Goal: Transaction & Acquisition: Purchase product/service

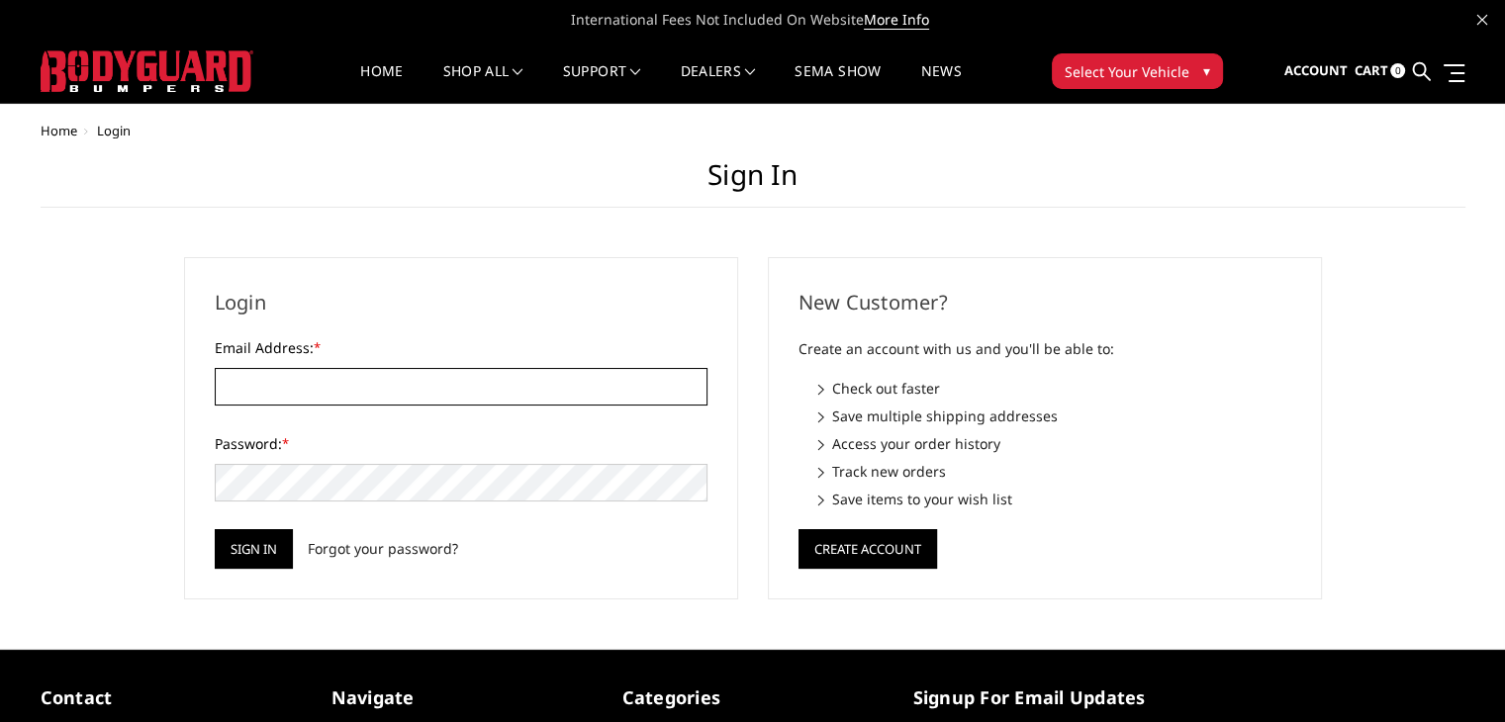
click at [260, 385] on input "Email Address: *" at bounding box center [461, 387] width 493 height 38
paste input "[PERSON_NAME][EMAIL_ADDRESS][DOMAIN_NAME]"
type input "[PERSON_NAME][EMAIL_ADDRESS][DOMAIN_NAME]"
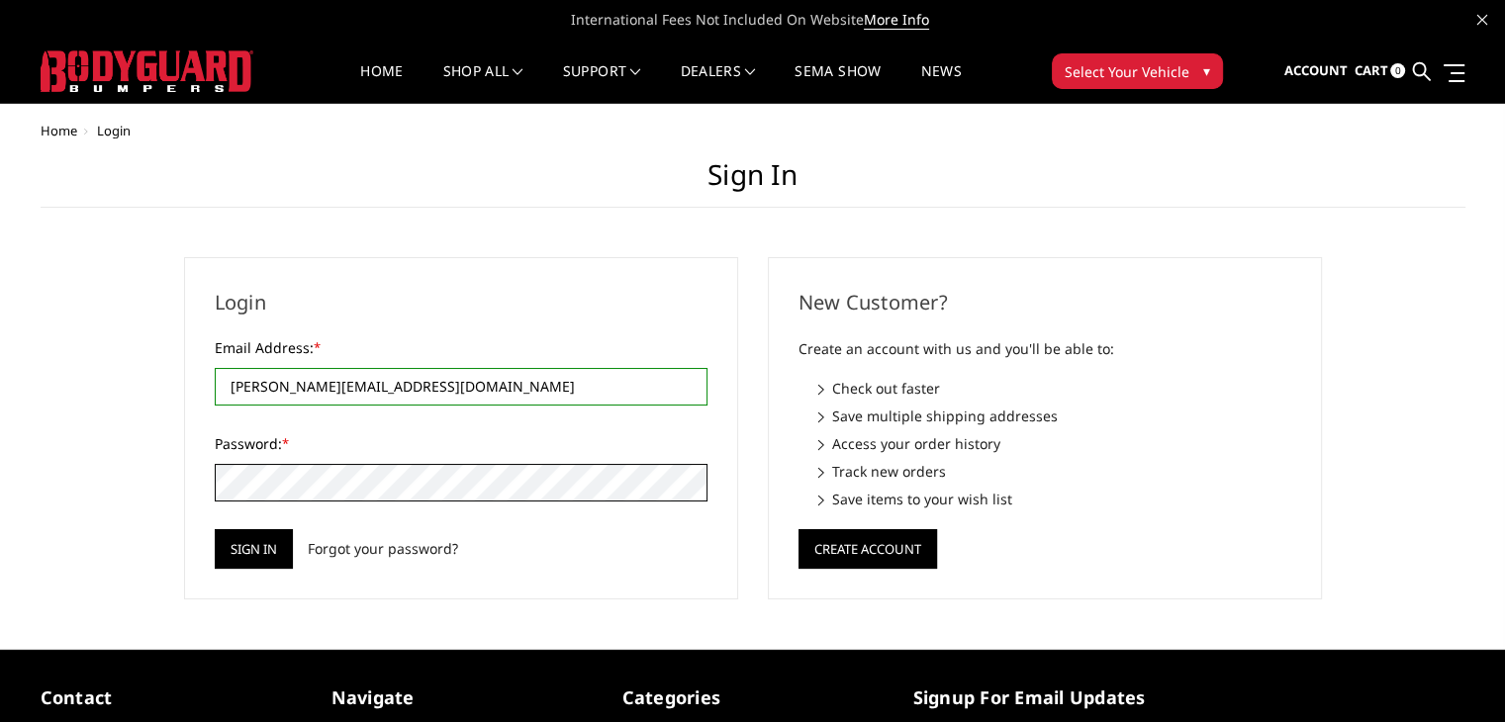
scroll to position [226, 0]
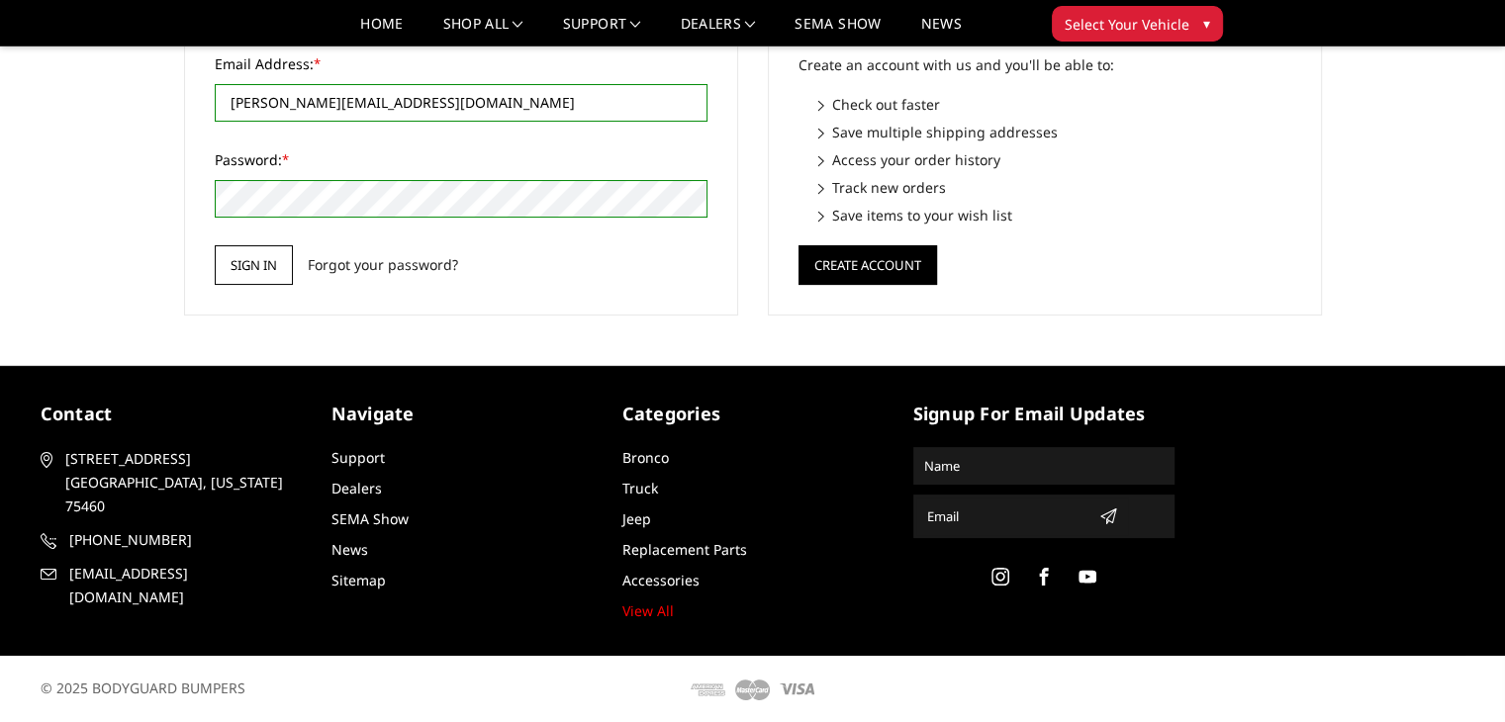
click at [274, 264] on input "Sign in" at bounding box center [254, 265] width 78 height 40
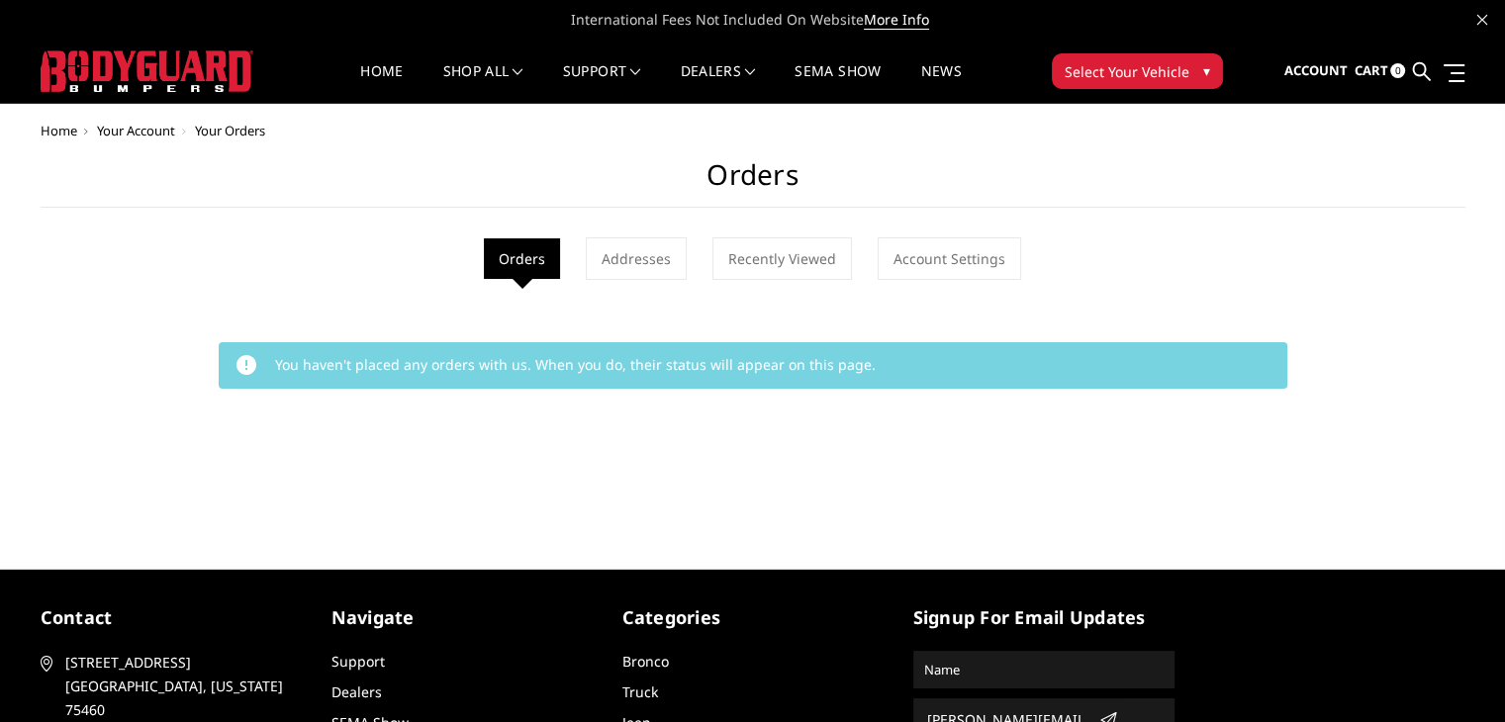
click at [1429, 72] on link at bounding box center [1421, 72] width 18 height 62
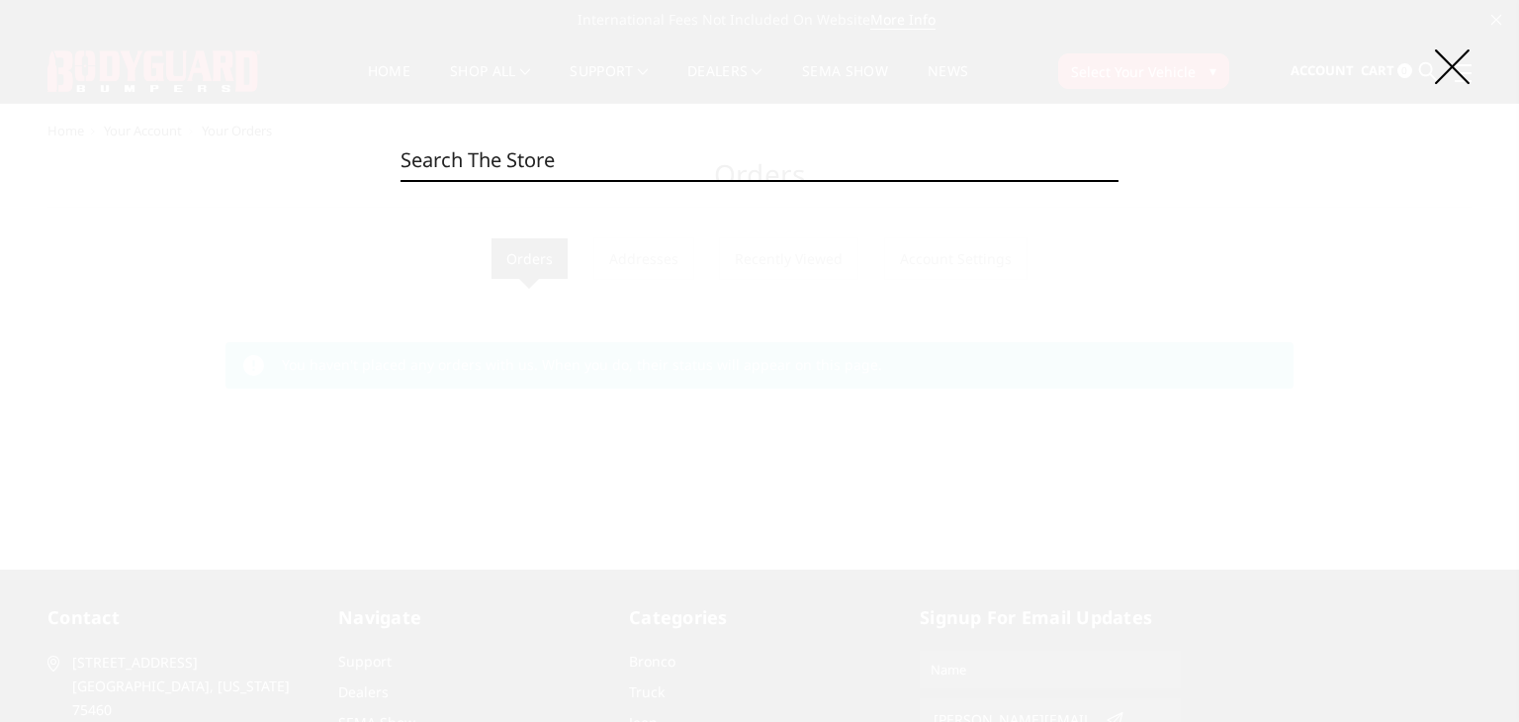
paste input "LBC22ANTNN"
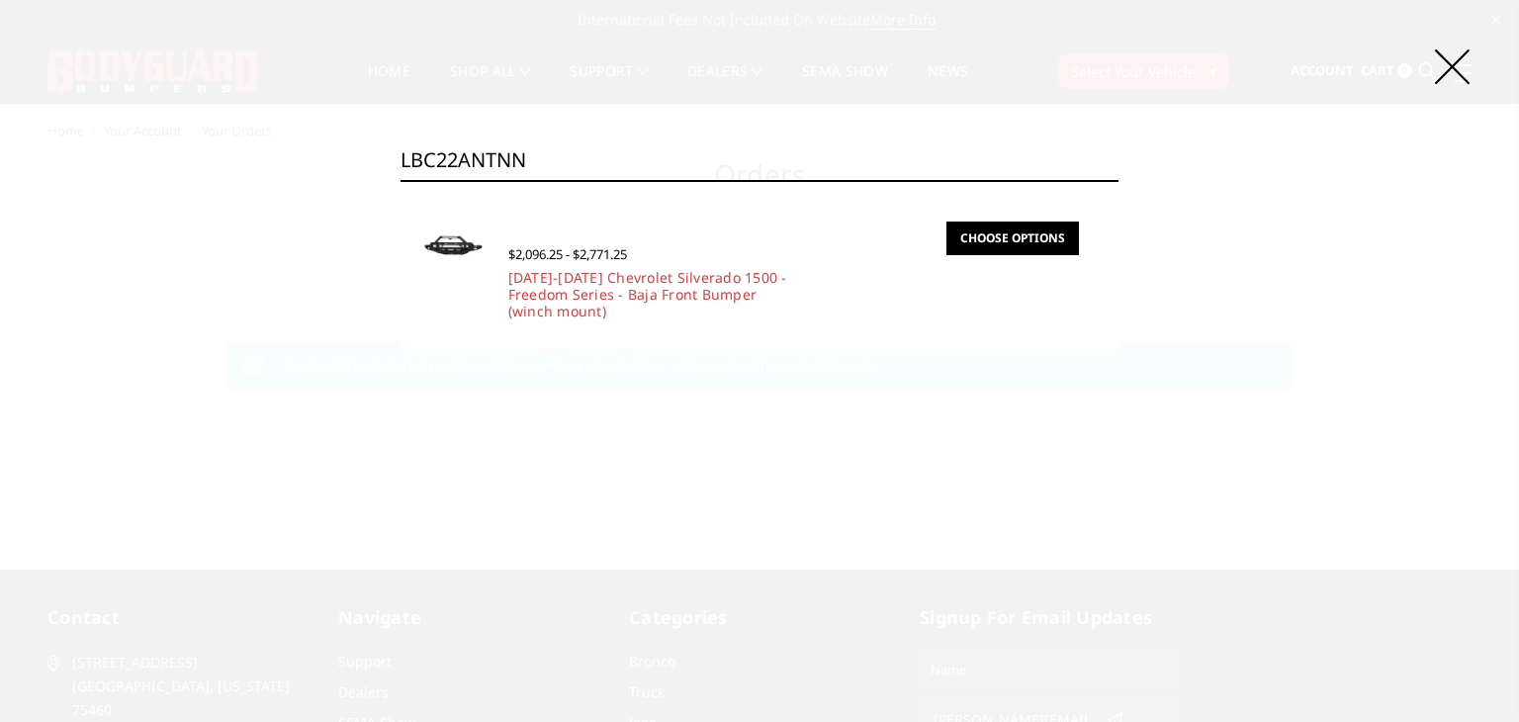
type input "LBC22ANTNN"
click at [986, 242] on link "Choose Options" at bounding box center [1013, 239] width 133 height 34
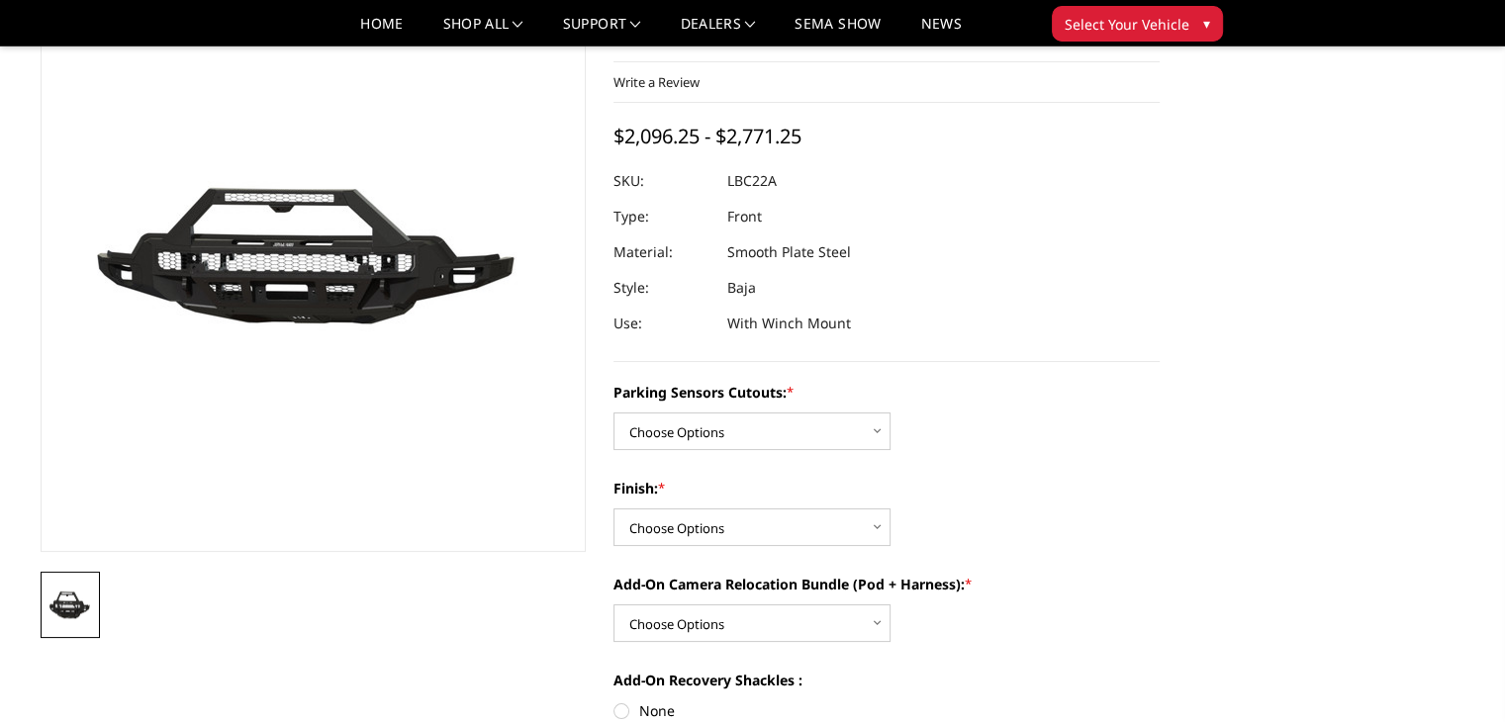
scroll to position [198, 0]
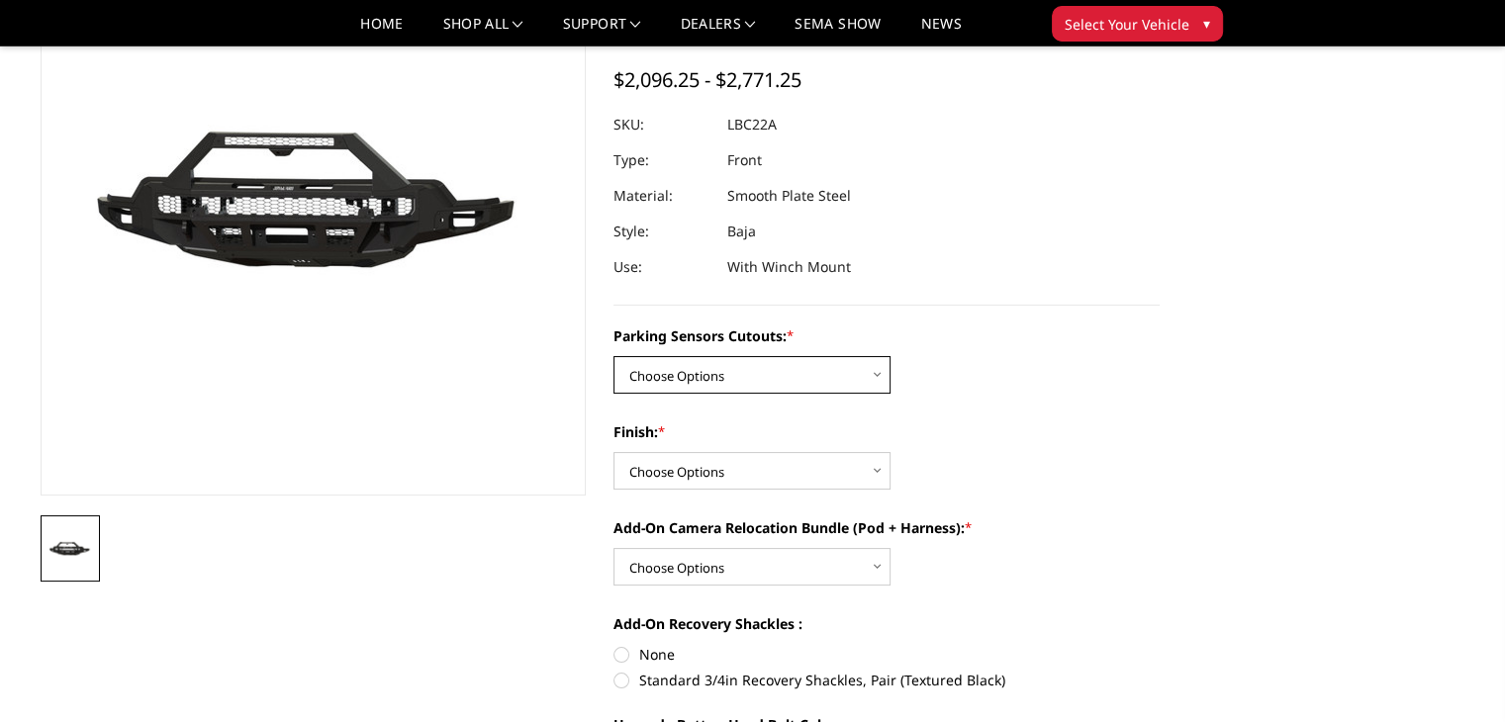
click at [787, 359] on select "Choose Options Yes - I have parking sensors No - I do NOT have parking sensors" at bounding box center [751, 375] width 277 height 38
select select "1665"
click at [613, 356] on select "Choose Options Yes - I have parking sensors No - I do NOT have parking sensors" at bounding box center [751, 375] width 277 height 38
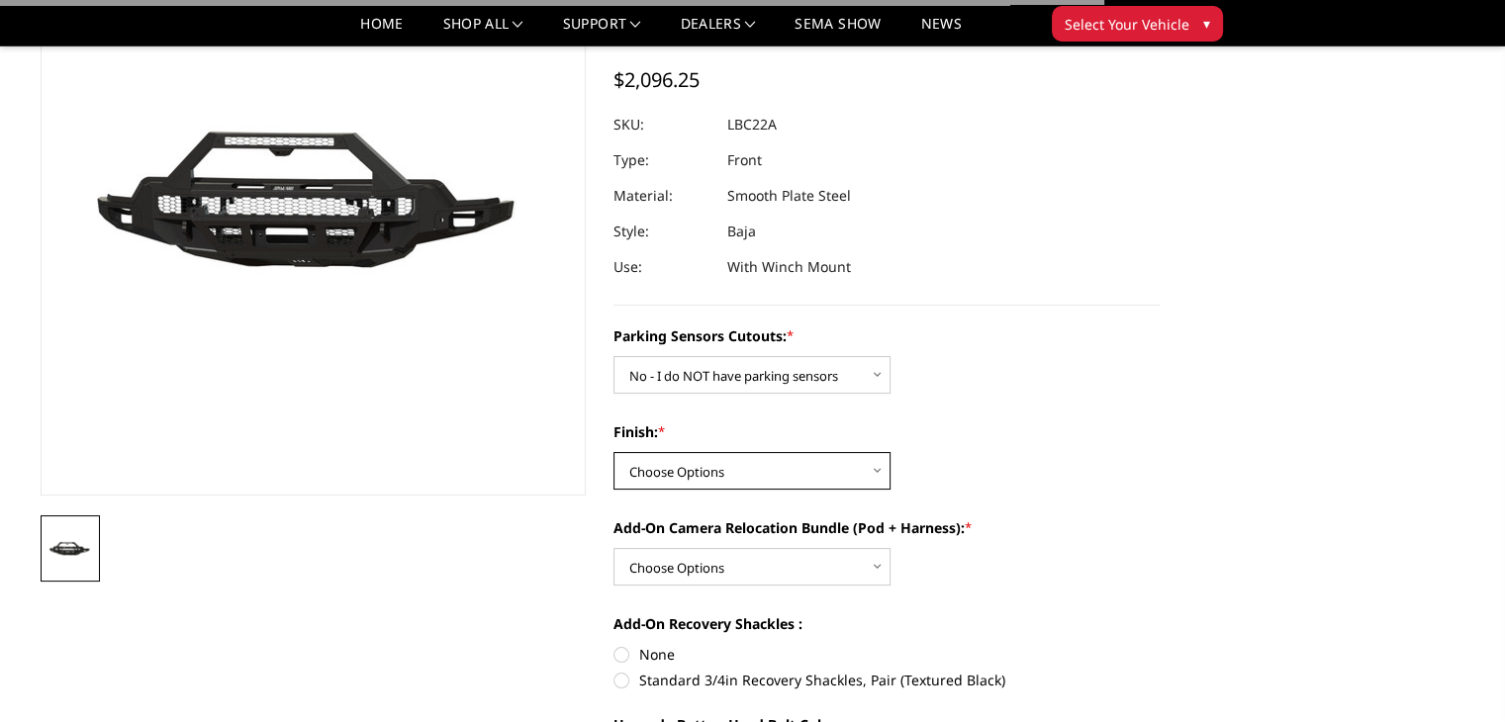
drag, startPoint x: 718, startPoint y: 444, endPoint x: 734, endPoint y: 432, distance: 19.8
click at [718, 452] on select "Choose Options Bare Metal Texture Black Powder Coat" at bounding box center [751, 471] width 277 height 38
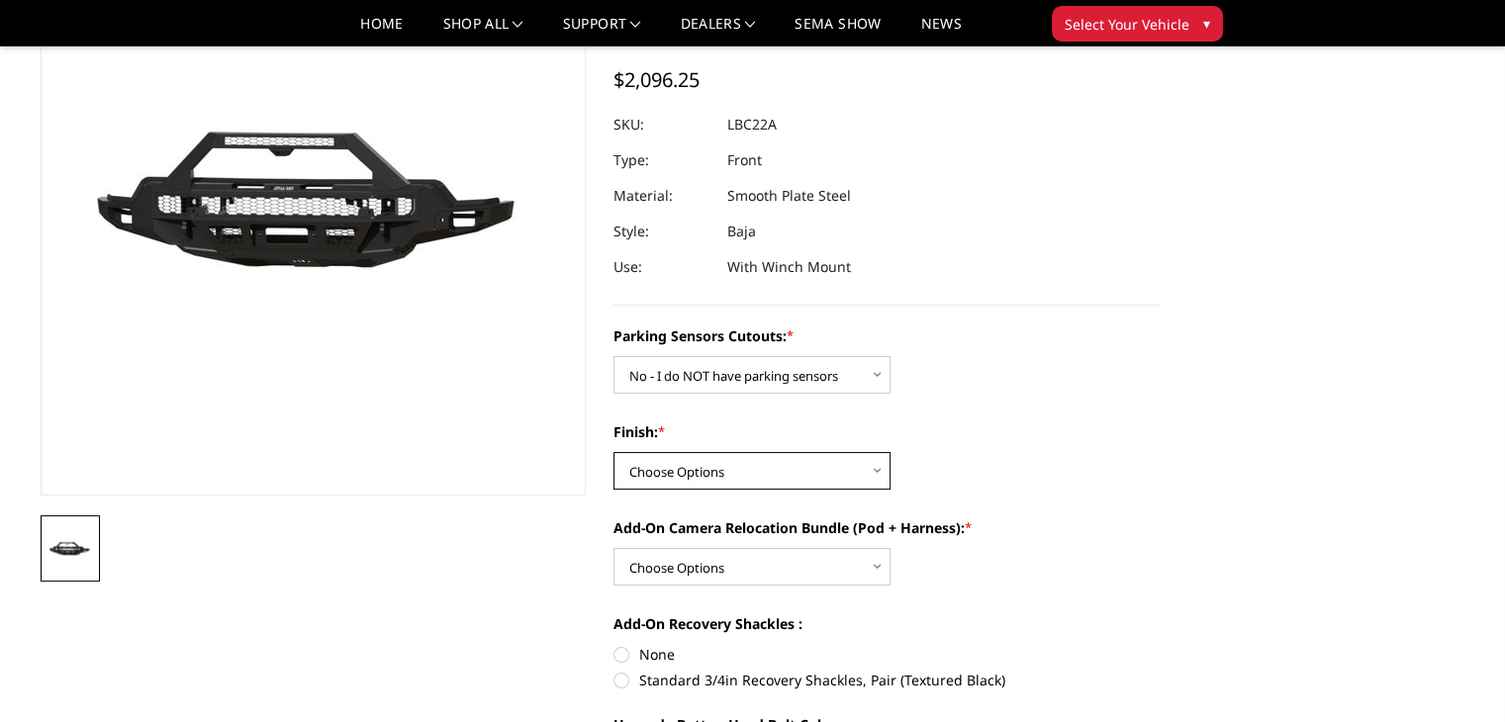
click at [677, 454] on select "Choose Options Bare Metal Texture Black Powder Coat" at bounding box center [751, 471] width 277 height 38
select select "1611"
click at [613, 452] on select "Choose Options Bare Metal Texture Black Powder Coat" at bounding box center [751, 471] width 277 height 38
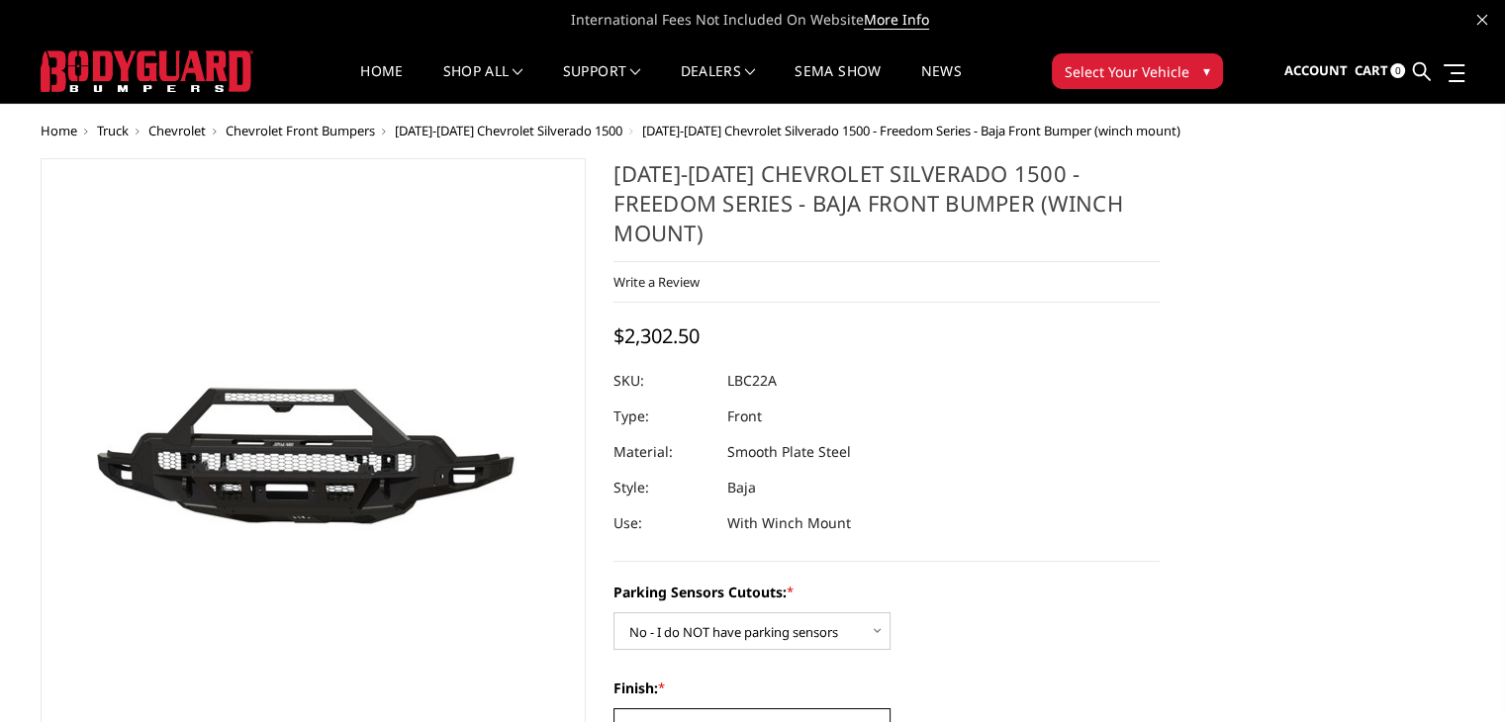
scroll to position [396, 0]
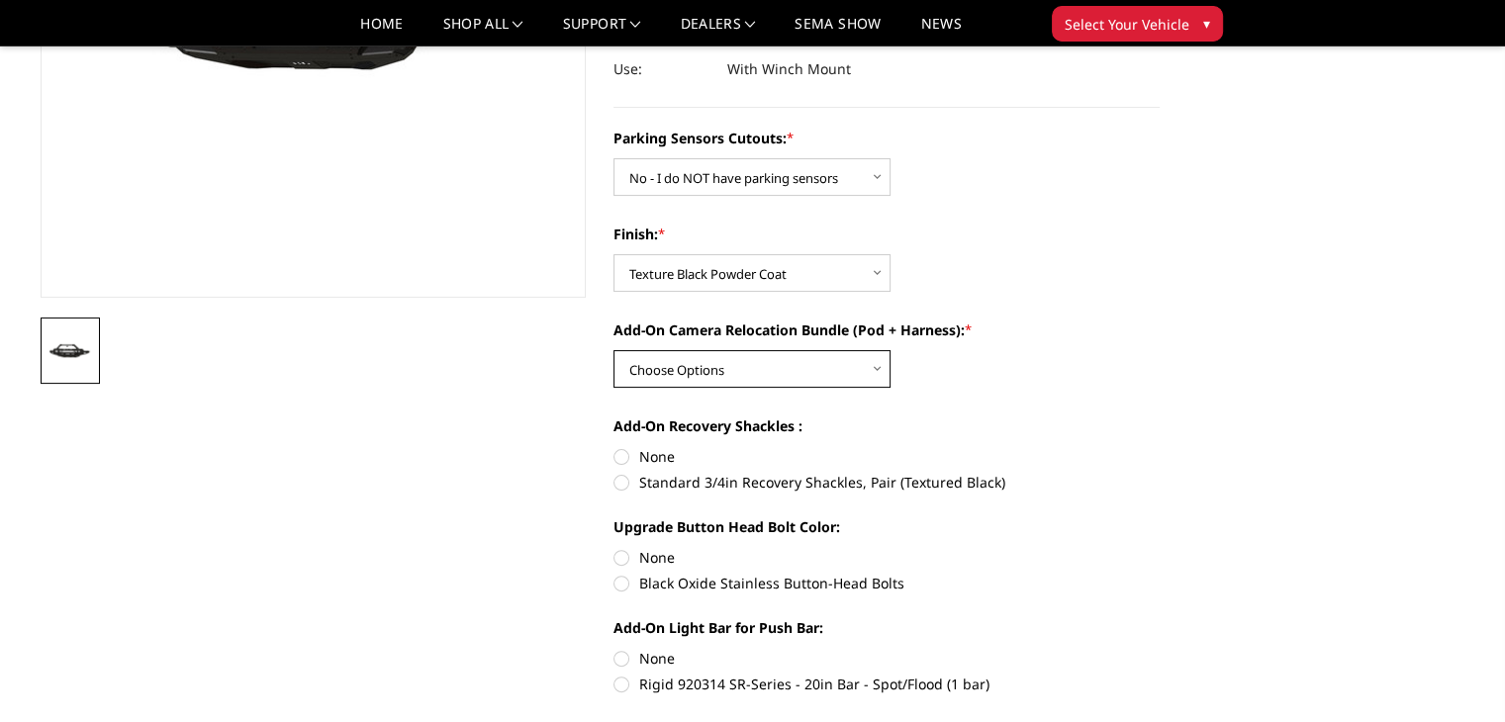
click at [720, 350] on select "Choose Options WITH front camera relocation harness + pod mount WITHOUT front c…" at bounding box center [751, 369] width 277 height 38
select select "1700"
click at [613, 350] on select "Choose Options WITH front camera relocation harness + pod mount WITHOUT front c…" at bounding box center [751, 369] width 277 height 38
click at [789, 350] on select "Choose Options WITH front camera relocation harness + pod mount WITHOUT front c…" at bounding box center [751, 369] width 277 height 38
click at [1165, 349] on section "2022-2025 Chevrolet Silverado 1500 - Freedom Series - Baja Front Bumper (winch …" at bounding box center [886, 462] width 574 height 1516
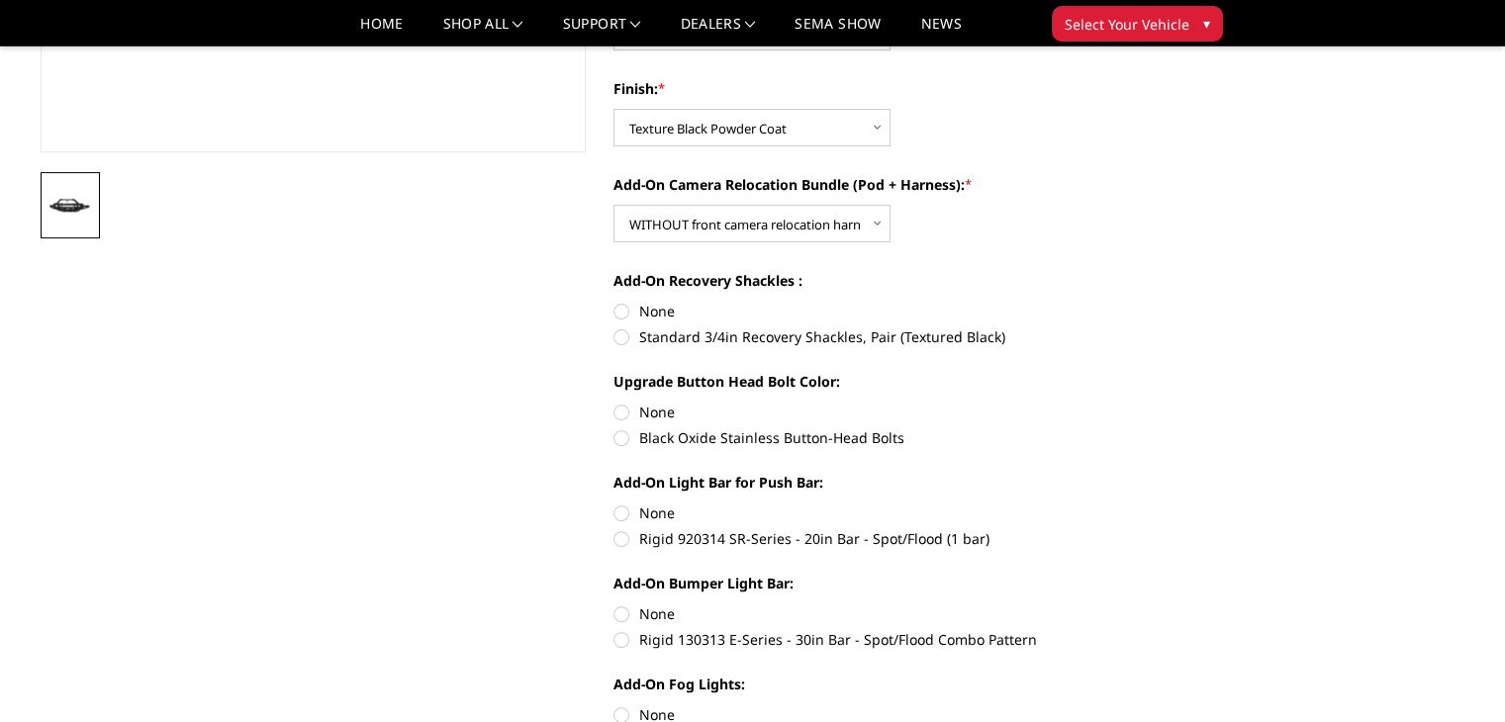
scroll to position [594, 0]
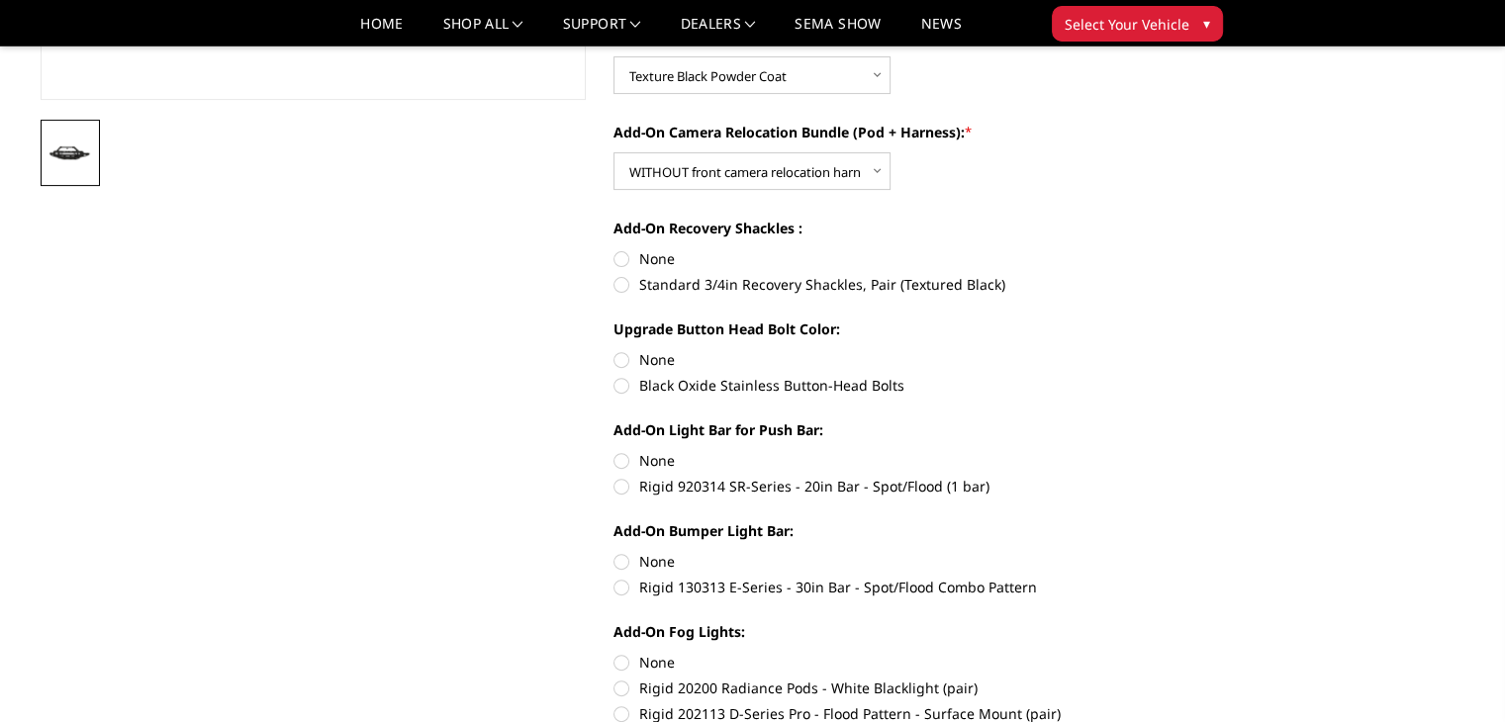
click at [648, 248] on label "None" at bounding box center [886, 258] width 546 height 21
click at [614, 248] on input "None" at bounding box center [613, 248] width 1 height 1
radio input "true"
click at [664, 349] on label "None" at bounding box center [886, 359] width 546 height 21
click at [614, 349] on input "None" at bounding box center [613, 349] width 1 height 1
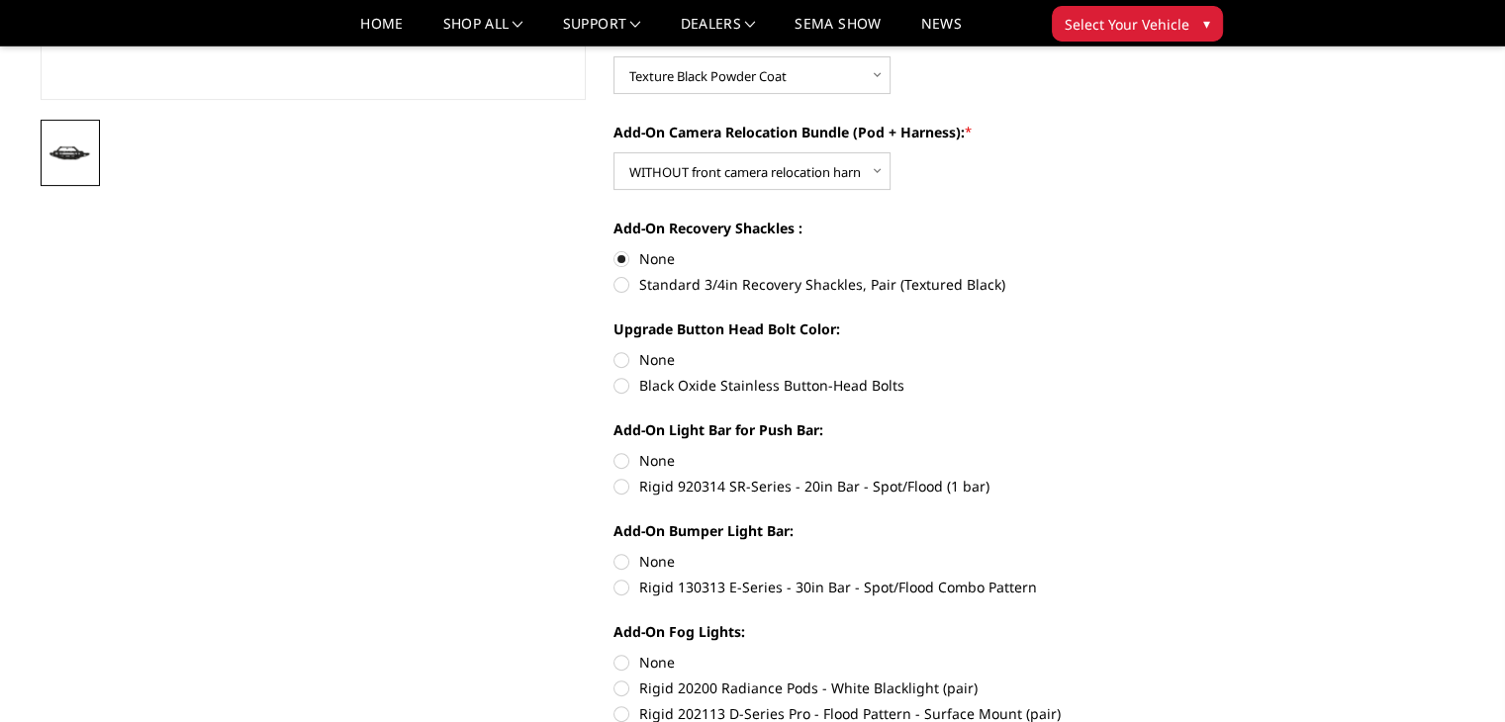
radio input "true"
click at [650, 450] on label "None" at bounding box center [886, 460] width 546 height 21
click at [614, 450] on input "None" at bounding box center [613, 450] width 1 height 1
radio input "true"
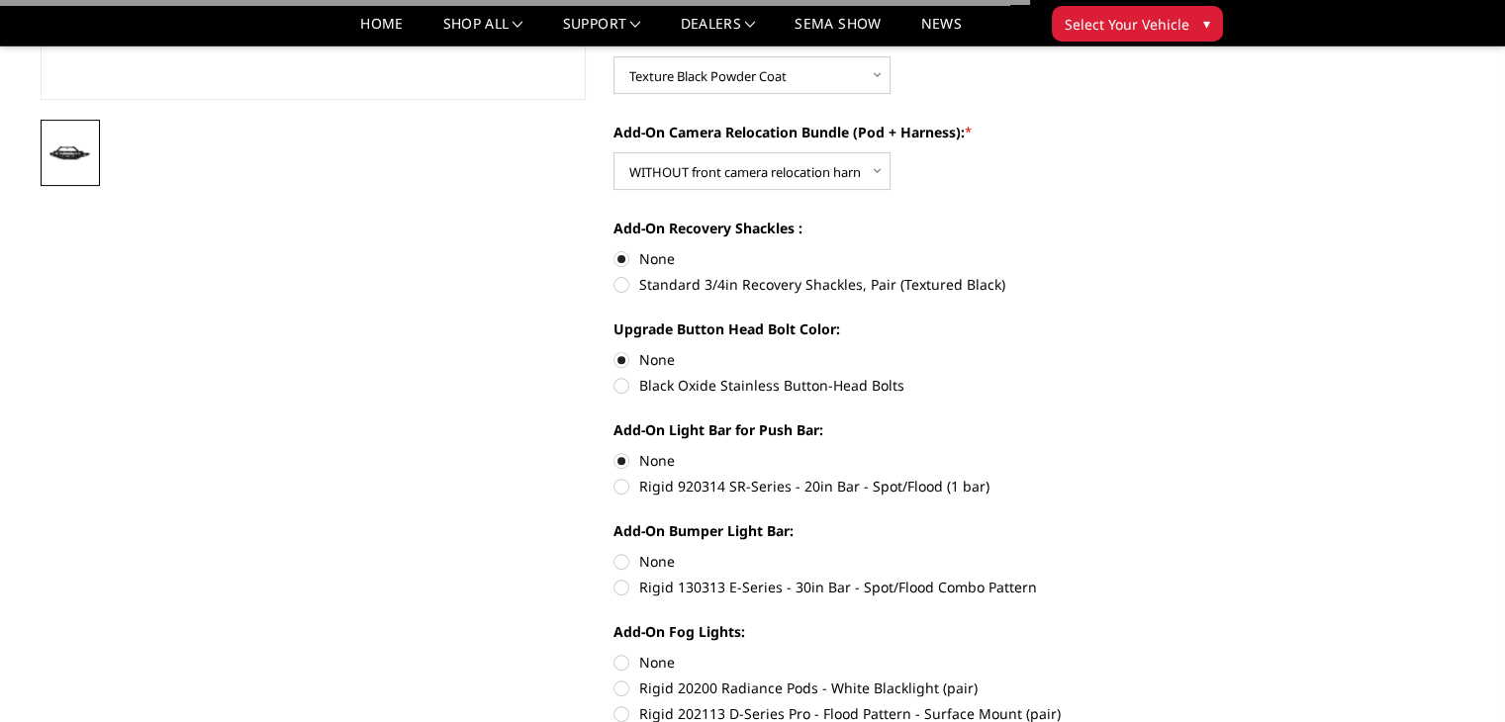
scroll to position [791, 0]
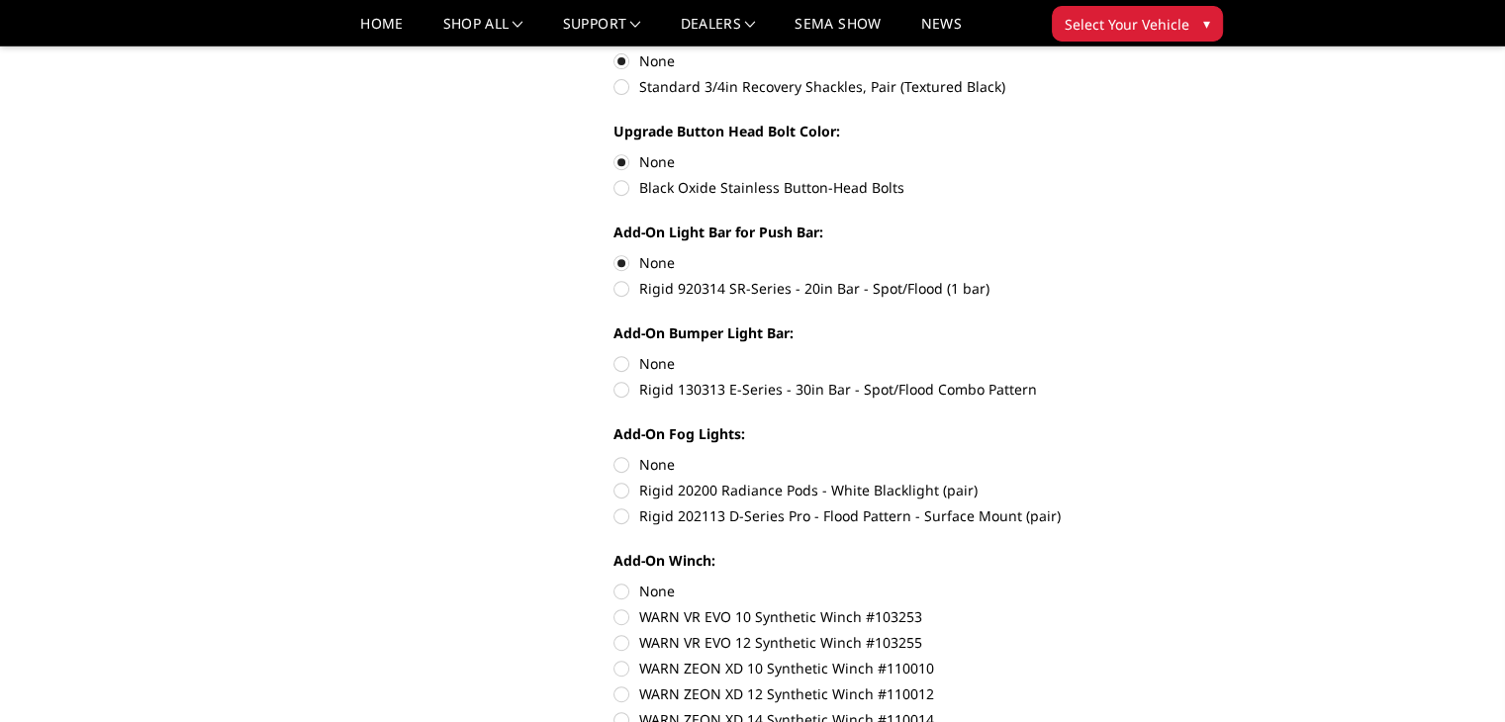
click at [653, 353] on label "None" at bounding box center [886, 363] width 546 height 21
click at [614, 353] on input "None" at bounding box center [613, 353] width 1 height 1
radio input "true"
click at [646, 454] on label "None" at bounding box center [886, 464] width 546 height 21
click at [614, 454] on input "None" at bounding box center [613, 454] width 1 height 1
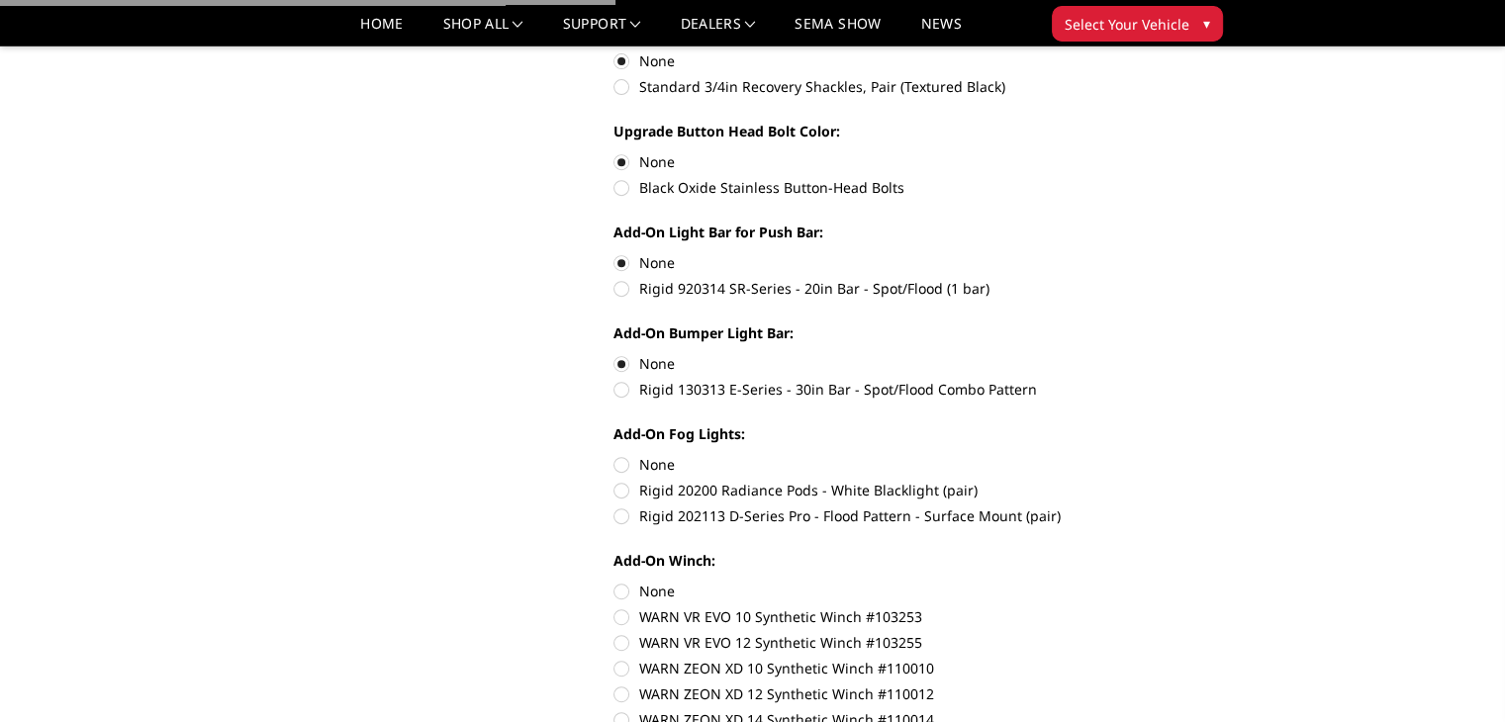
radio input "true"
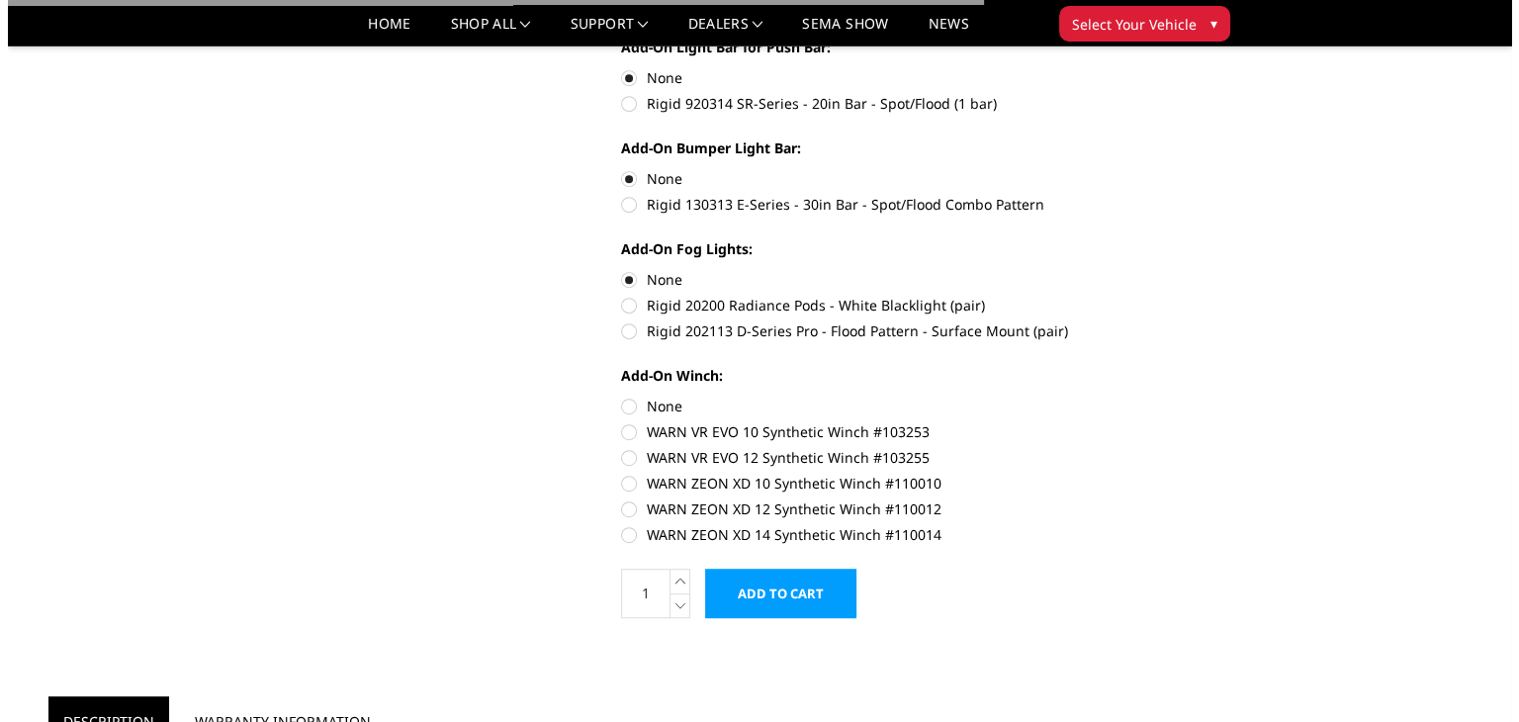
scroll to position [989, 0]
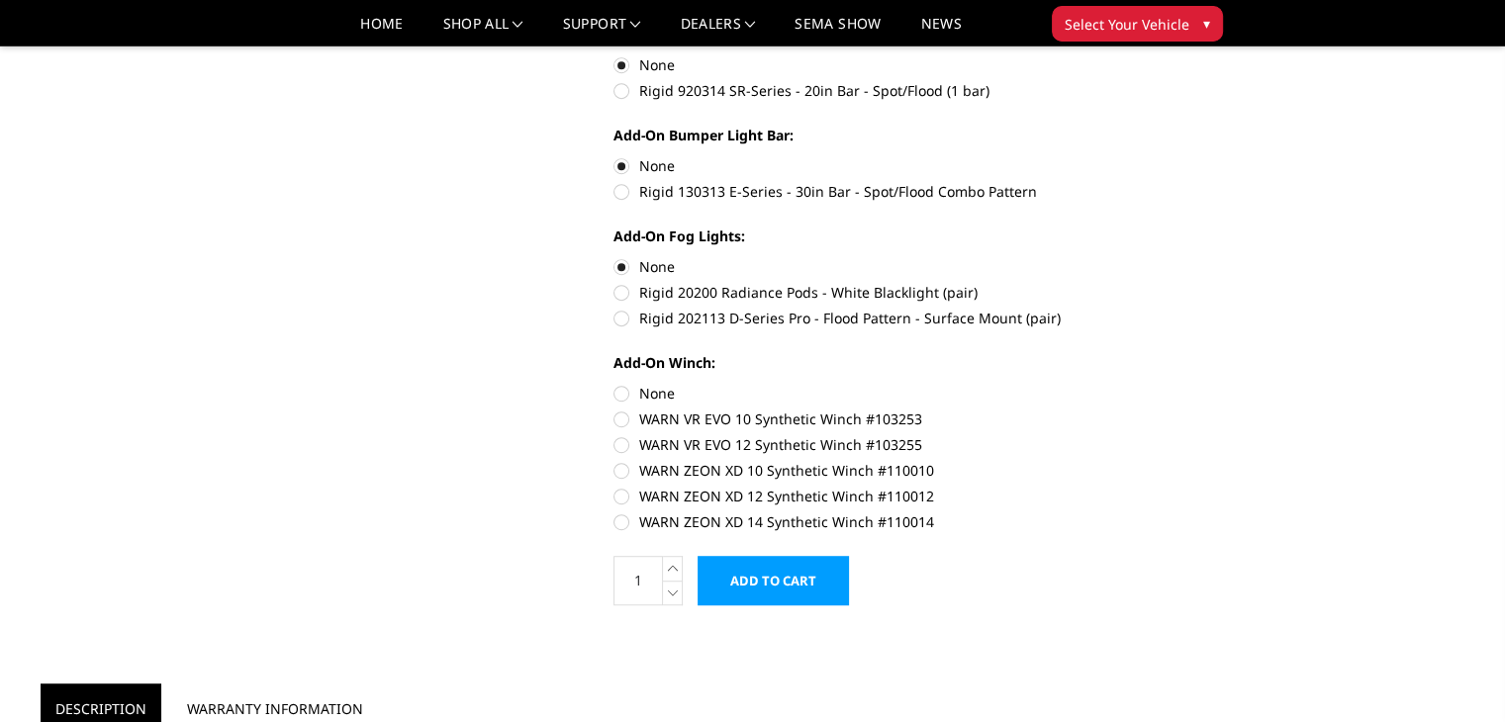
click at [652, 383] on label "None" at bounding box center [886, 393] width 546 height 21
click at [614, 383] on input "None" at bounding box center [613, 383] width 1 height 1
radio input "true"
click at [815, 558] on input "Add to Cart" at bounding box center [772, 580] width 151 height 49
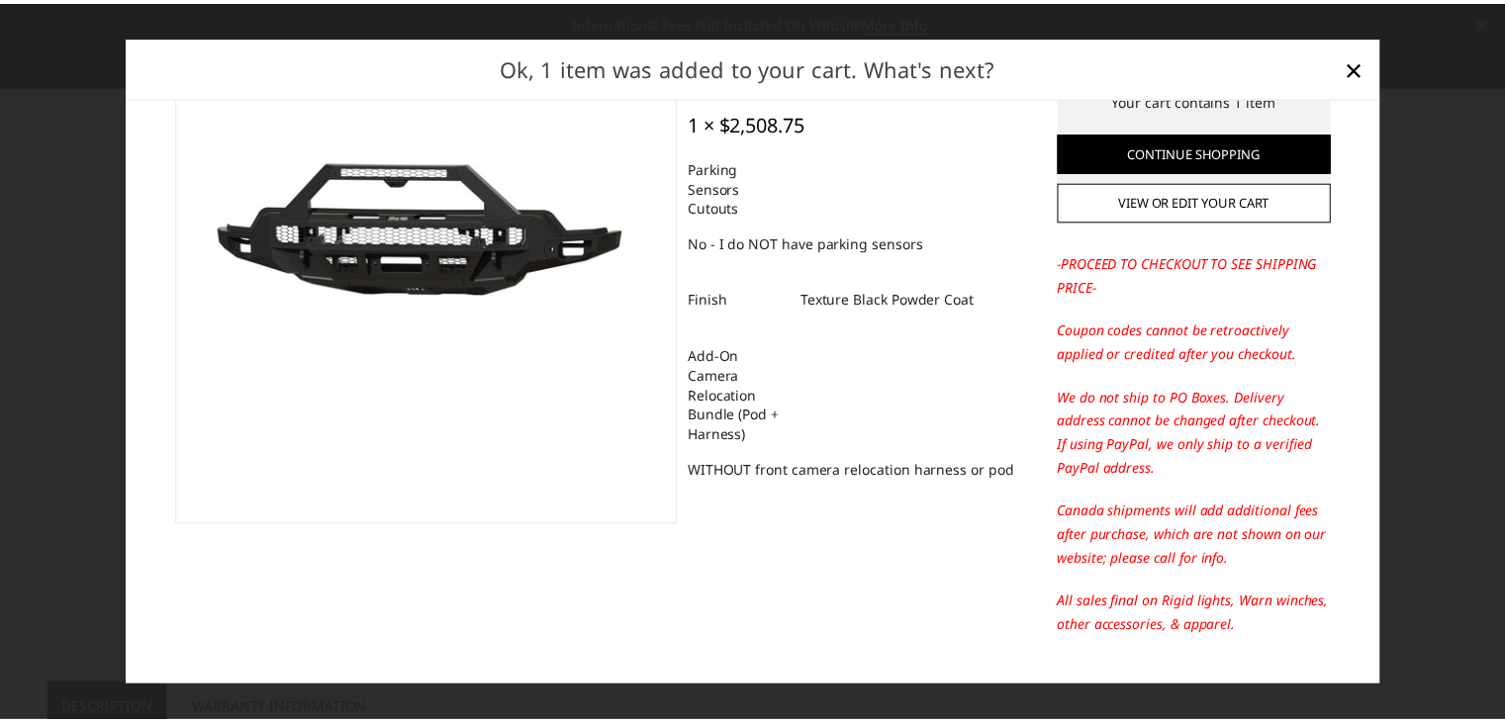
scroll to position [0, 0]
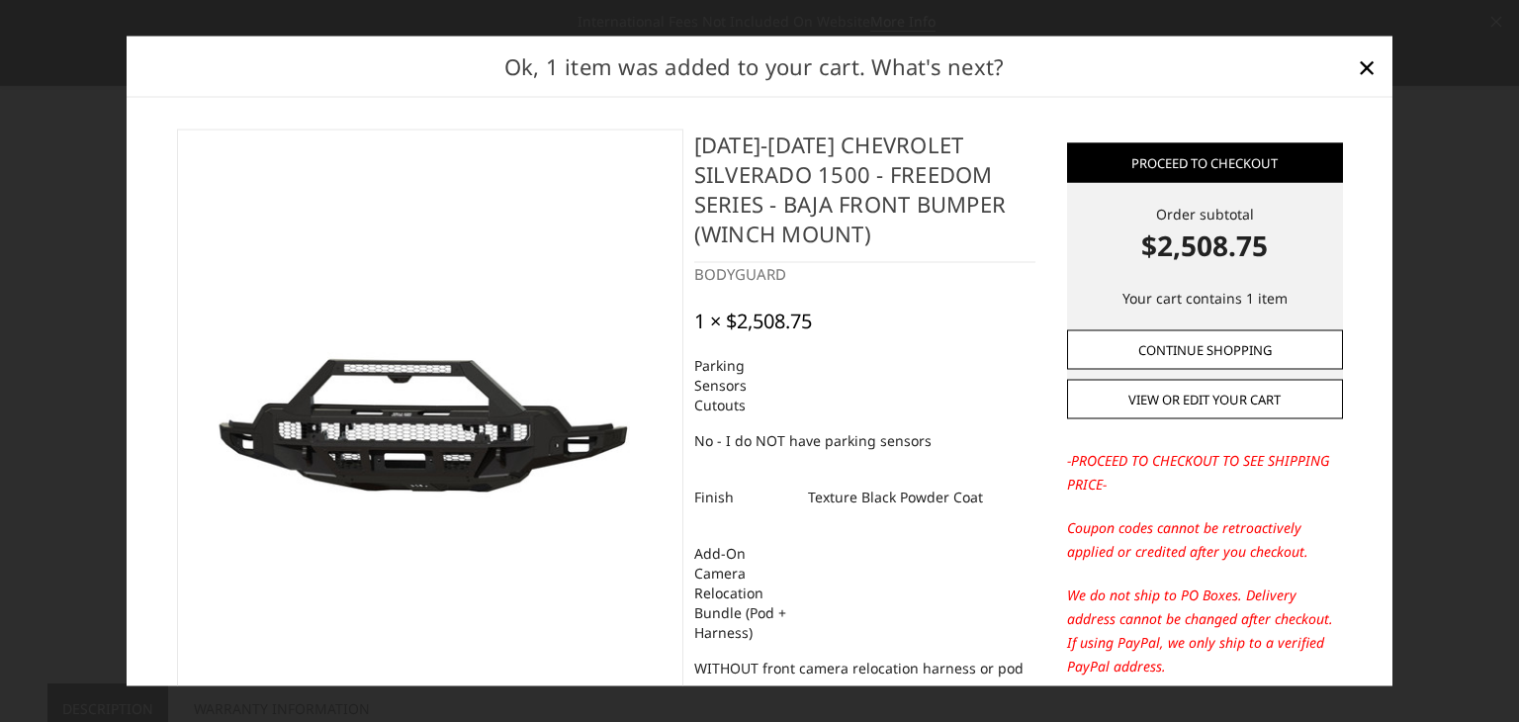
click at [1215, 346] on link "Continue Shopping" at bounding box center [1205, 349] width 276 height 40
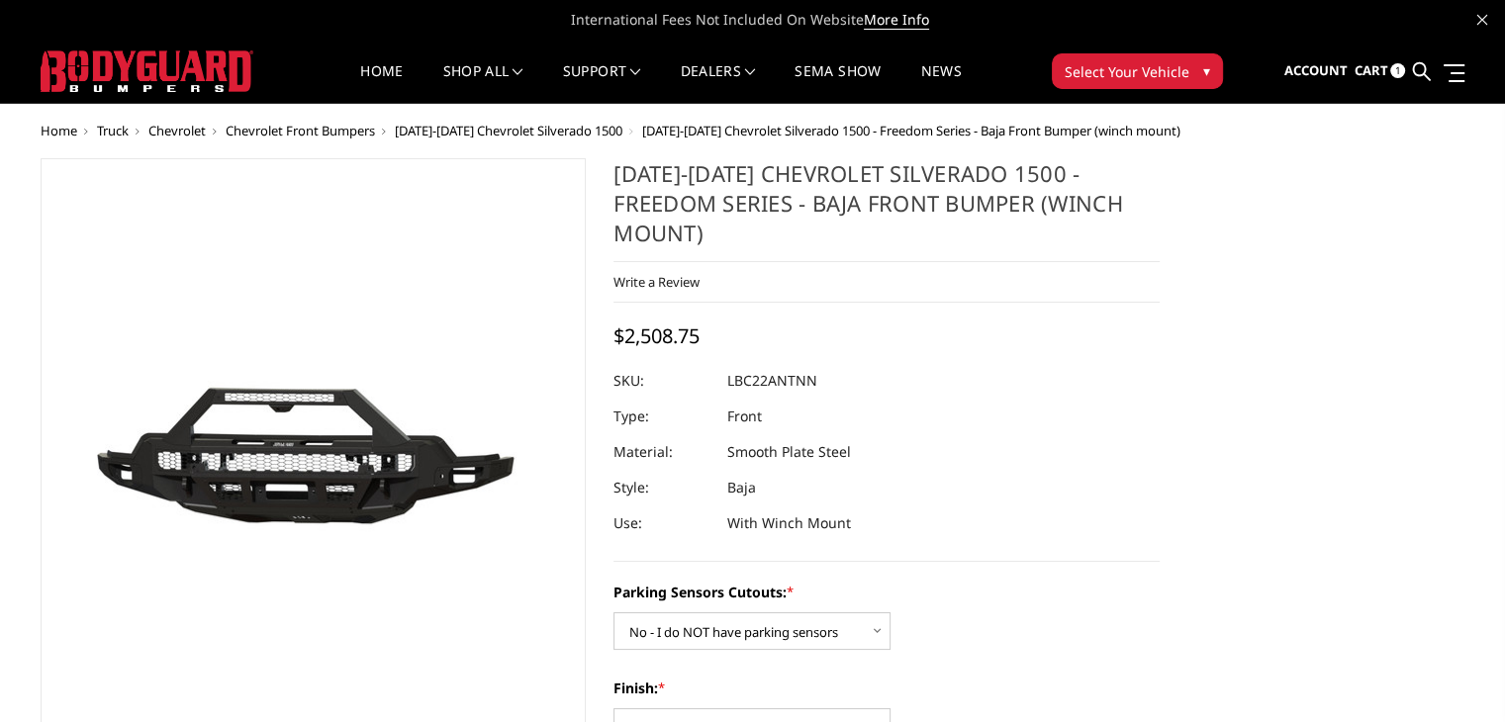
click at [1374, 70] on span "Cart" at bounding box center [1370, 70] width 34 height 18
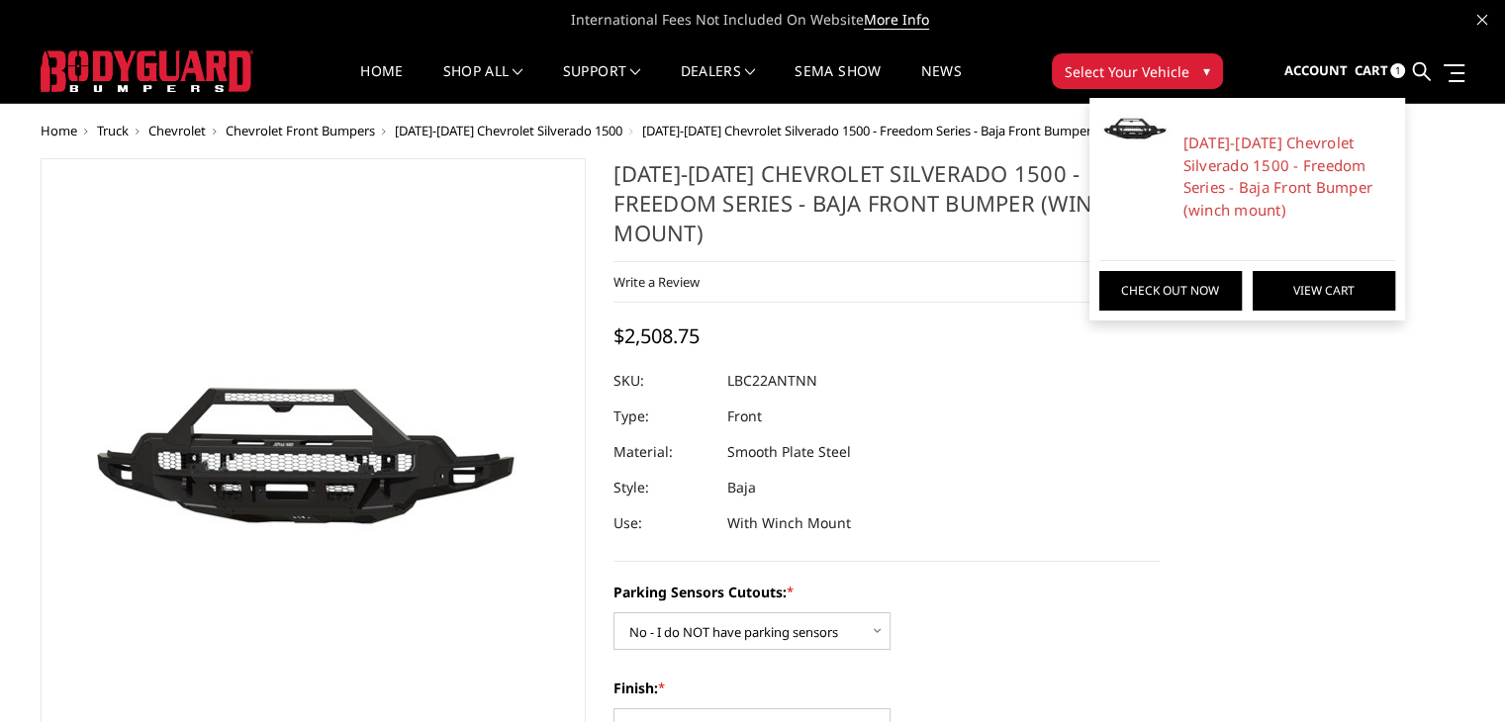
click at [1306, 277] on link "View Cart" at bounding box center [1323, 291] width 142 height 40
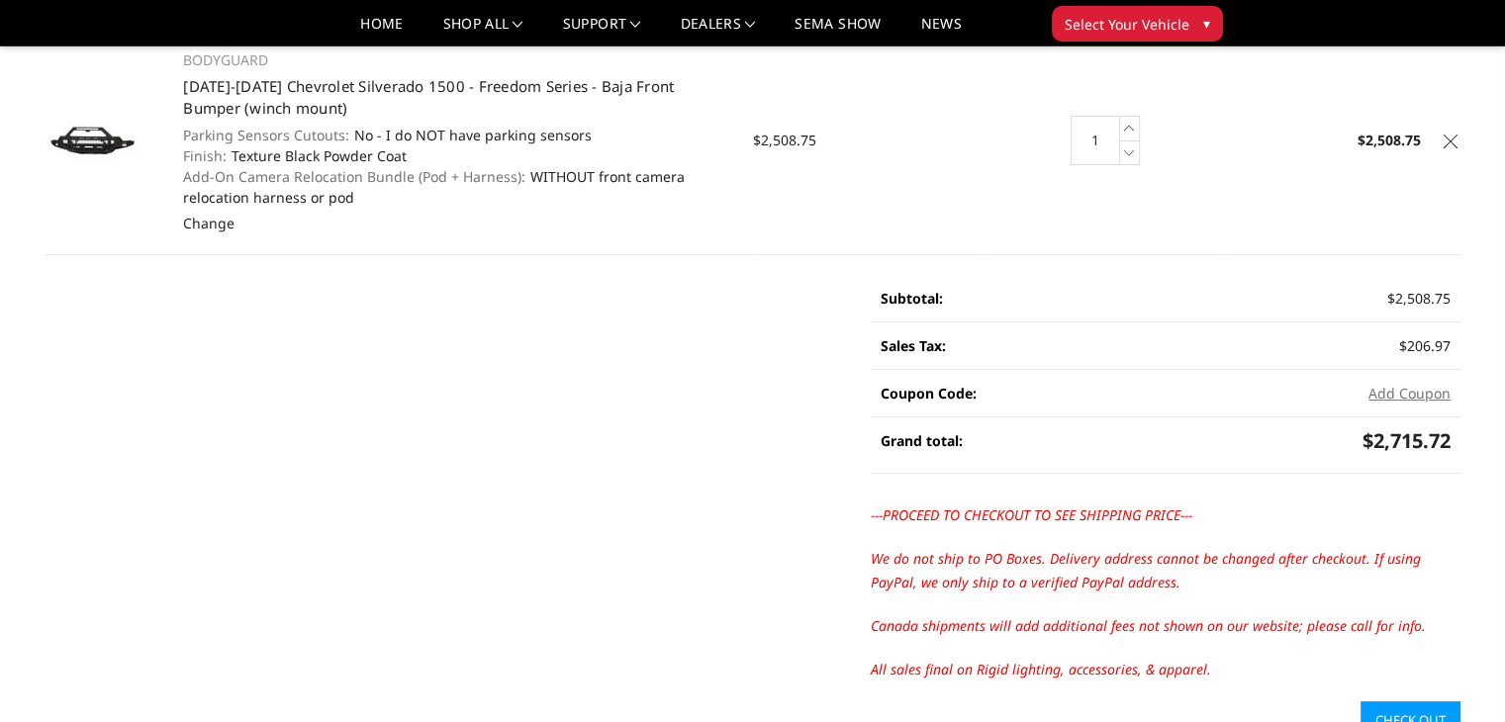
scroll to position [396, 0]
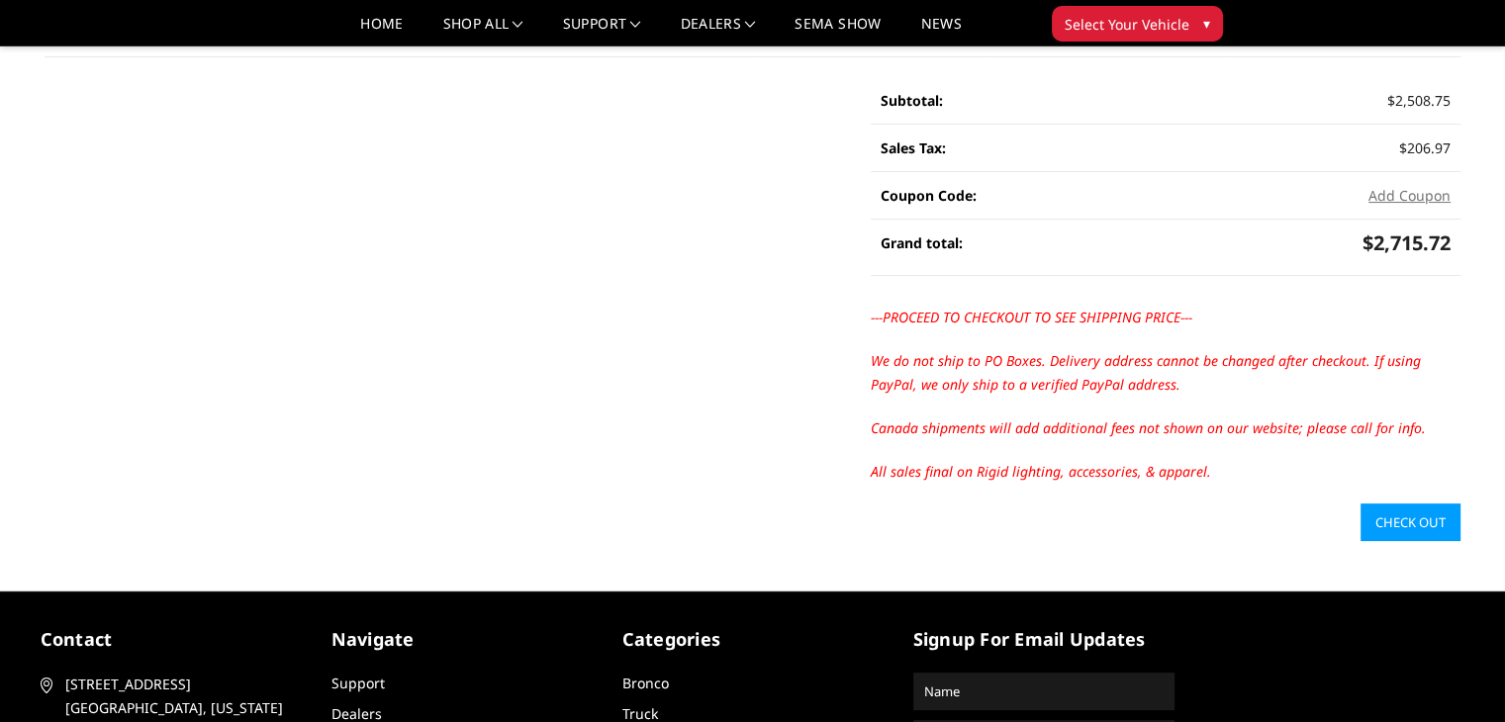
click at [1385, 519] on link "Check out" at bounding box center [1410, 523] width 100 height 38
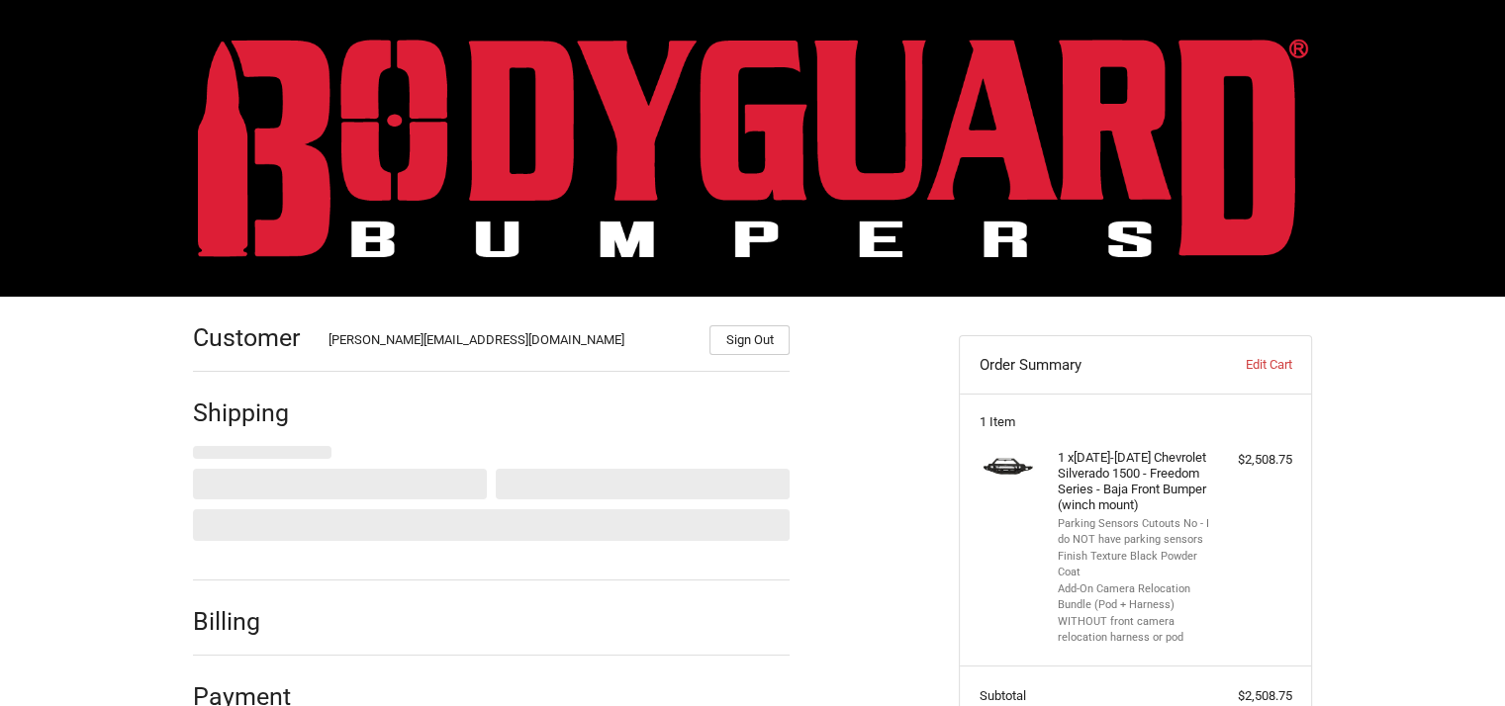
select select "US"
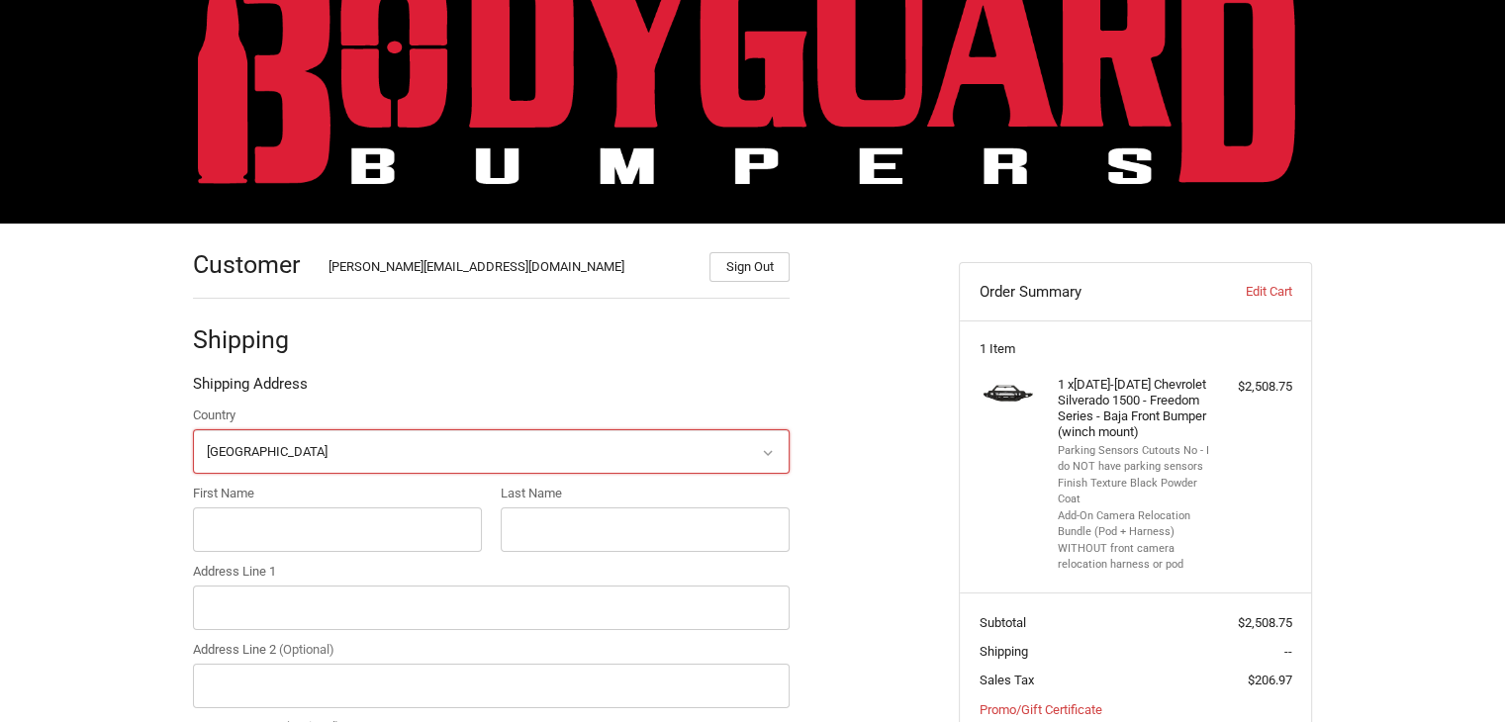
scroll to position [227, 0]
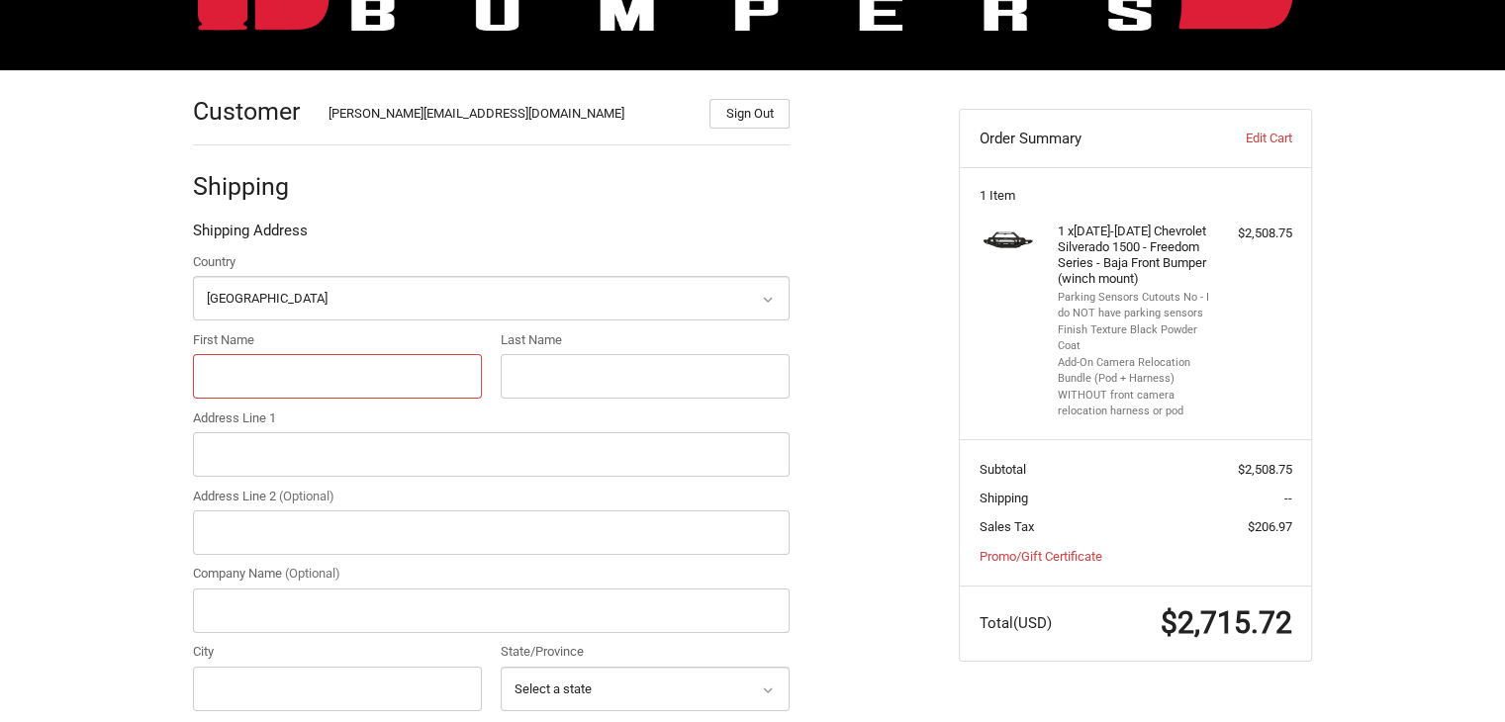
click at [340, 377] on input "First Name" at bounding box center [337, 376] width 289 height 45
type input "Spencer"
click at [712, 390] on input "Last Name" at bounding box center [645, 376] width 289 height 45
type input "Foster"
click at [272, 452] on input "Address Line 1" at bounding box center [491, 454] width 597 height 45
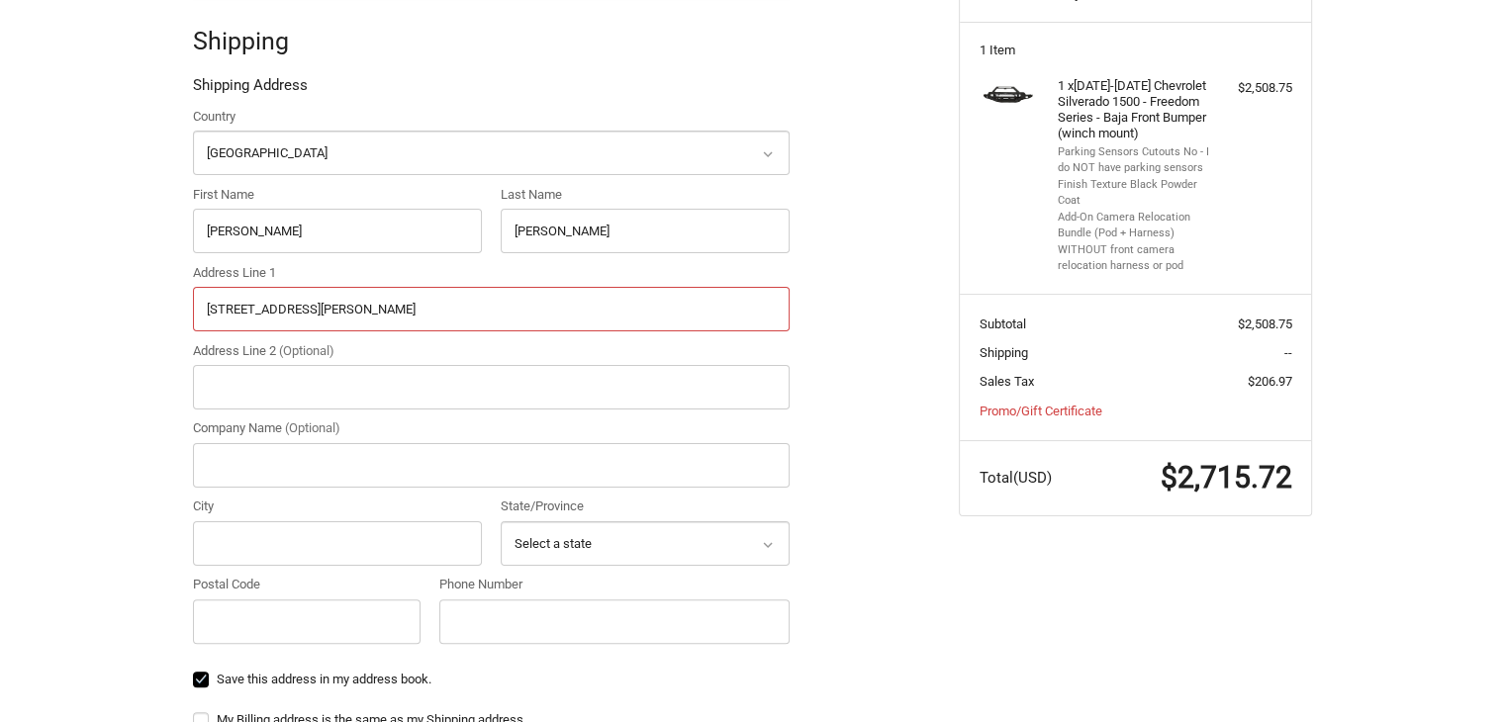
scroll to position [424, 0]
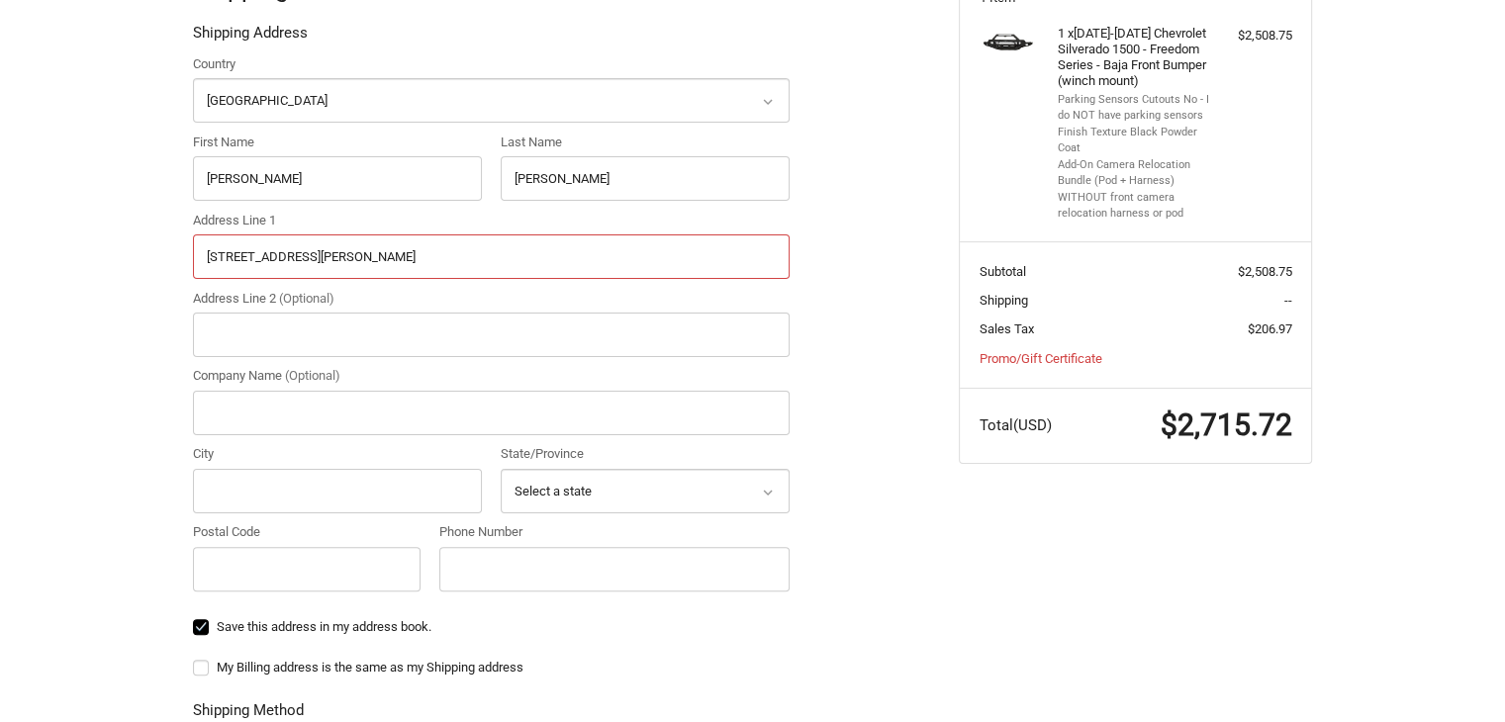
type input "123 Boone St"
click at [245, 399] on input "Company Name (Optional)" at bounding box center [491, 413] width 597 height 45
type input "Fred's Truck Accessories"
click at [290, 488] on input "City" at bounding box center [337, 491] width 289 height 45
click at [237, 491] on input "Penaacola" at bounding box center [337, 491] width 289 height 45
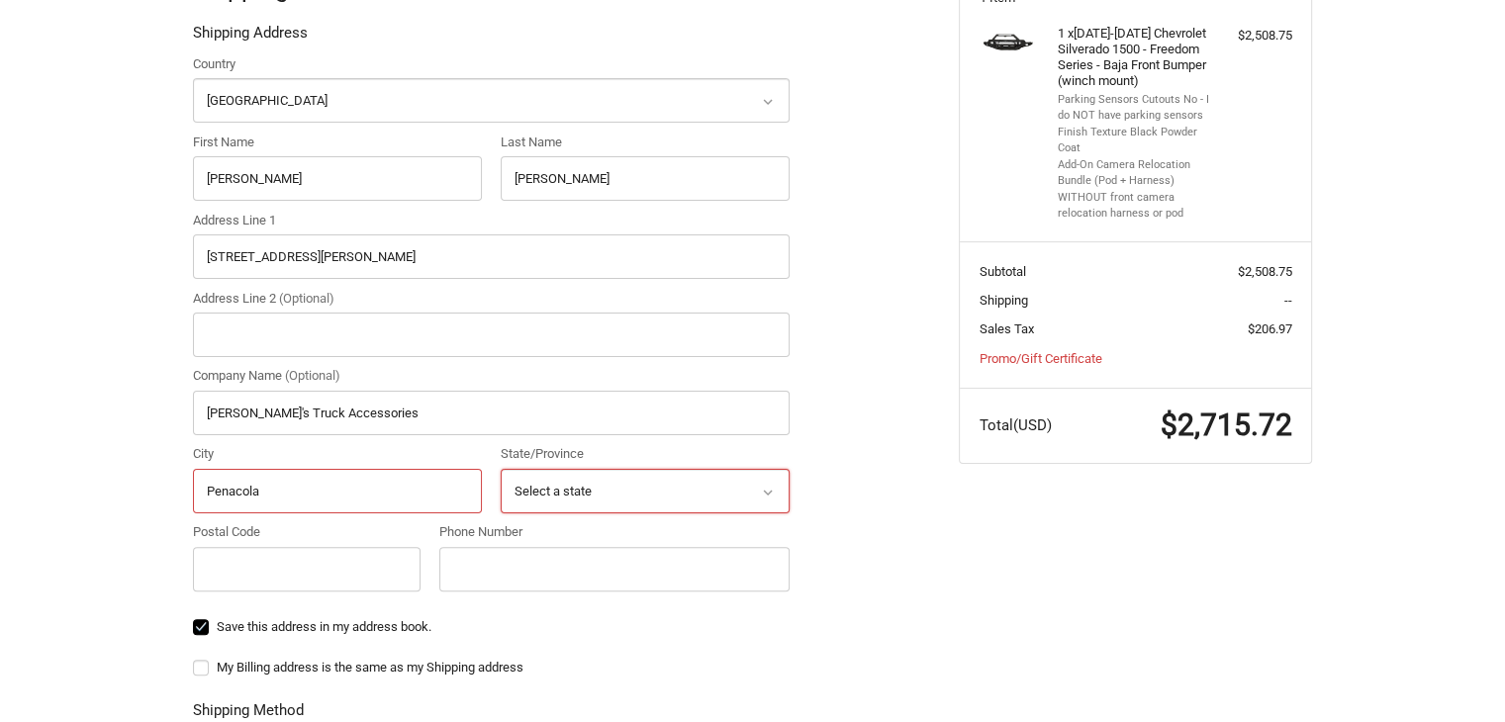
type input "Penacola"
click at [679, 496] on select "Select a state Alabama Alaska American Samoa Arizona Arkansas Armed Forces Amer…" at bounding box center [645, 491] width 289 height 45
select select "FL"
click at [501, 469] on select "Select a state Alabama Alaska American Samoa Arizona Arkansas Armed Forces Amer…" at bounding box center [645, 491] width 289 height 45
click at [316, 570] on input "Postal Code" at bounding box center [307, 569] width 228 height 45
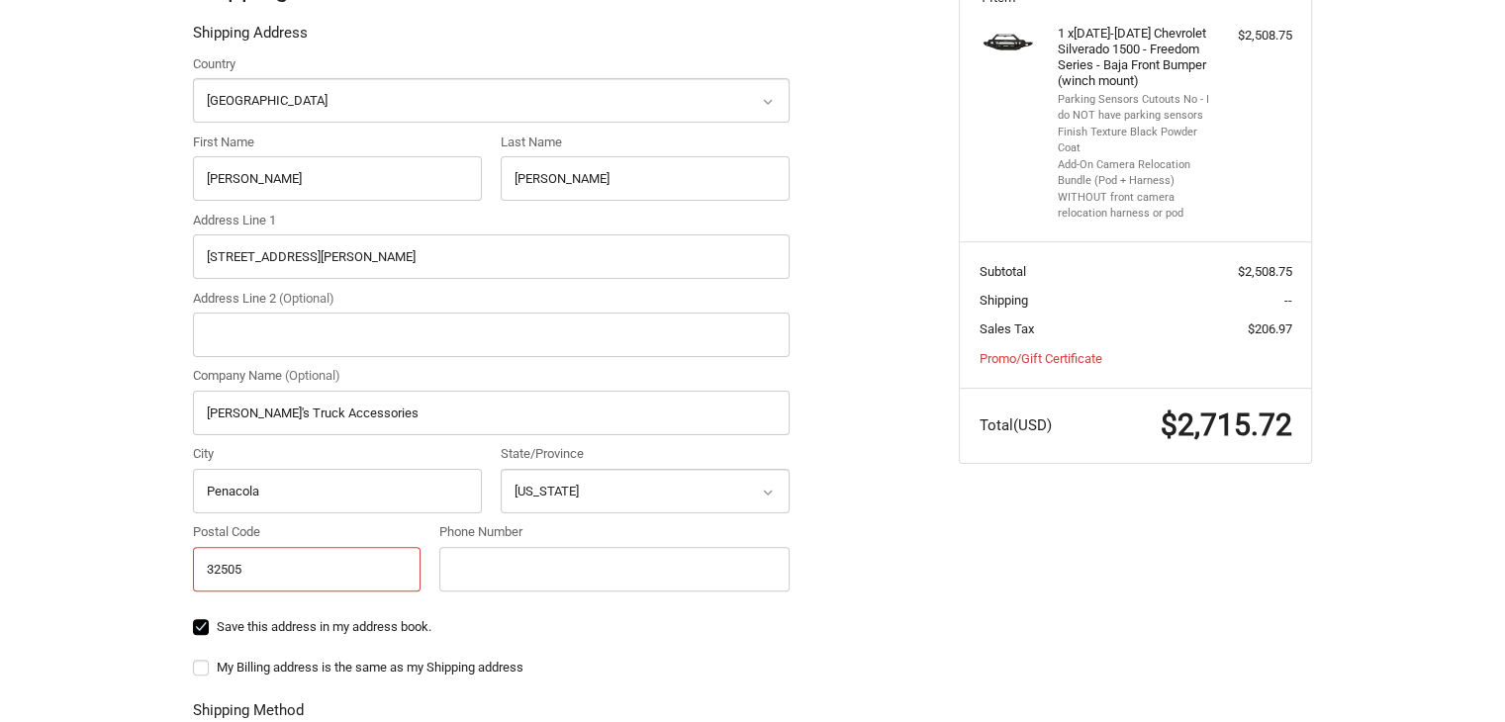
type input "32505"
click at [651, 572] on input "Phone Number" at bounding box center [614, 569] width 350 height 45
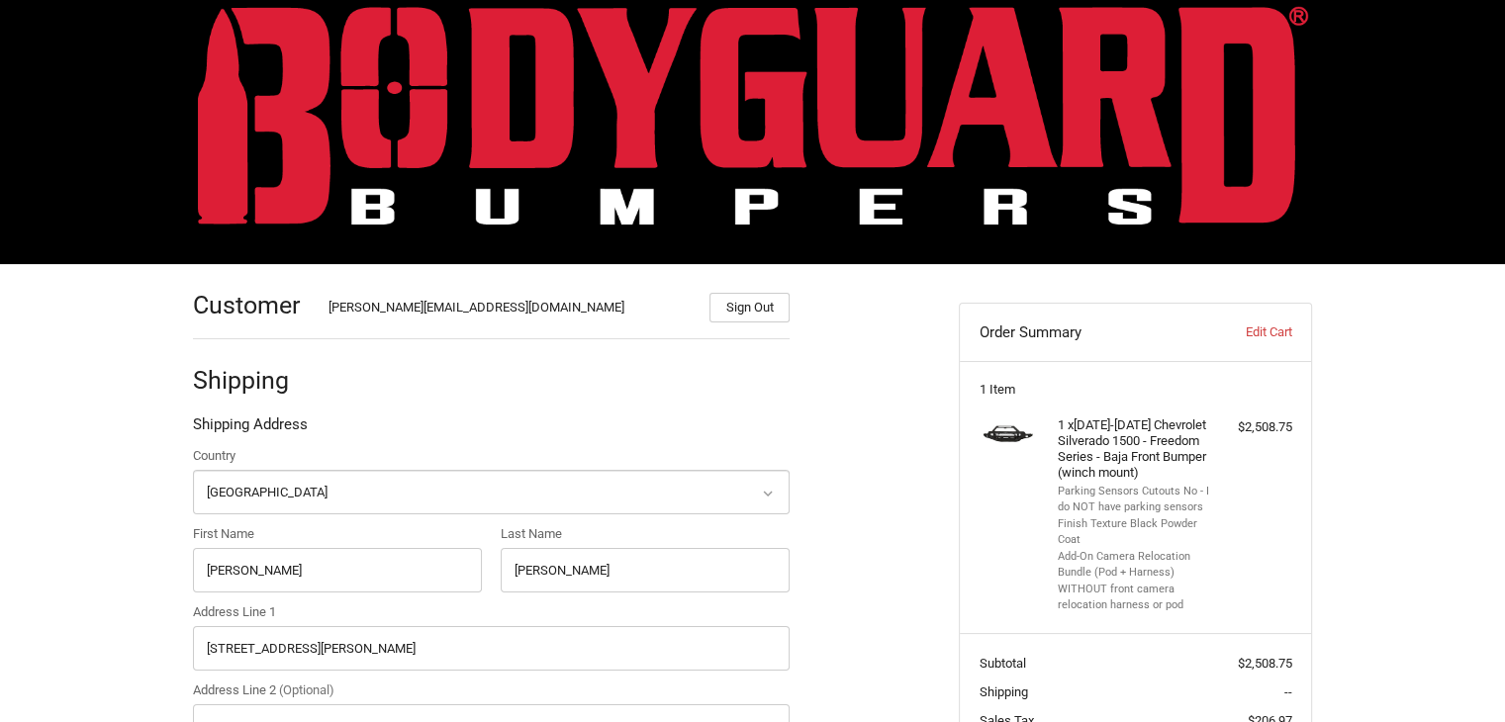
scroll to position [0, 0]
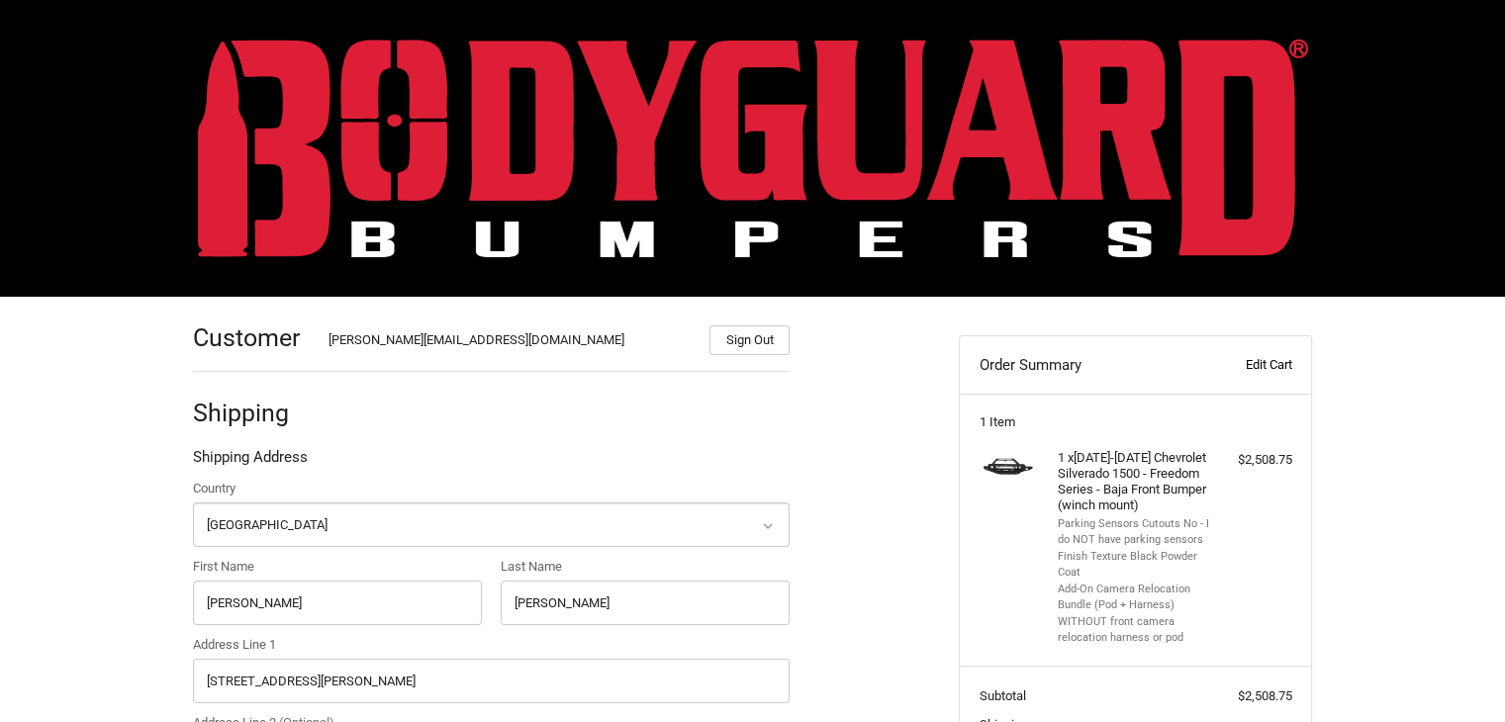
type input "8504002166"
click at [1274, 369] on link "Edit Cart" at bounding box center [1242, 365] width 98 height 20
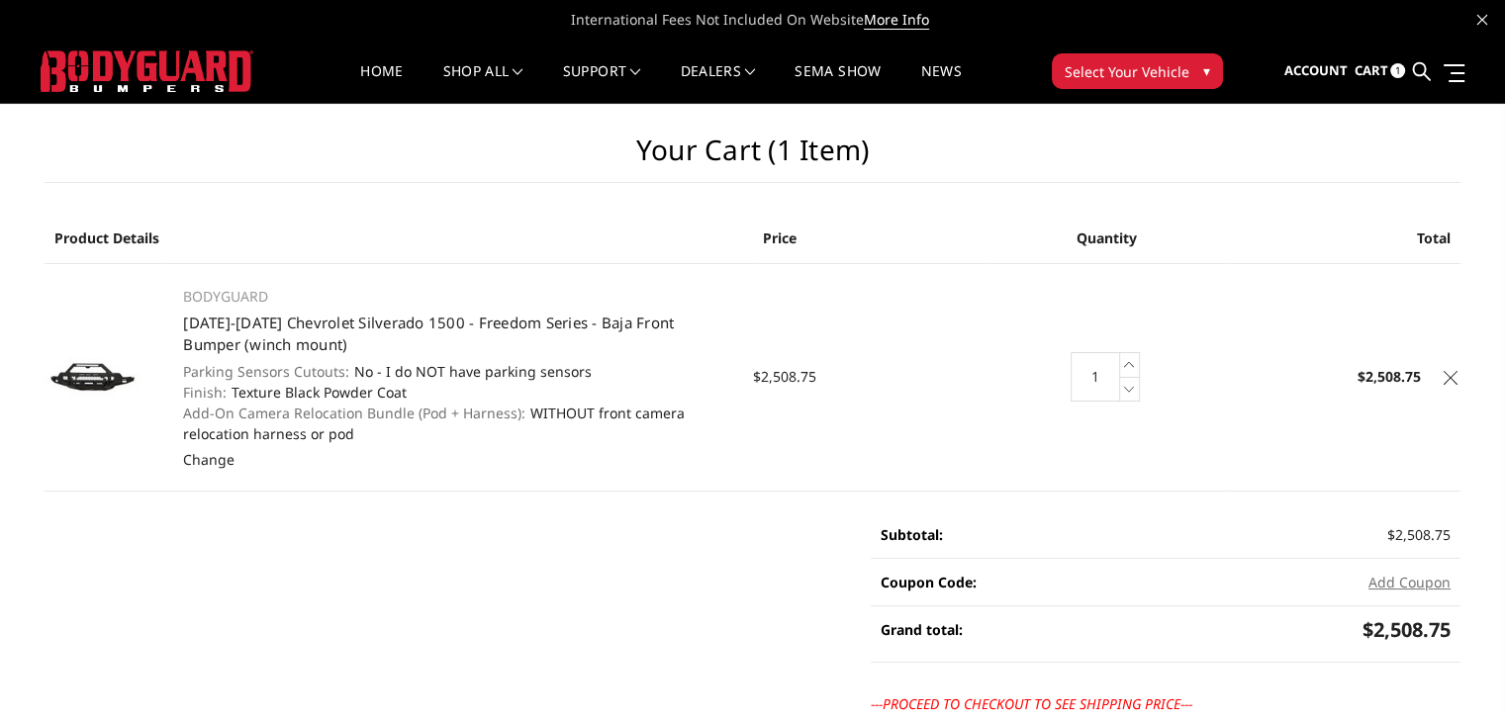
click at [1448, 373] on icon at bounding box center [1450, 378] width 14 height 14
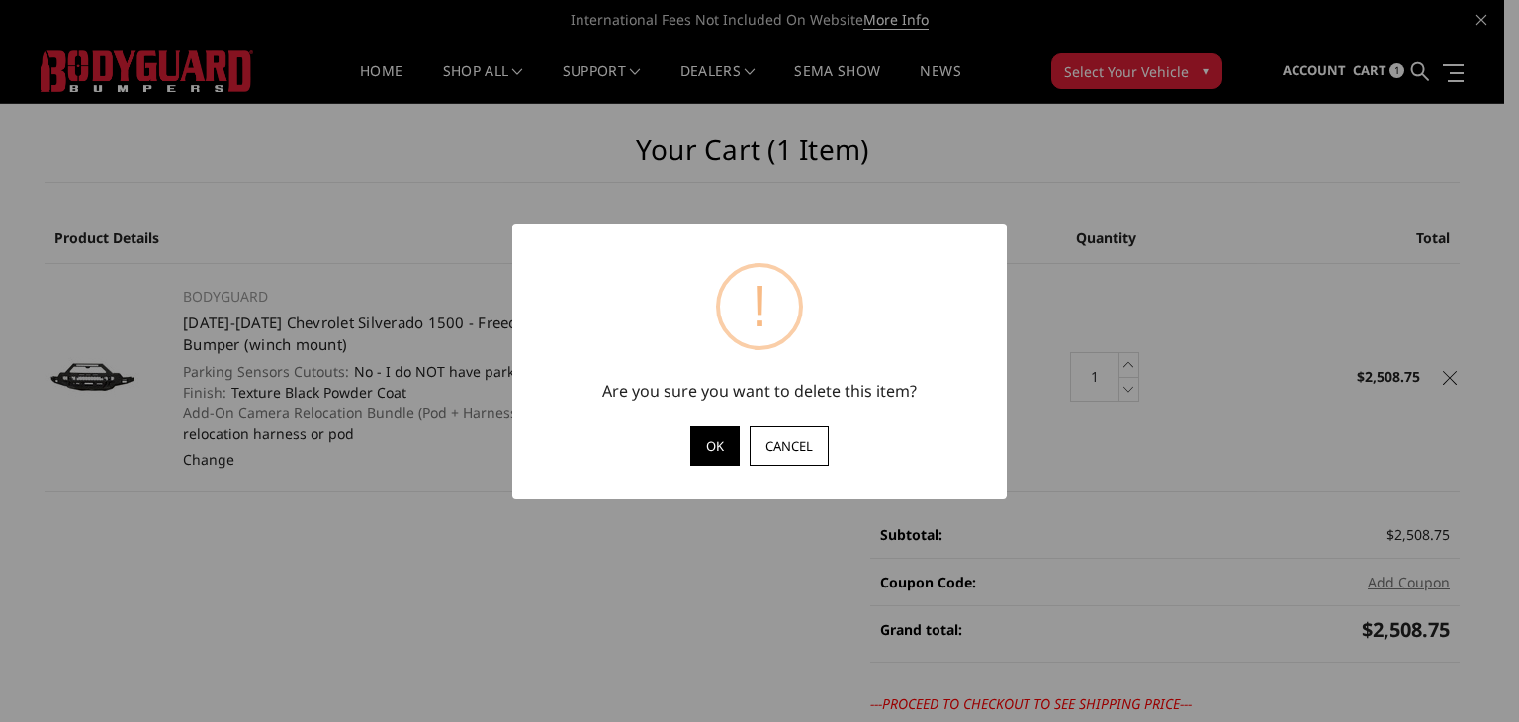
click at [719, 447] on button "OK" at bounding box center [714, 446] width 49 height 40
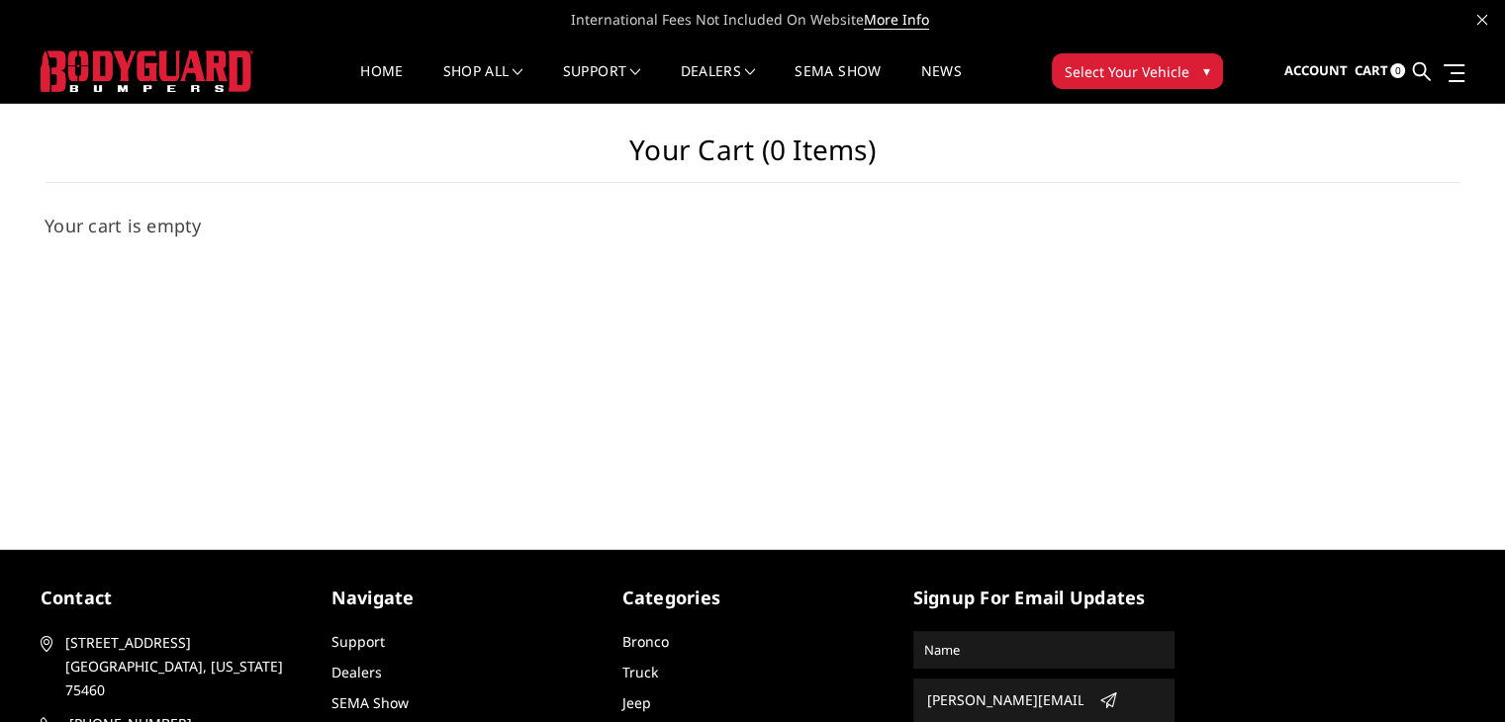
click at [1431, 76] on ul "Account Sign out Cart 0 Search Search" at bounding box center [1373, 72] width 181 height 62
click at [1427, 72] on icon at bounding box center [1421, 71] width 18 height 18
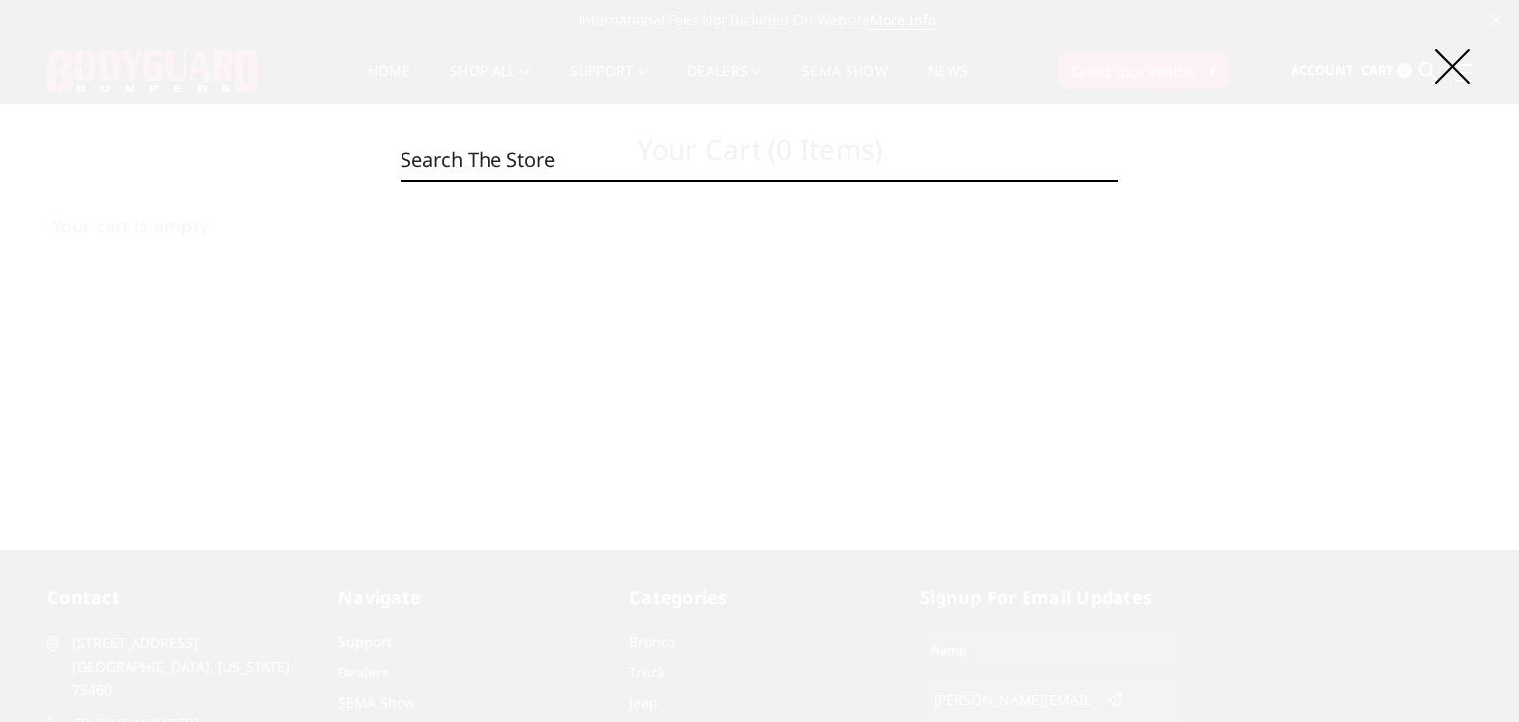
click at [521, 145] on input "Search" at bounding box center [760, 160] width 718 height 40
click at [549, 174] on input "Search" at bounding box center [760, 160] width 718 height 40
click at [556, 165] on input "Search" at bounding box center [760, 160] width 718 height 40
click at [556, 160] on input "Search" at bounding box center [760, 160] width 718 height 40
click at [1428, 71] on div "Search Search" at bounding box center [759, 361] width 1519 height 722
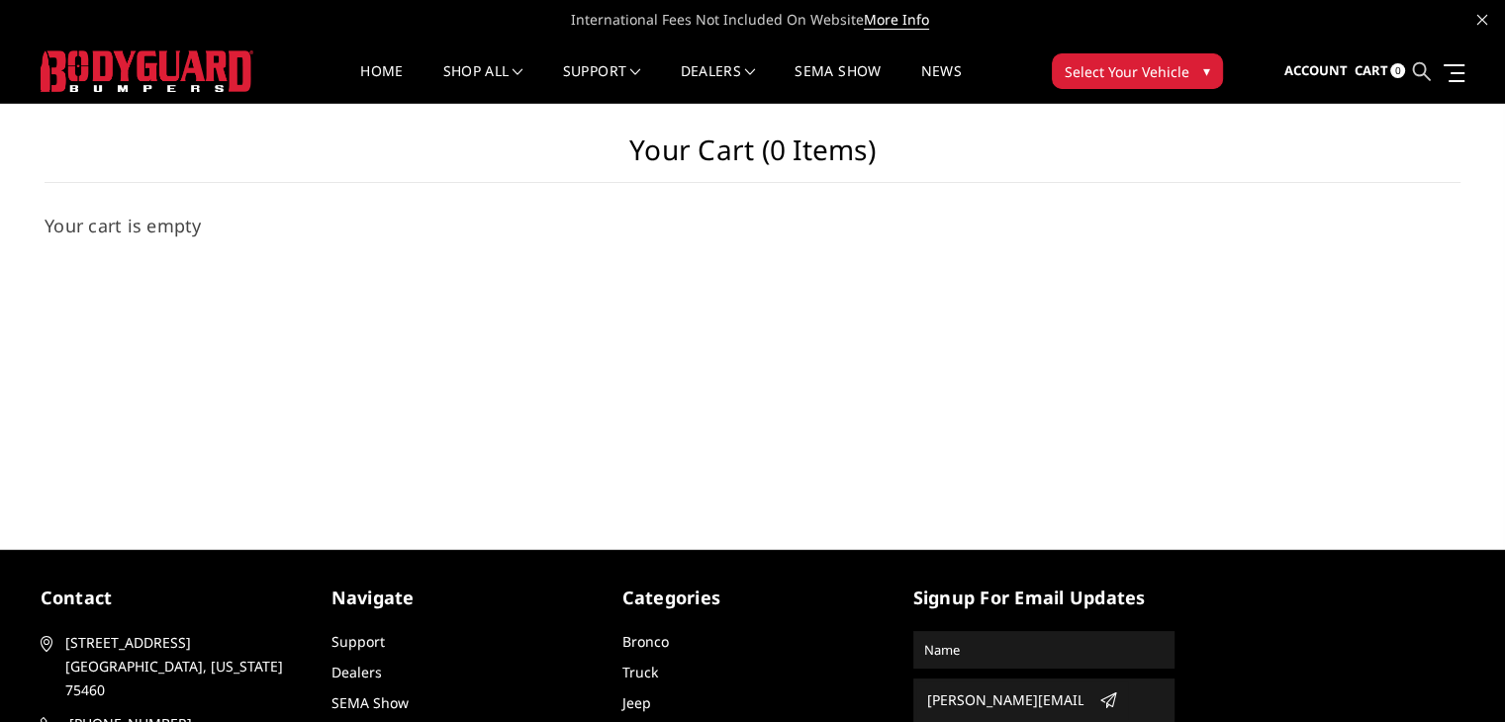
click at [1427, 69] on icon at bounding box center [1421, 71] width 18 height 18
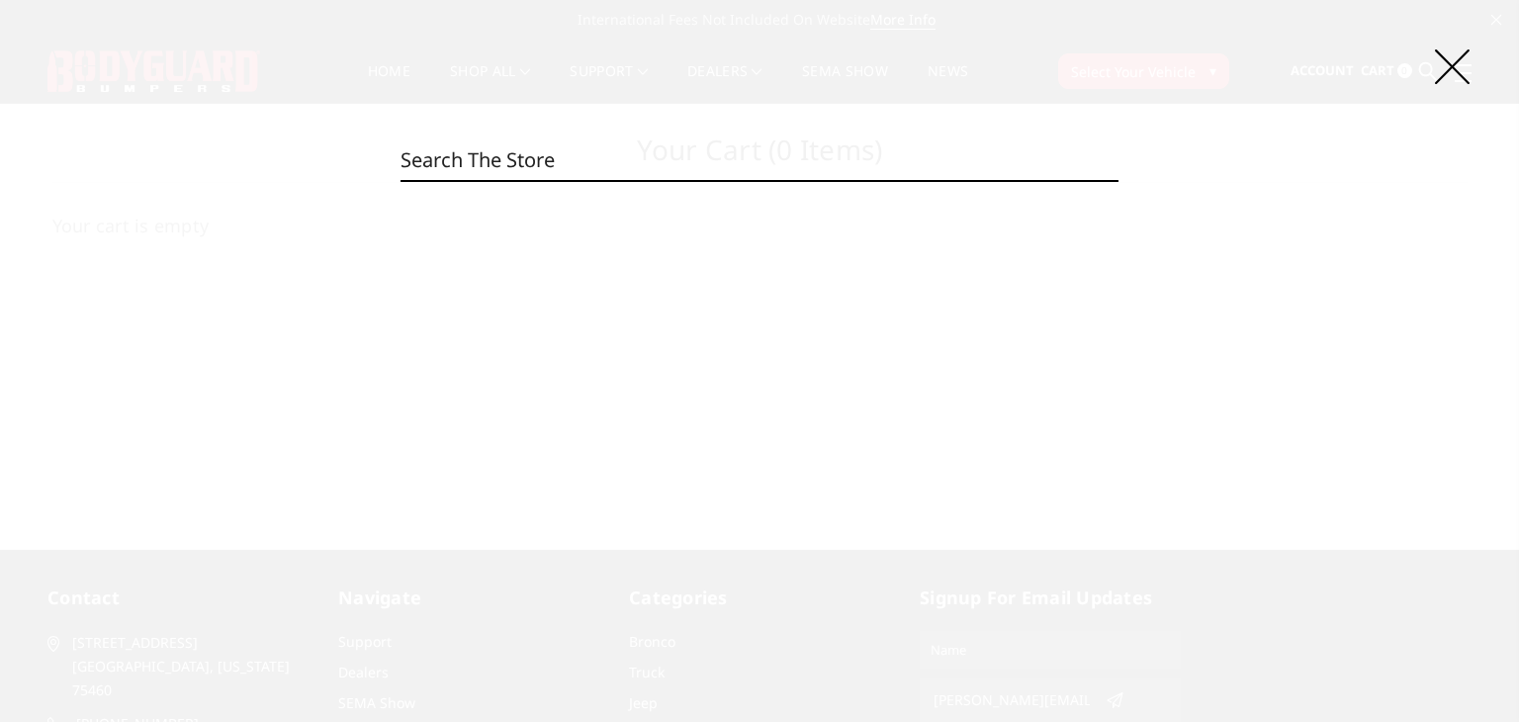
click at [529, 145] on input "Search" at bounding box center [760, 160] width 718 height 40
click at [1466, 70] on icon at bounding box center [1452, 66] width 35 height 35
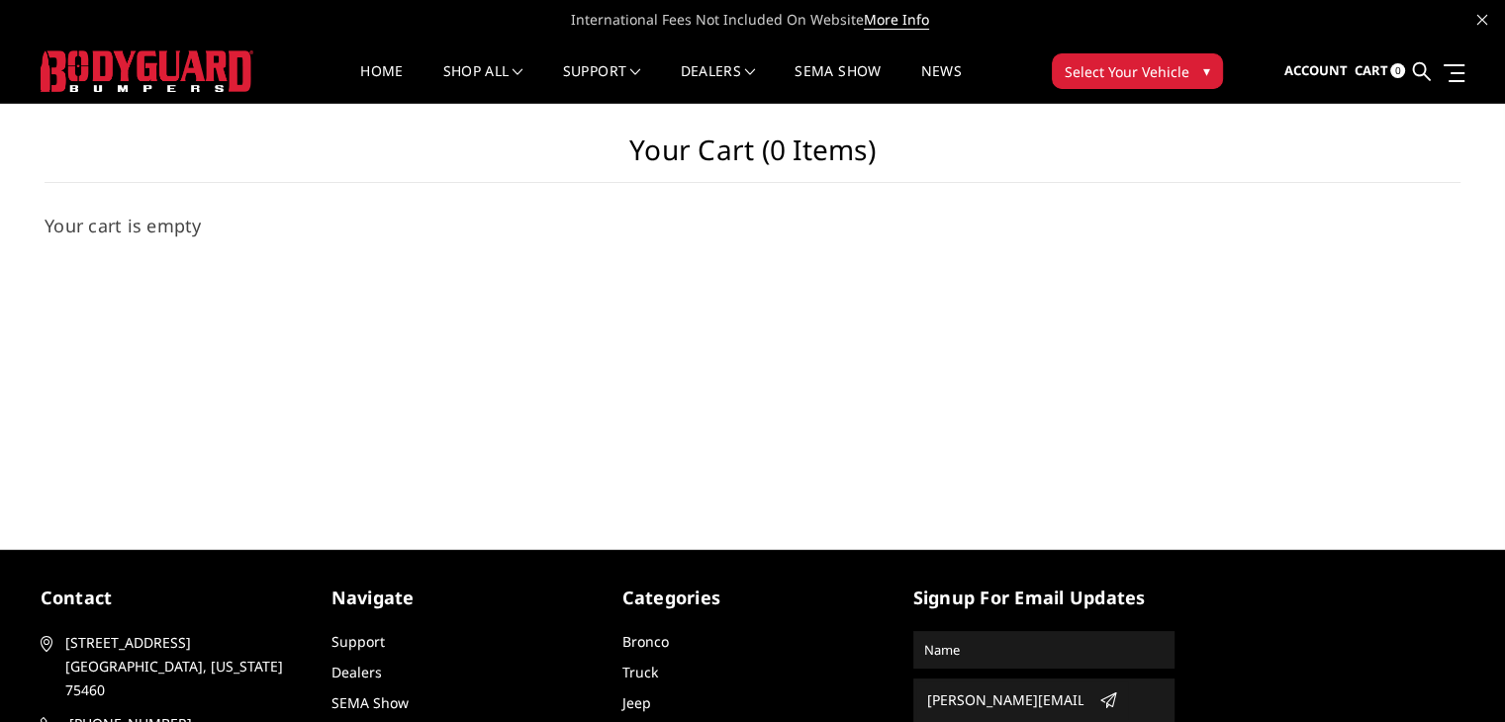
click at [1080, 74] on span "Select Your Vehicle" at bounding box center [1126, 71] width 125 height 21
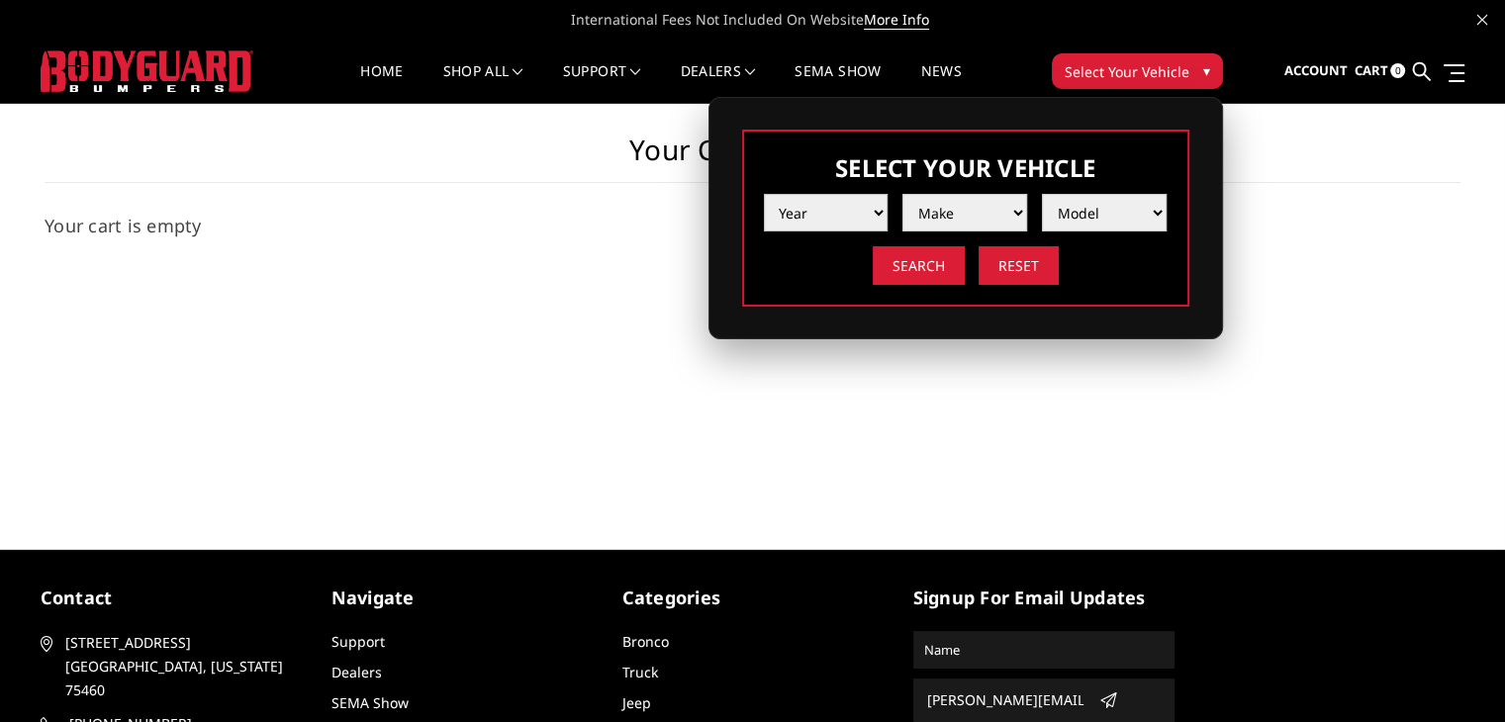
click at [836, 211] on select "Year 2025 2024 2023 2022 2021 2020 2019 2018 2017 2016 2015 2014 2013 2012 2011…" at bounding box center [826, 213] width 125 height 38
select select "yr_2024"
click at [764, 194] on select "Year 2025 2024 2023 2022 2021 2020 2019 2018 2017 2016 2015 2014 2013 2012 2011…" at bounding box center [826, 213] width 125 height 38
click at [965, 211] on select "Make Chevrolet Ford GMC Ram Toyota" at bounding box center [964, 213] width 125 height 38
select select "mk_chevrolet"
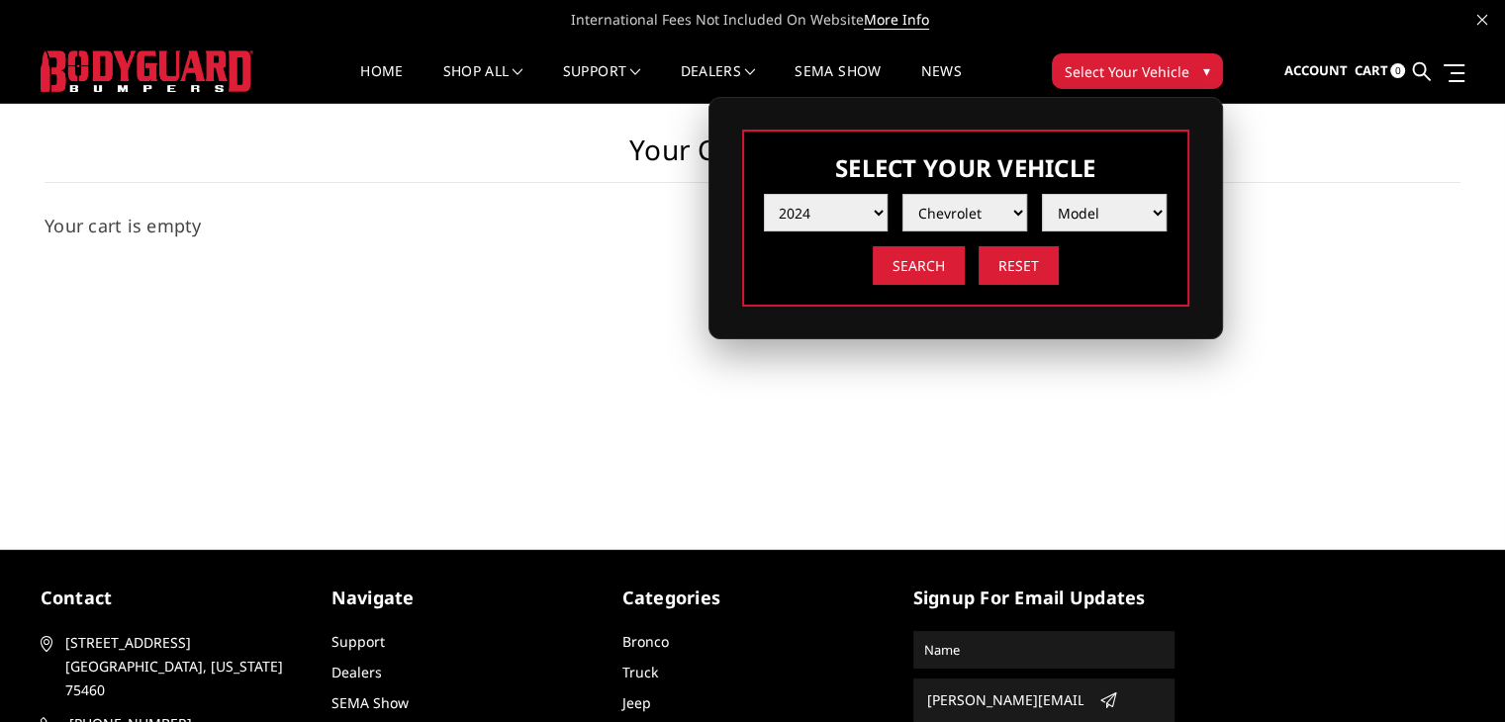
click at [902, 194] on select "Make Chevrolet Ford GMC Ram Toyota" at bounding box center [964, 213] width 125 height 38
drag, startPoint x: 1098, startPoint y: 234, endPoint x: 1116, endPoint y: 227, distance: 19.5
click at [1116, 227] on select "Model Silverado 1500 Silverado 2500 / 3500 Silverado 4500 / 5500 / 6500" at bounding box center [1104, 213] width 125 height 38
select select "md_silverado-1500"
click at [1042, 194] on select "Model Silverado 1500 Silverado 2500 / 3500 Silverado 4500 / 5500 / 6500" at bounding box center [1104, 213] width 125 height 38
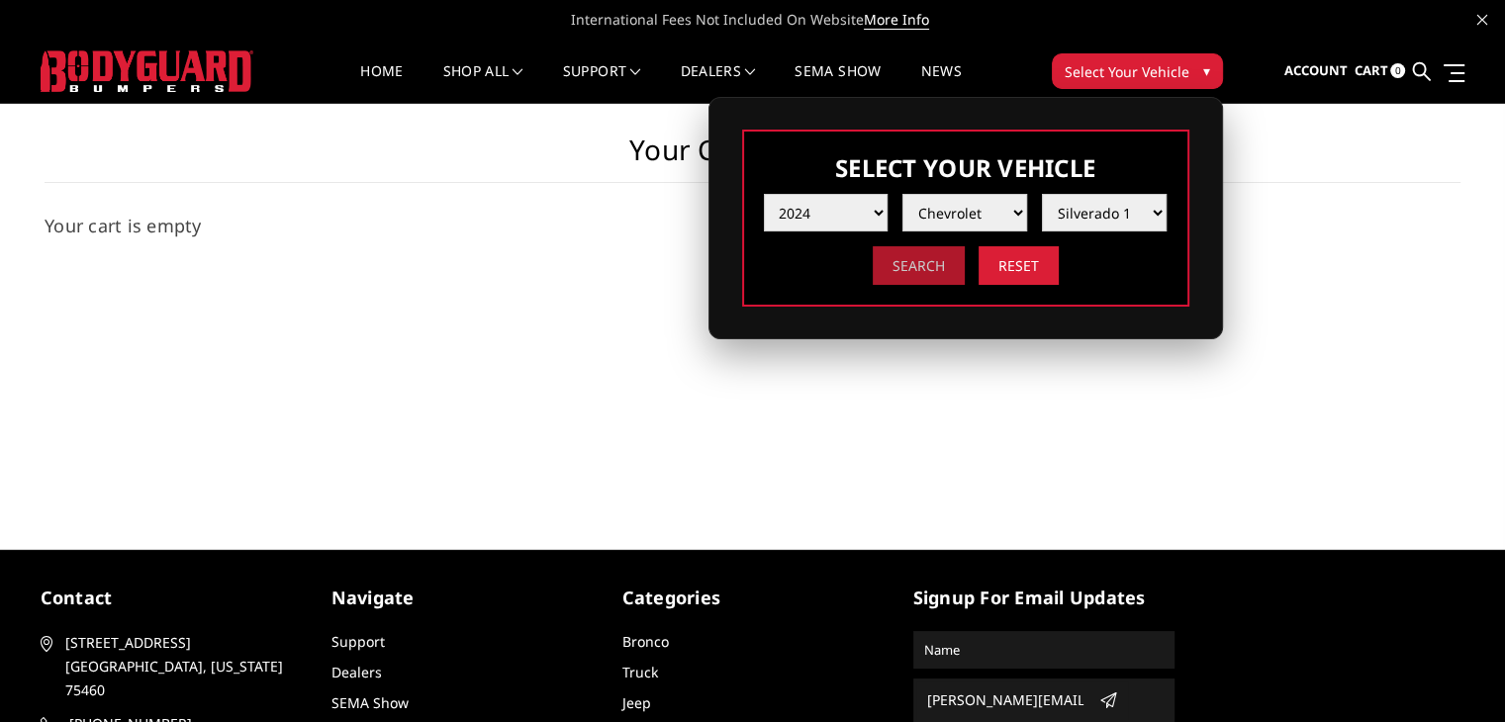
click at [930, 268] on input "Search" at bounding box center [919, 265] width 92 height 39
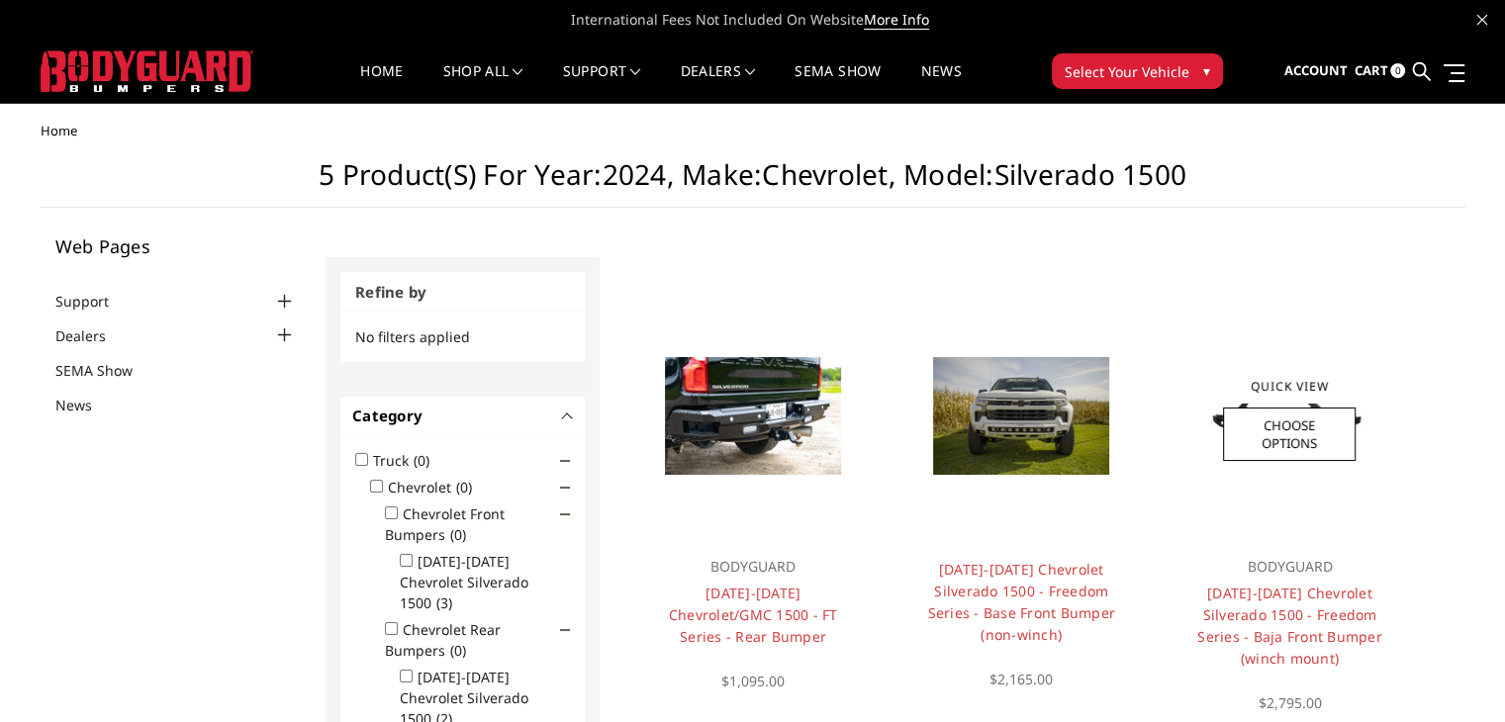
click at [1317, 547] on div "BODYGUARD 2022-2025 Chevrolet Silverado 1500 - Freedom Series - Baja Front Bump…" at bounding box center [1289, 624] width 238 height 178
click at [1315, 584] on link "[DATE]-[DATE] Chevrolet Silverado 1500 - Freedom Series - Baja Front Bumper (wi…" at bounding box center [1289, 626] width 185 height 84
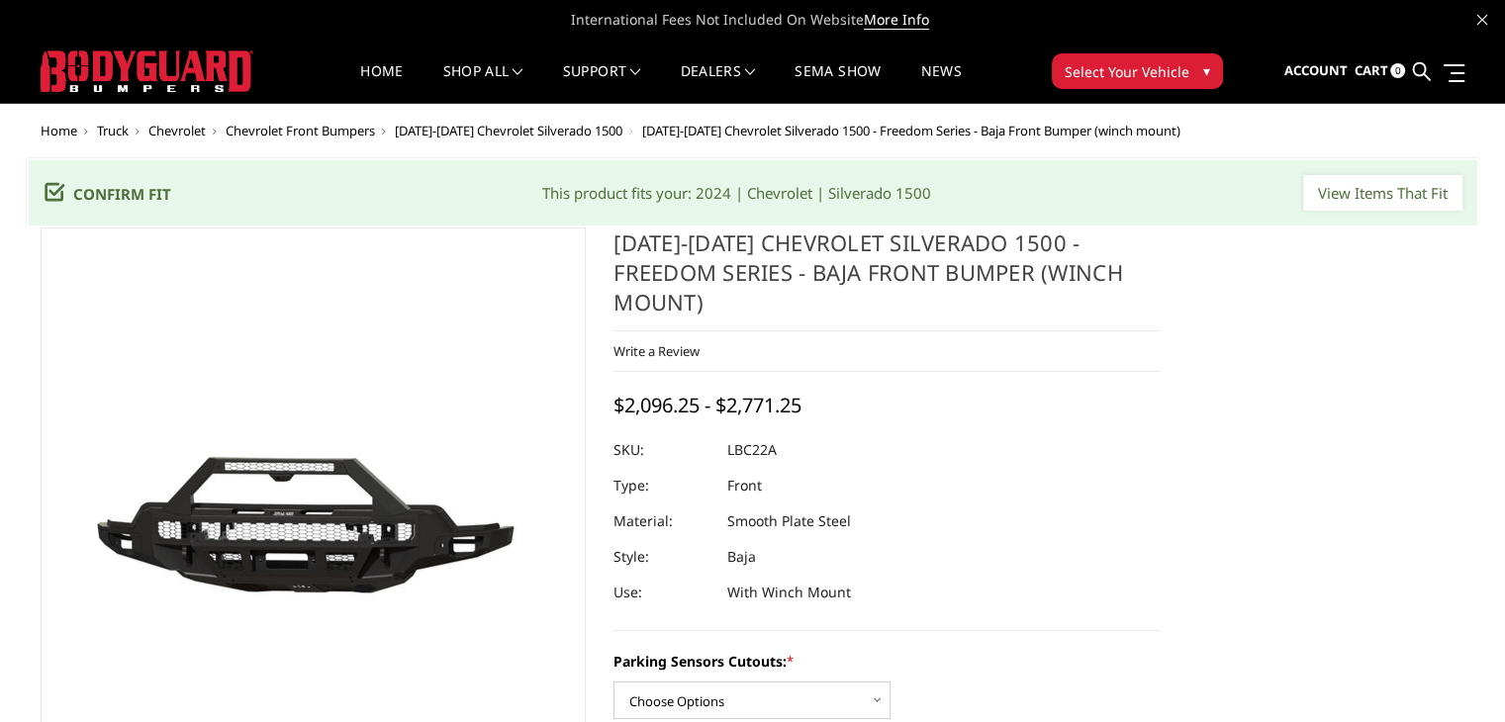
scroll to position [198, 0]
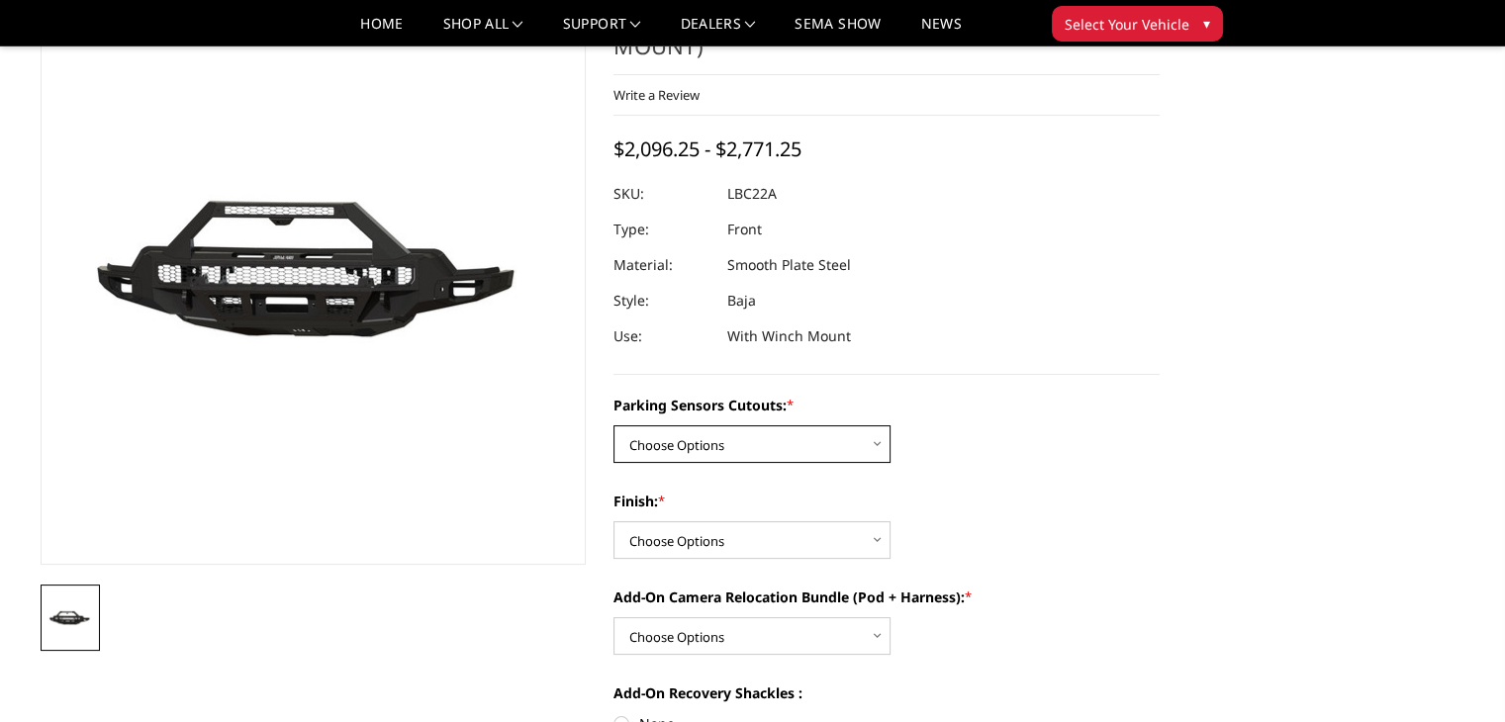
click at [823, 425] on select "Choose Options Yes - I have parking sensors No - I do NOT have parking sensors" at bounding box center [751, 444] width 277 height 38
select select "1665"
click at [613, 425] on select "Choose Options Yes - I have parking sensors No - I do NOT have parking sensors" at bounding box center [751, 444] width 277 height 38
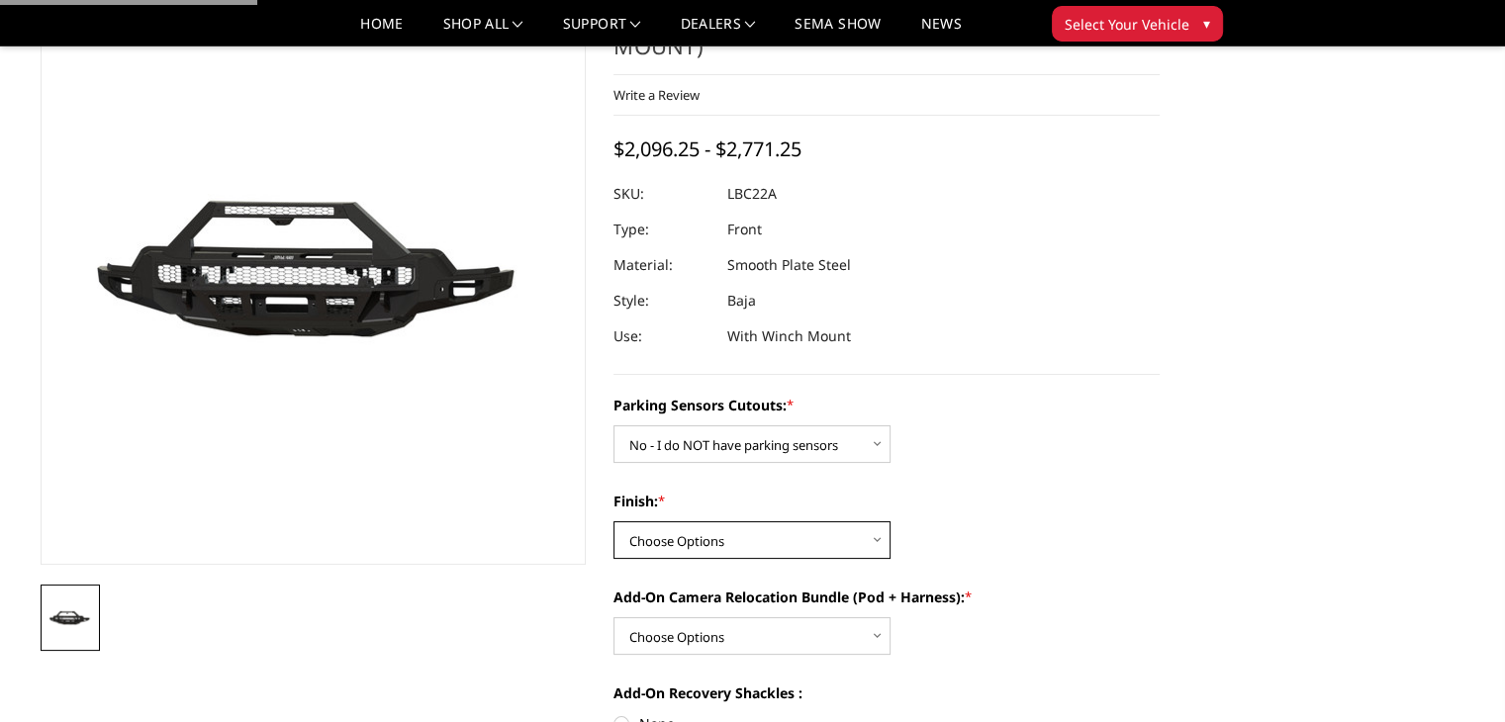
click at [684, 521] on select "Choose Options Bare Metal Texture Black Powder Coat" at bounding box center [751, 540] width 277 height 38
select select "1611"
click at [613, 521] on select "Choose Options Bare Metal Texture Black Powder Coat" at bounding box center [751, 540] width 277 height 38
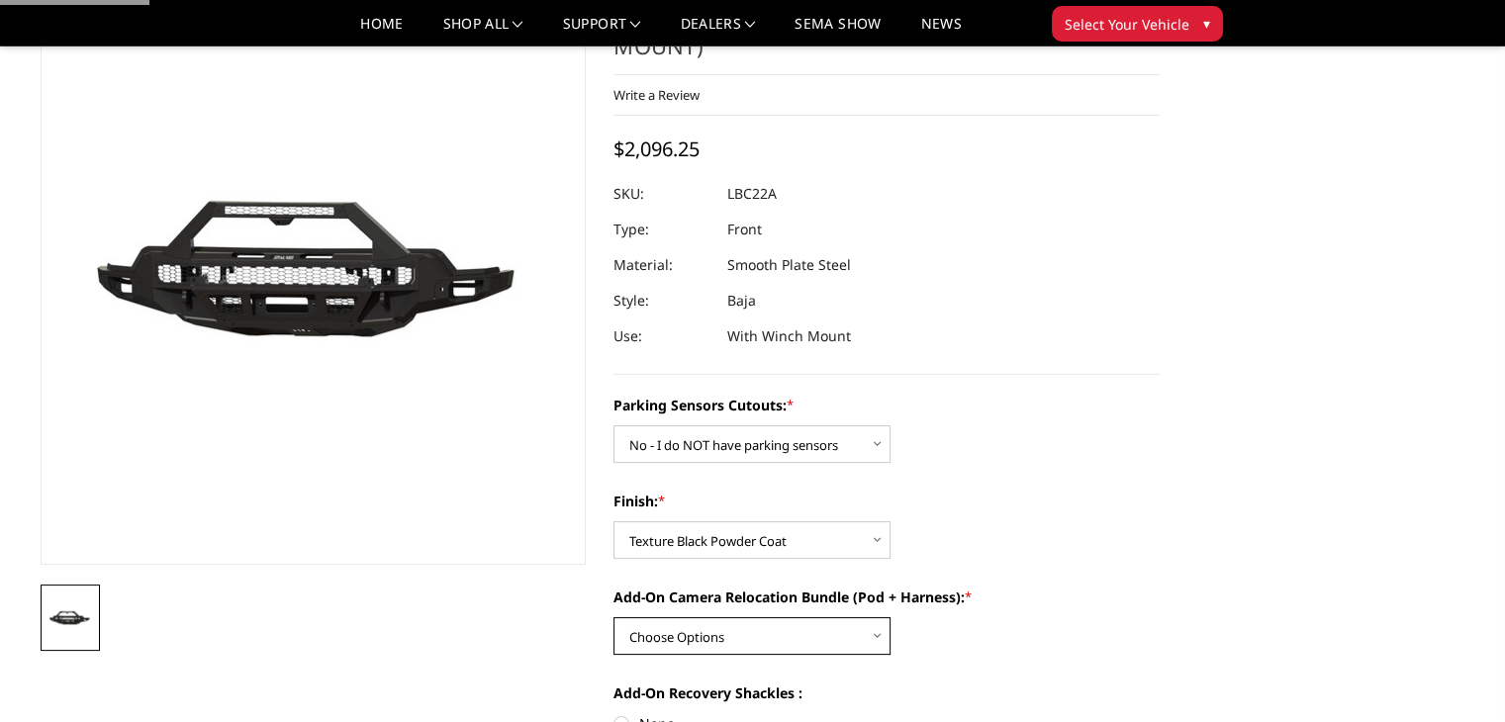
click at [669, 617] on select "Choose Options WITH front camera relocation harness + pod mount WITHOUT front c…" at bounding box center [751, 636] width 277 height 38
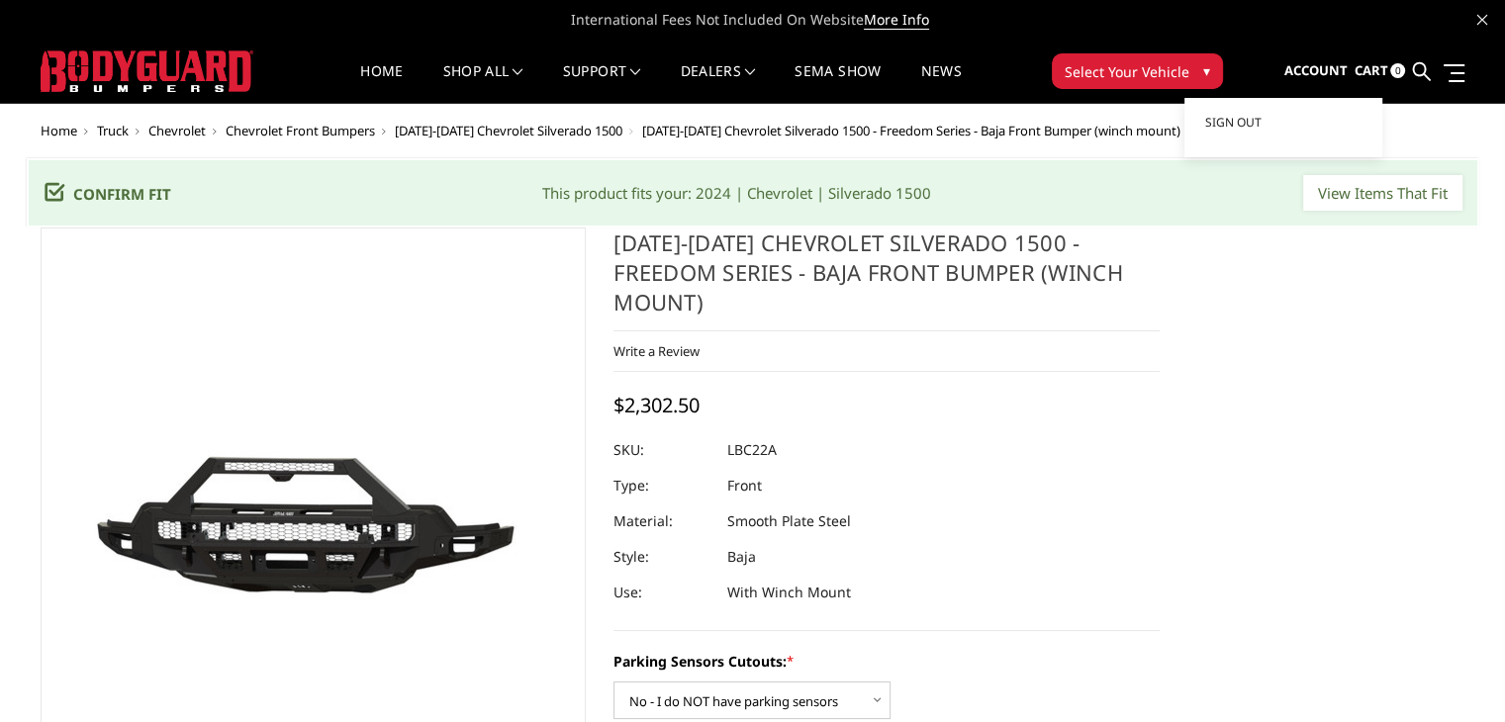
click at [1324, 82] on link "Account" at bounding box center [1314, 71] width 63 height 53
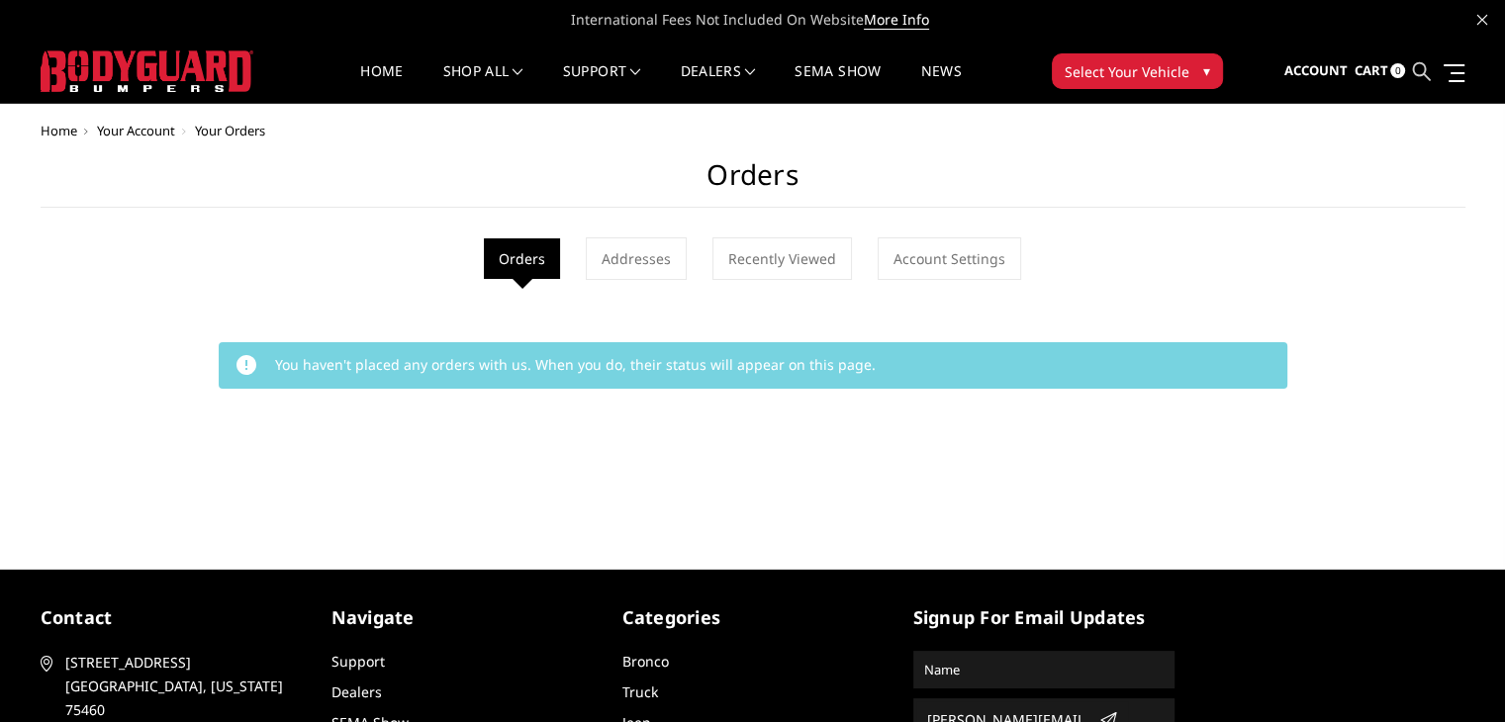
click at [1413, 70] on icon at bounding box center [1421, 71] width 18 height 18
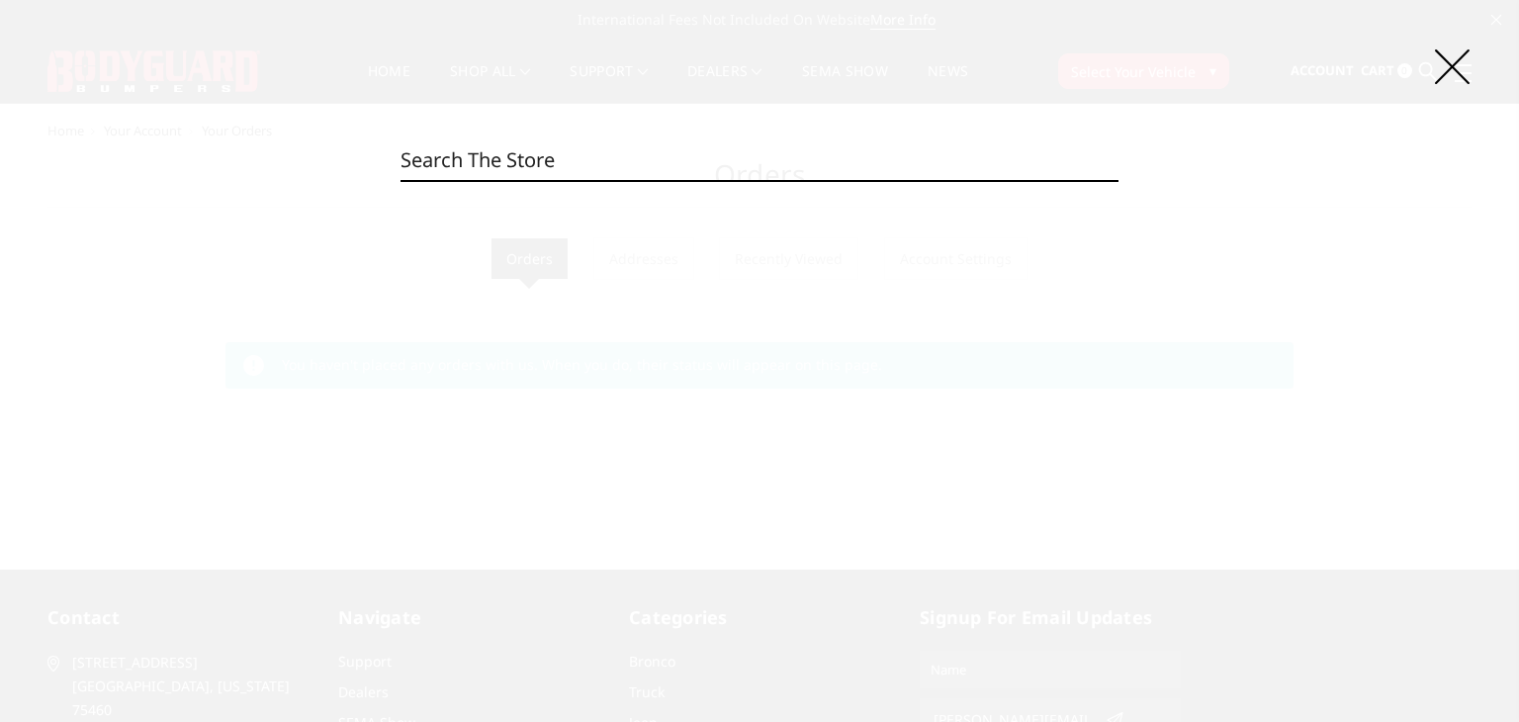
paste input "LBC22ANTNN"
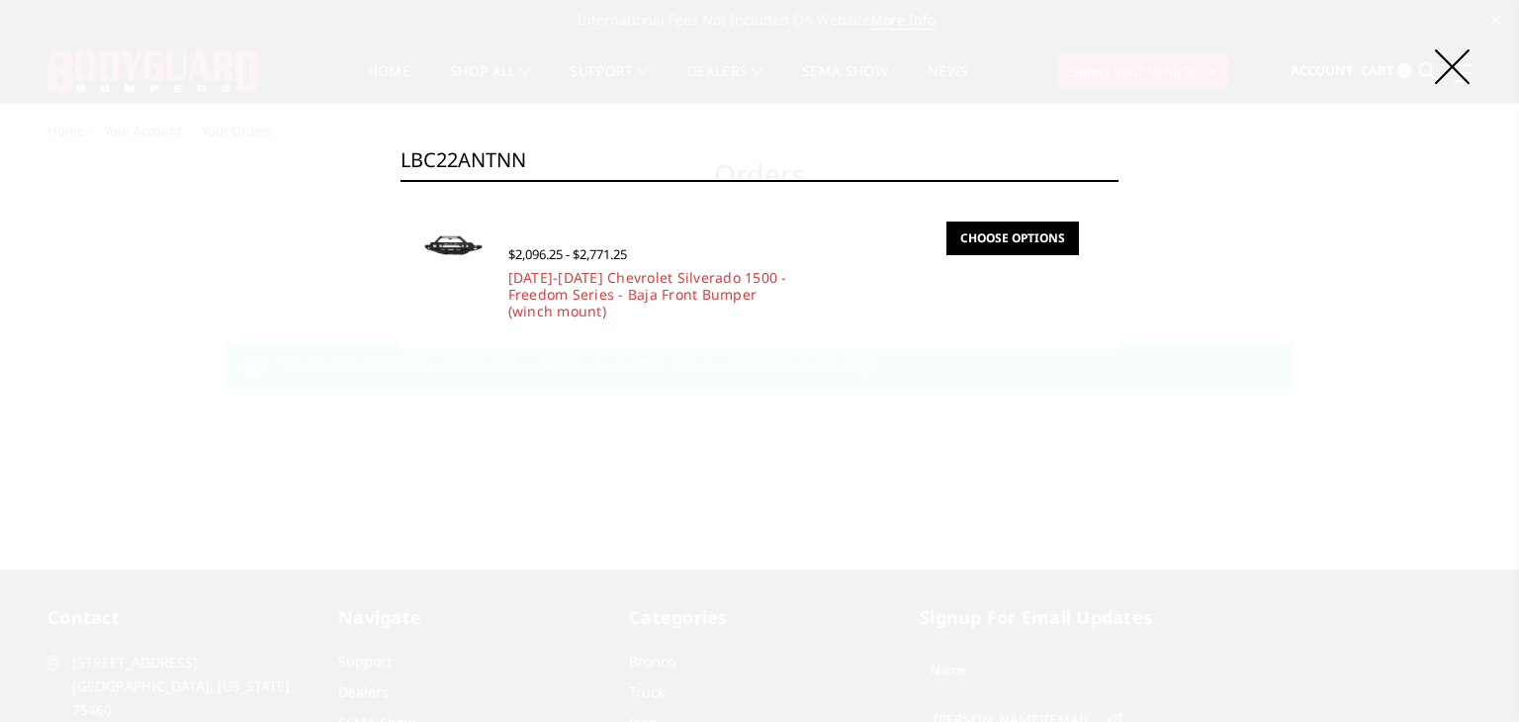
type input "LBC22ANTNN"
click at [991, 244] on link "Choose Options" at bounding box center [1013, 239] width 133 height 34
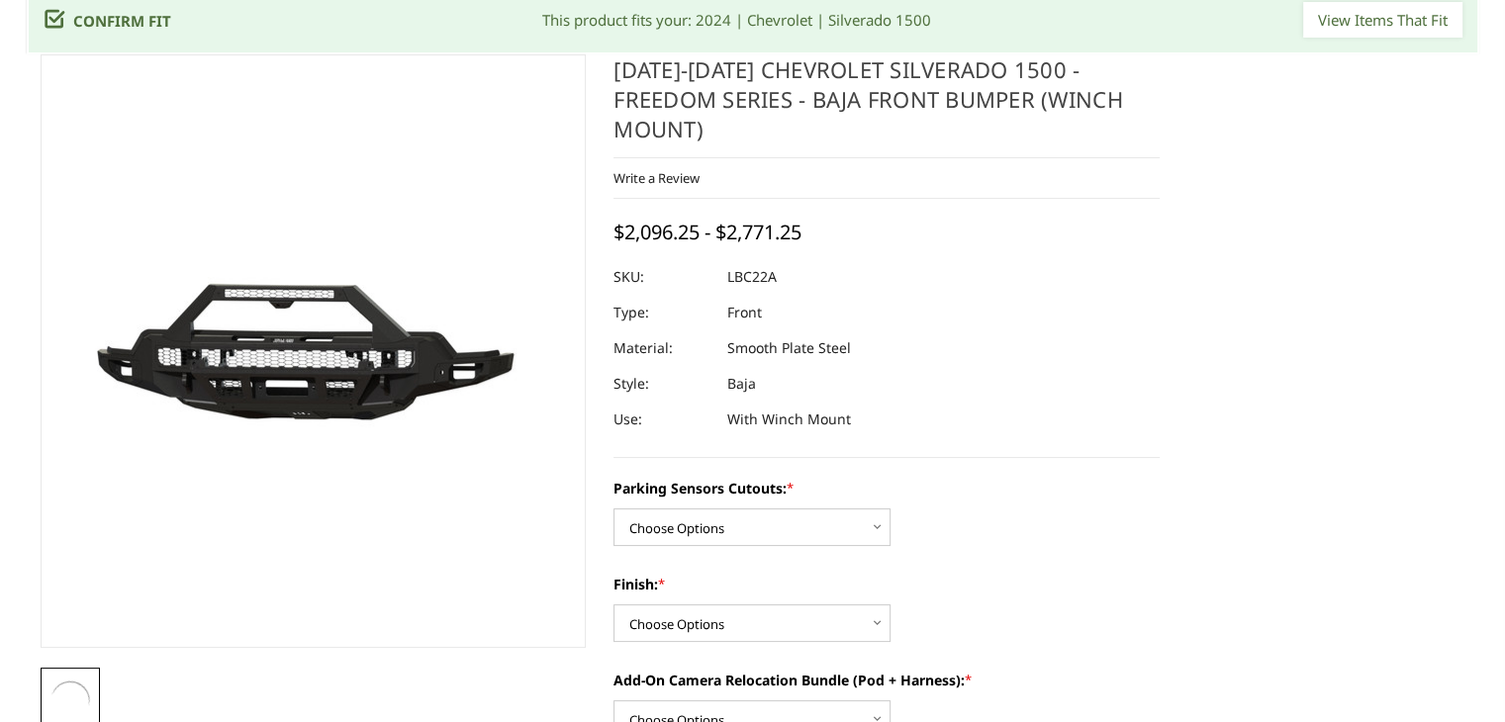
scroll to position [198, 0]
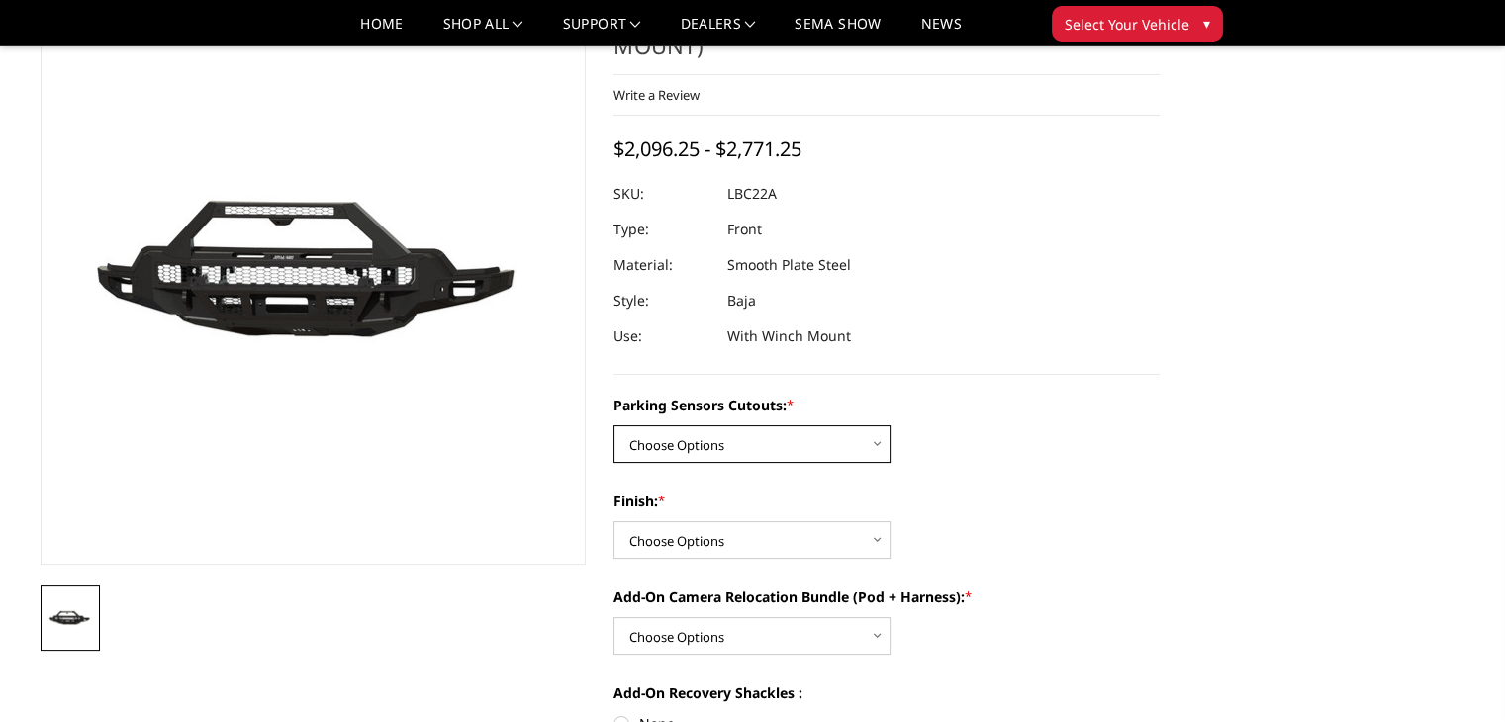
click at [685, 425] on select "Choose Options Yes - I have parking sensors No - I do NOT have parking sensors" at bounding box center [751, 444] width 277 height 38
select select "1665"
click at [613, 425] on select "Choose Options Yes - I have parking sensors No - I do NOT have parking sensors" at bounding box center [751, 444] width 277 height 38
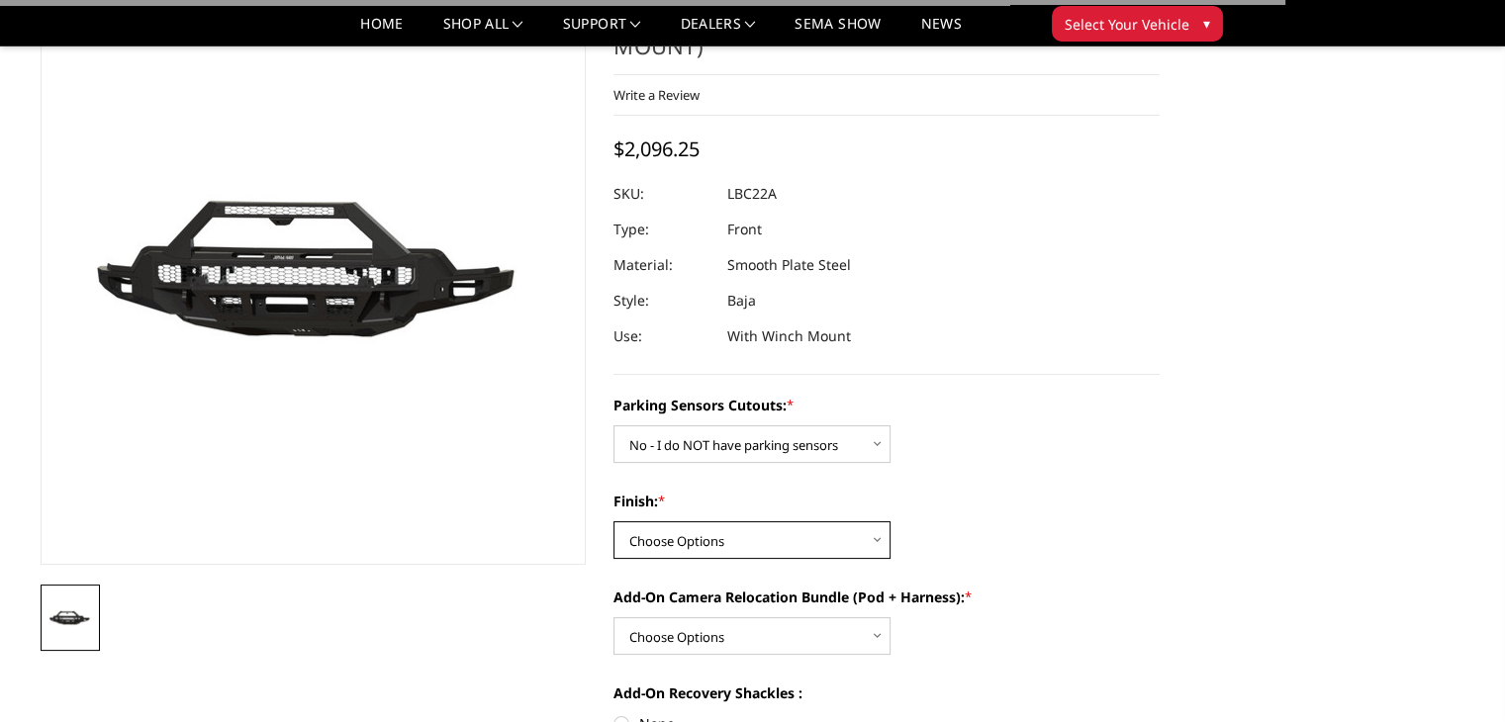
drag, startPoint x: 687, startPoint y: 519, endPoint x: 676, endPoint y: 512, distance: 12.9
click at [687, 521] on select "Choose Options Bare Metal Texture Black Powder Coat" at bounding box center [751, 540] width 277 height 38
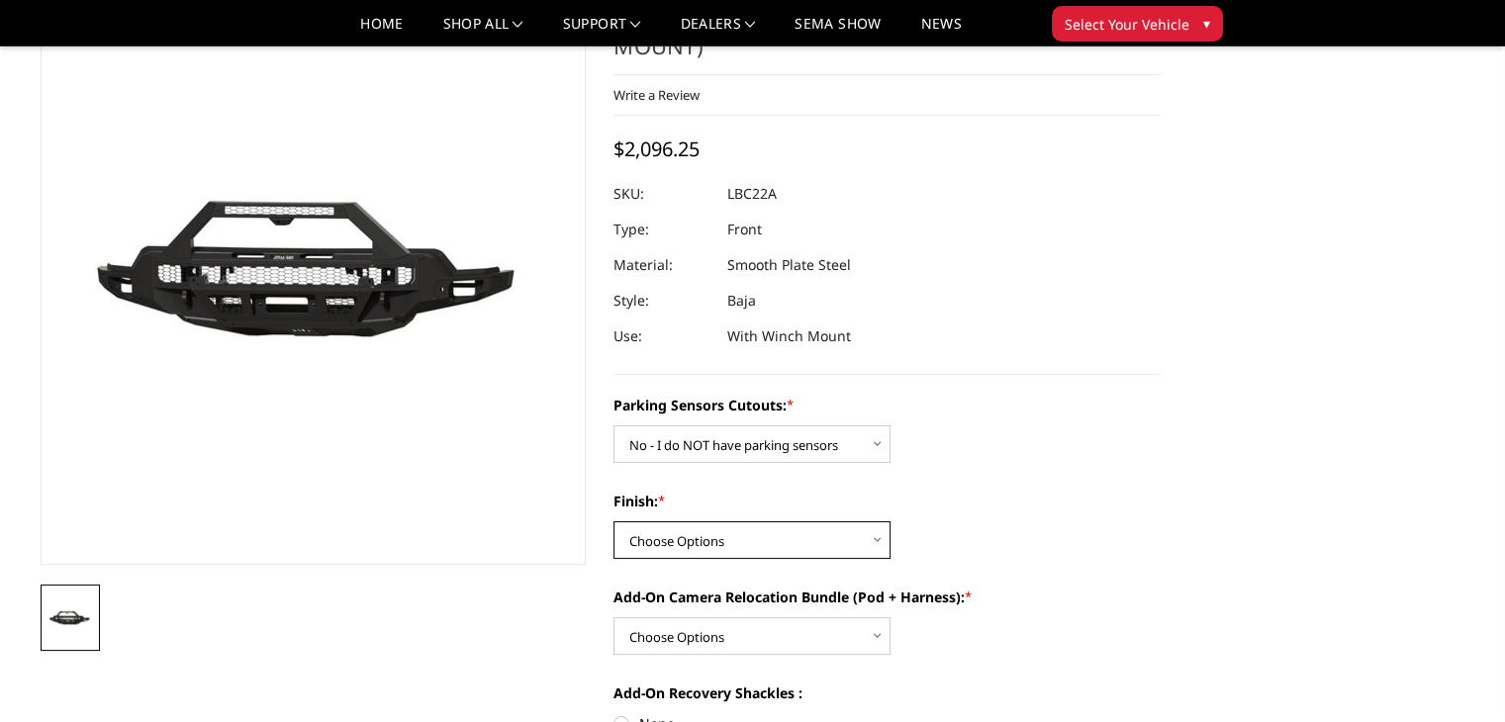
select select "1611"
click at [613, 521] on select "Choose Options Bare Metal Texture Black Powder Coat" at bounding box center [751, 540] width 277 height 38
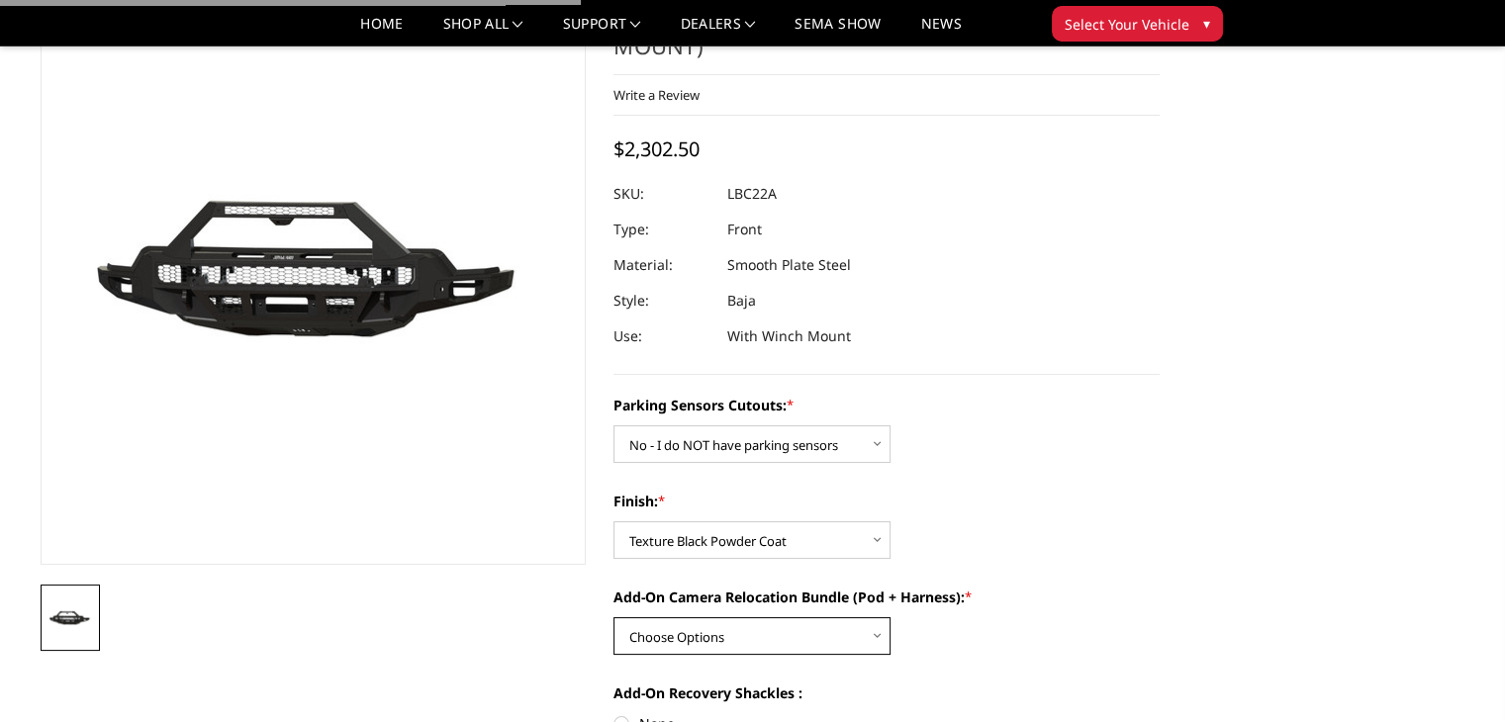
click at [665, 617] on select "Choose Options WITH front camera relocation harness + pod mount WITHOUT front c…" at bounding box center [751, 636] width 277 height 38
select select "1700"
click at [613, 617] on select "Choose Options WITH front camera relocation harness + pod mount WITHOUT front c…" at bounding box center [751, 636] width 277 height 38
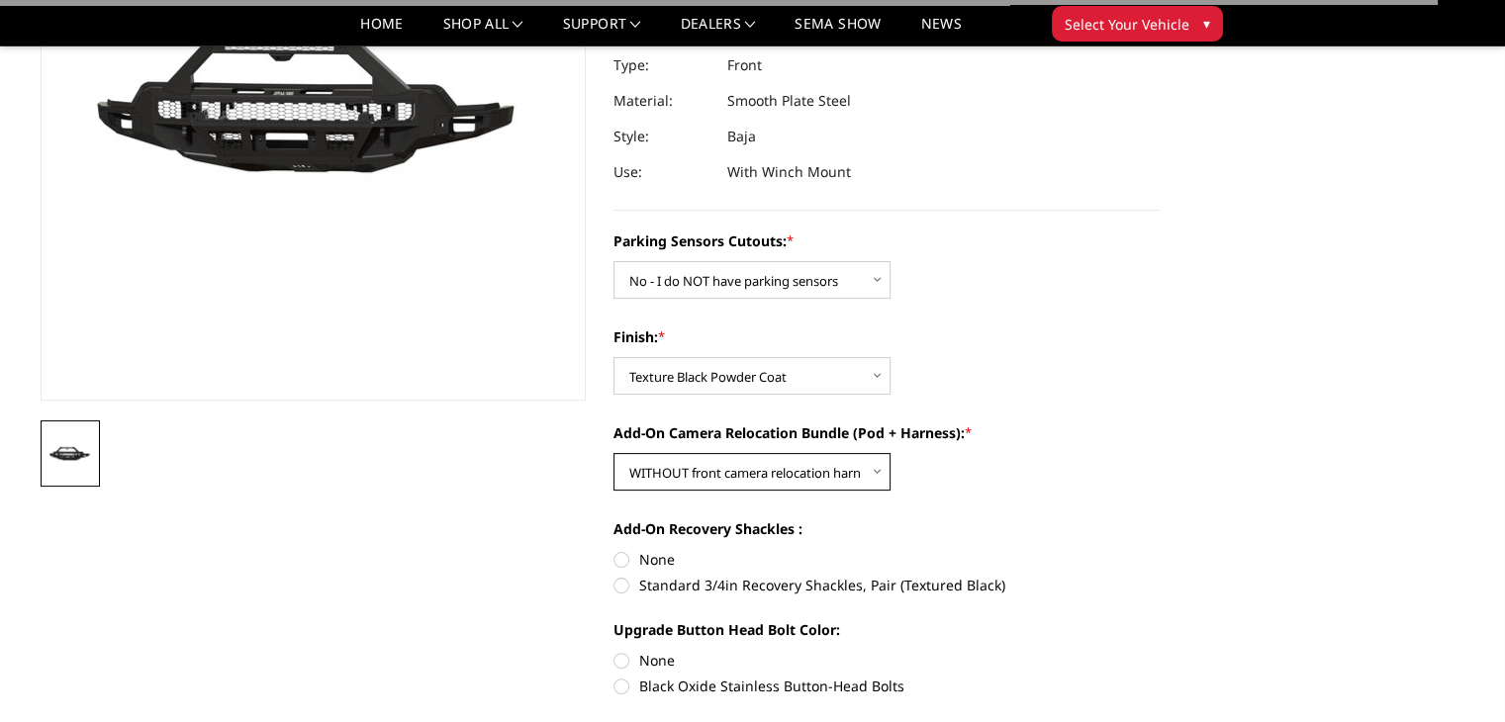
scroll to position [594, 0]
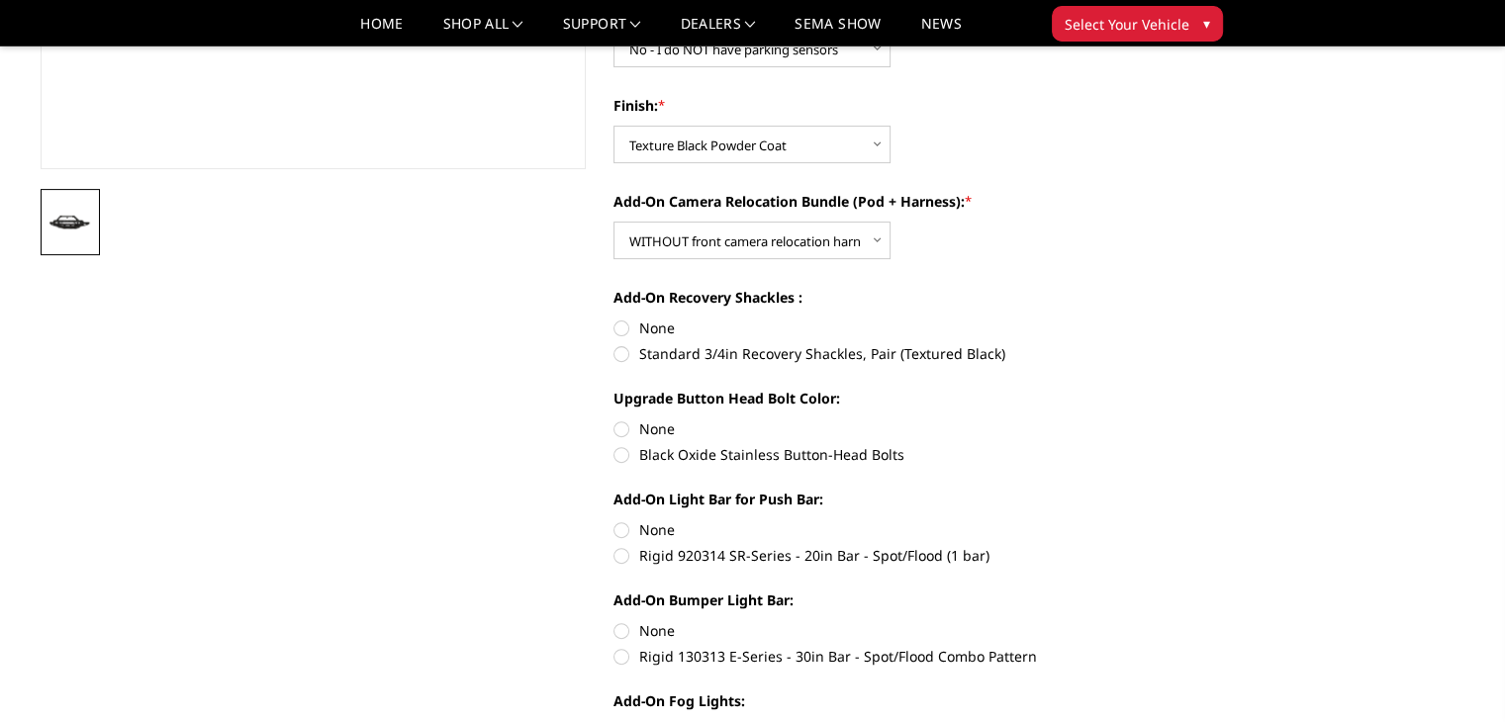
click at [641, 318] on label "None" at bounding box center [886, 328] width 546 height 21
click at [614, 318] on input "None" at bounding box center [613, 318] width 1 height 1
radio input "true"
click at [649, 418] on label "None" at bounding box center [886, 428] width 546 height 21
click at [614, 418] on input "None" at bounding box center [613, 418] width 1 height 1
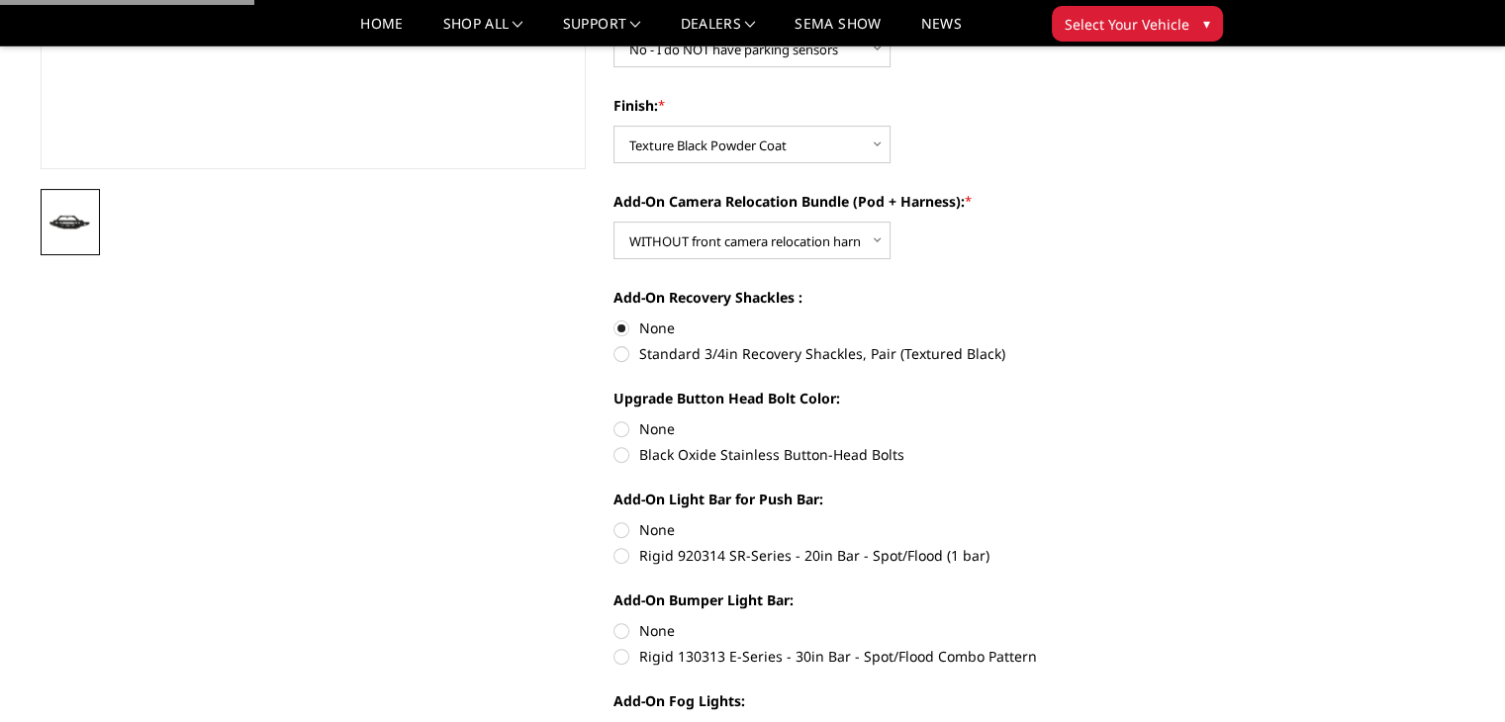
radio input "true"
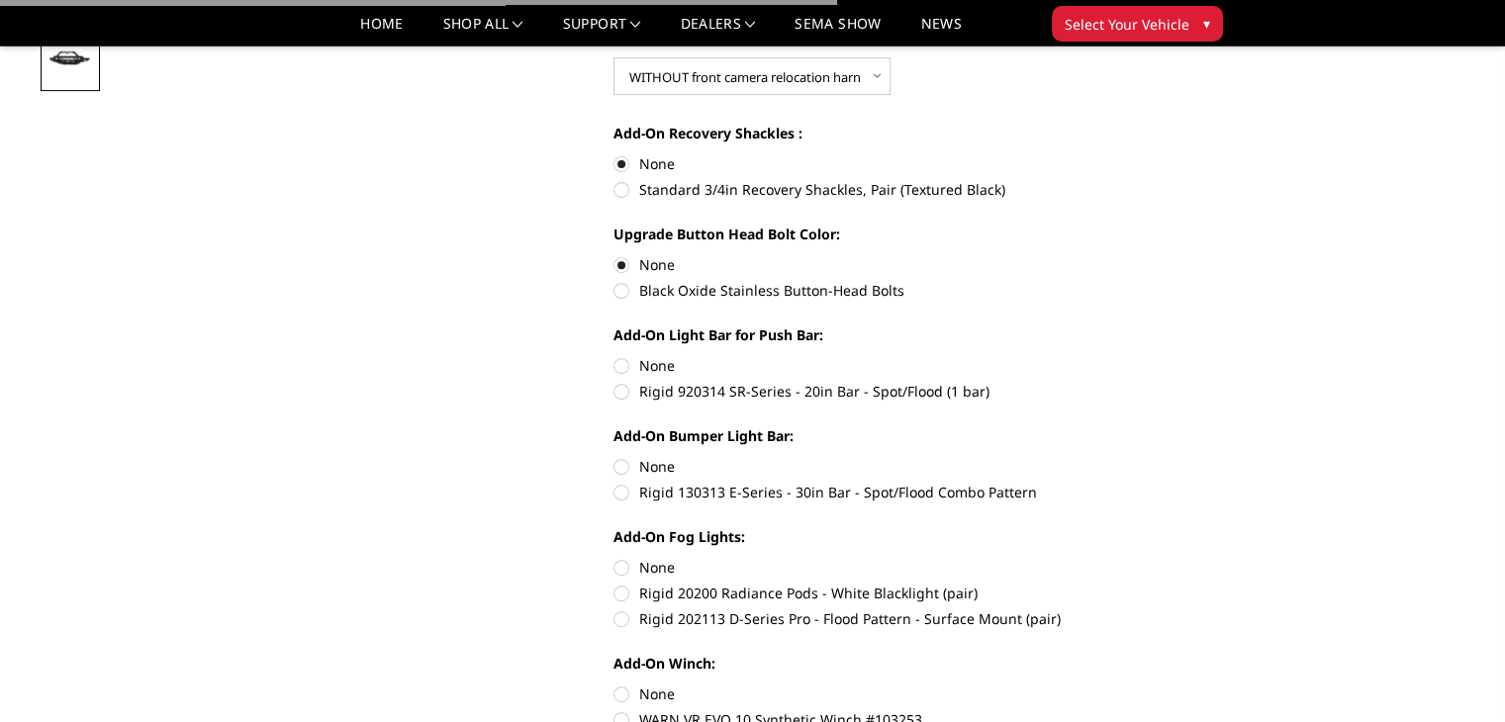
scroll to position [791, 0]
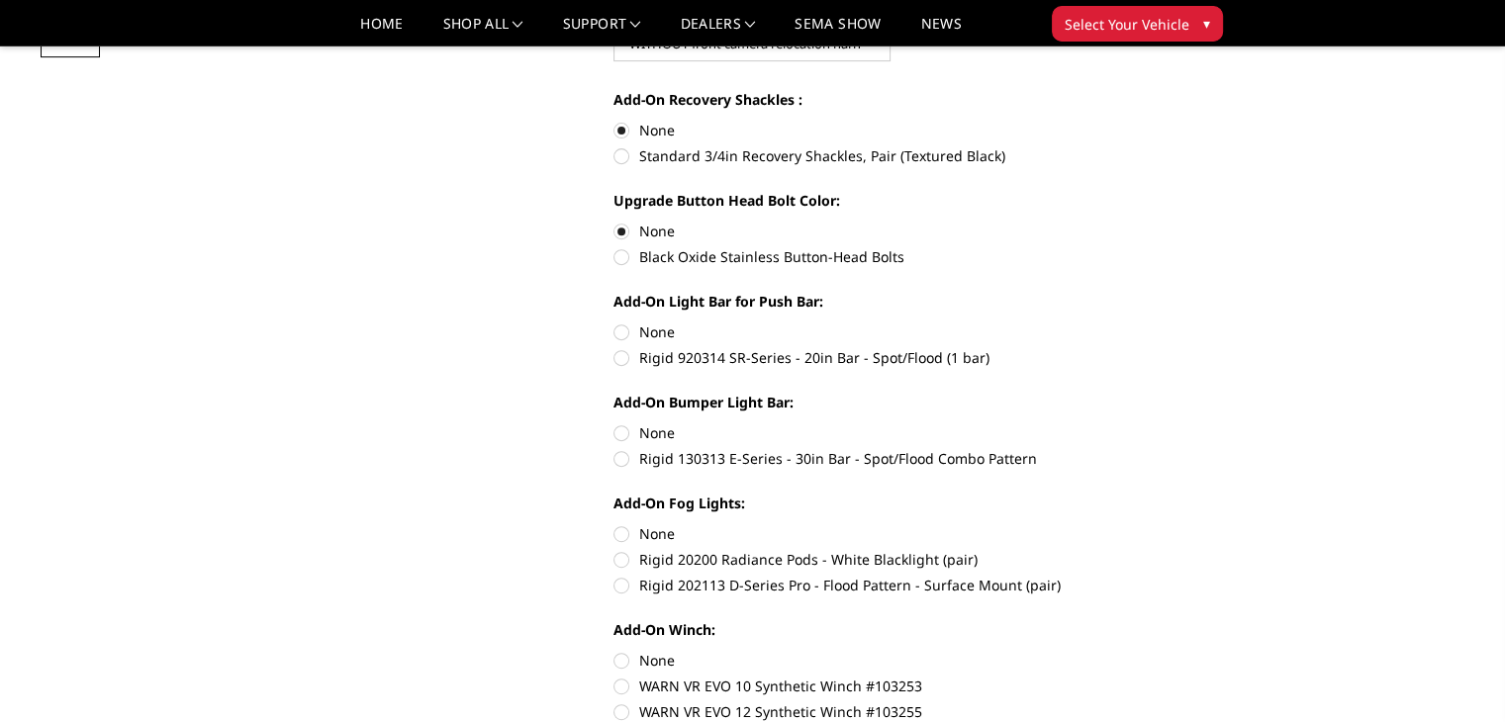
click at [646, 322] on label "None" at bounding box center [886, 332] width 546 height 21
click at [614, 322] on input "None" at bounding box center [613, 322] width 1 height 1
radio input "true"
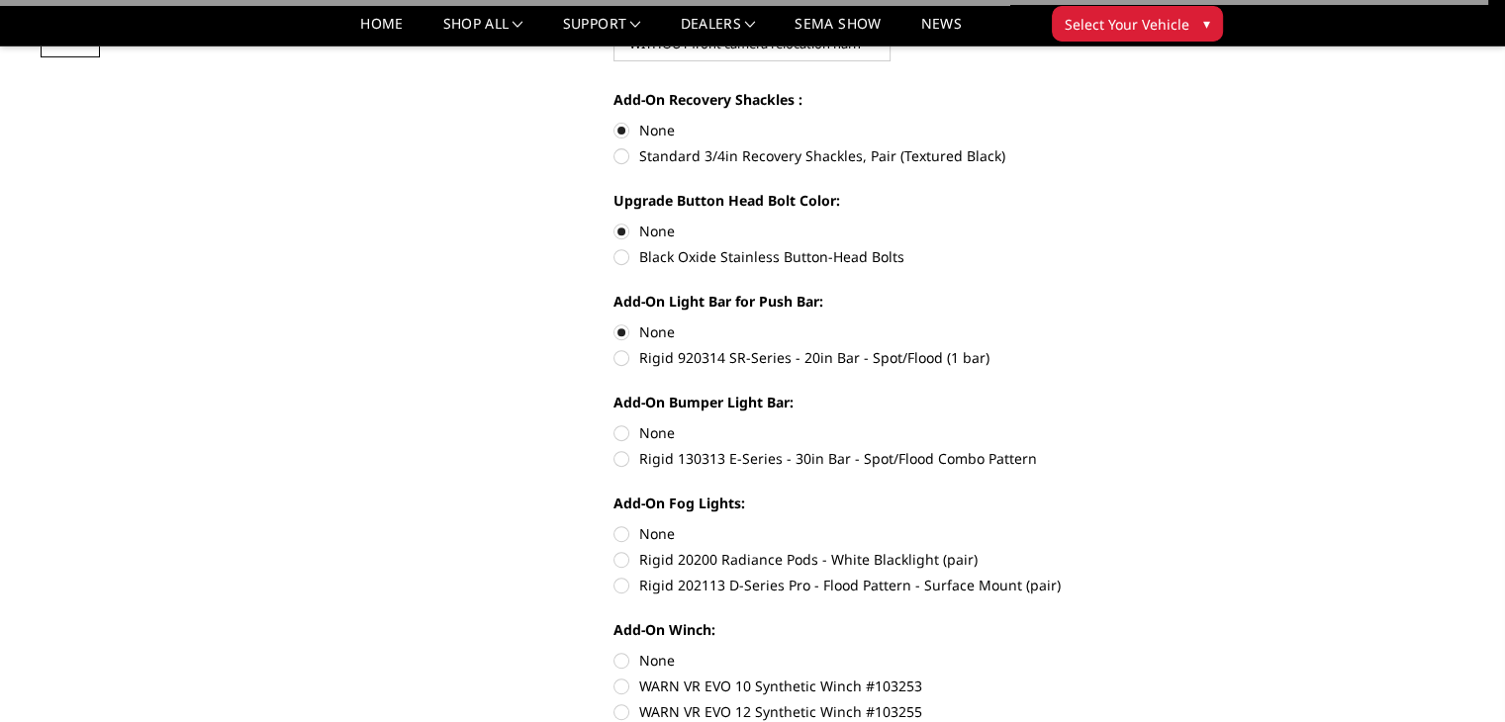
click at [654, 422] on label "None" at bounding box center [886, 432] width 546 height 21
click at [614, 422] on input "None" at bounding box center [613, 422] width 1 height 1
radio input "true"
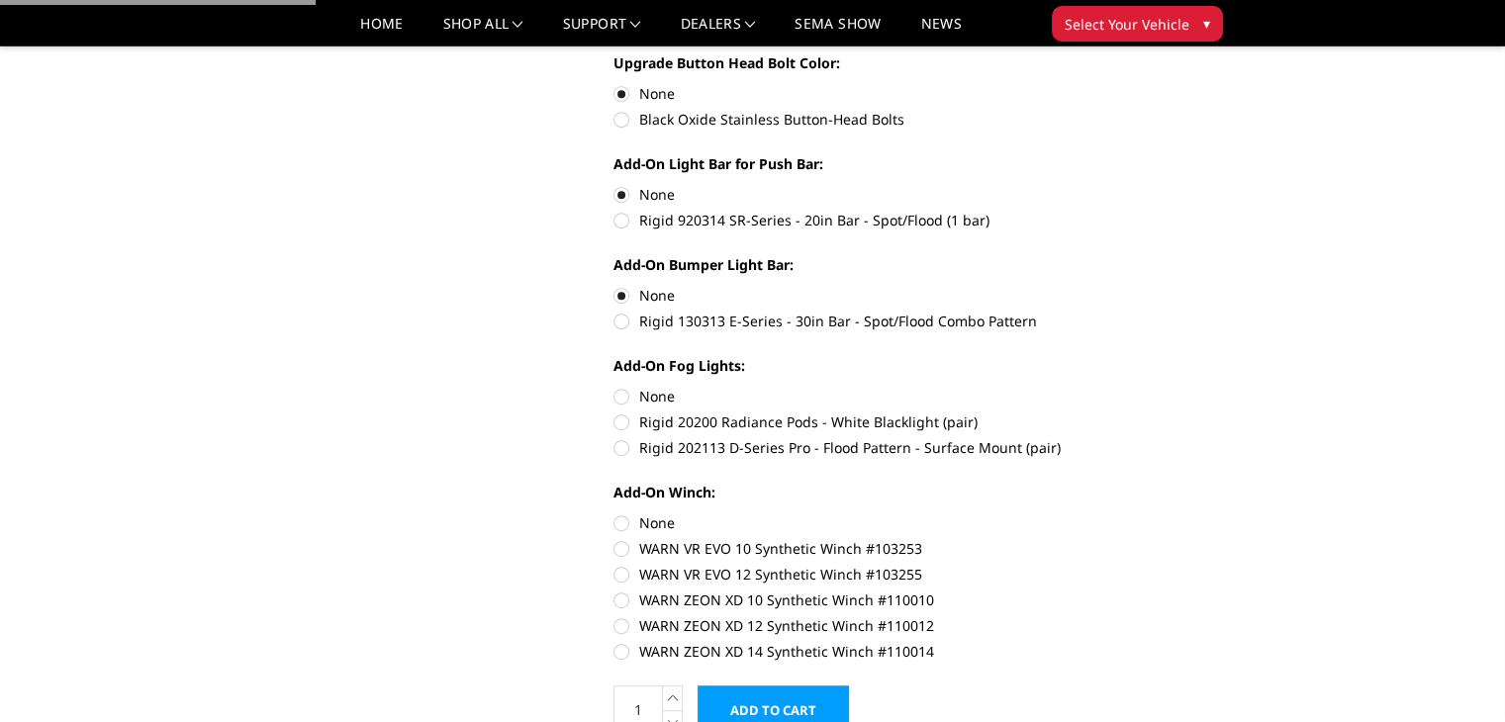
scroll to position [989, 0]
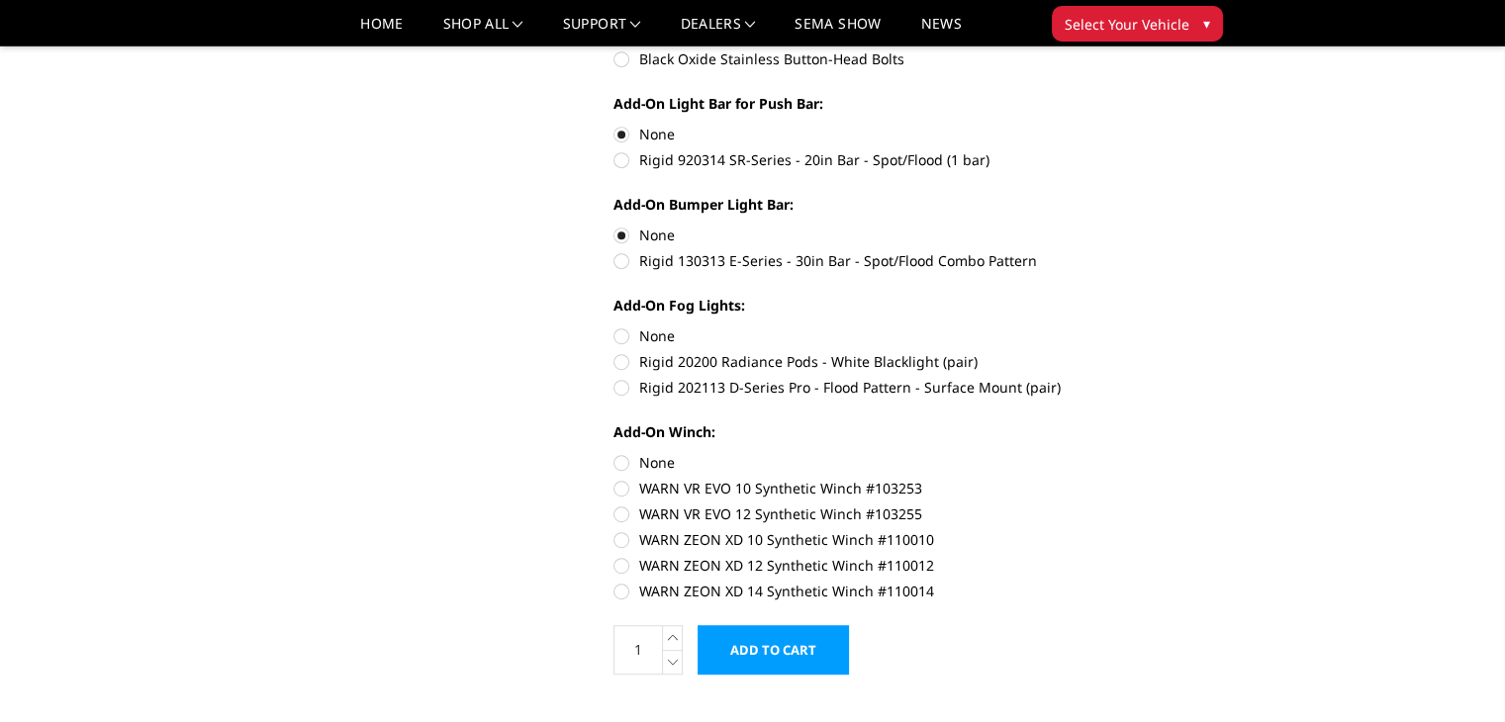
click at [663, 325] on label "None" at bounding box center [886, 335] width 546 height 21
click at [614, 325] on input "None" at bounding box center [613, 325] width 1 height 1
radio input "true"
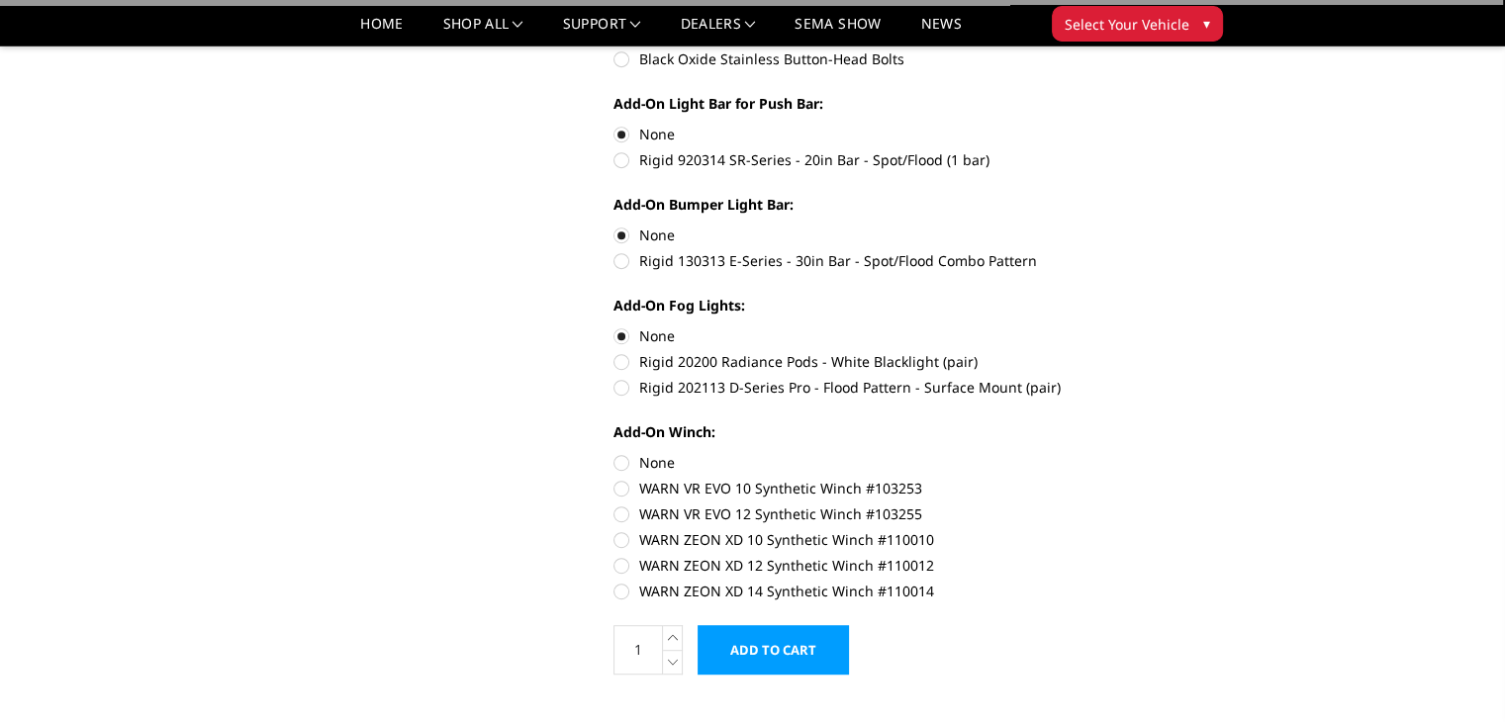
click at [651, 452] on label "None" at bounding box center [886, 462] width 546 height 21
click at [614, 452] on input "None" at bounding box center [613, 452] width 1 height 1
radio input "true"
click at [767, 625] on input "Add to Cart" at bounding box center [772, 649] width 151 height 49
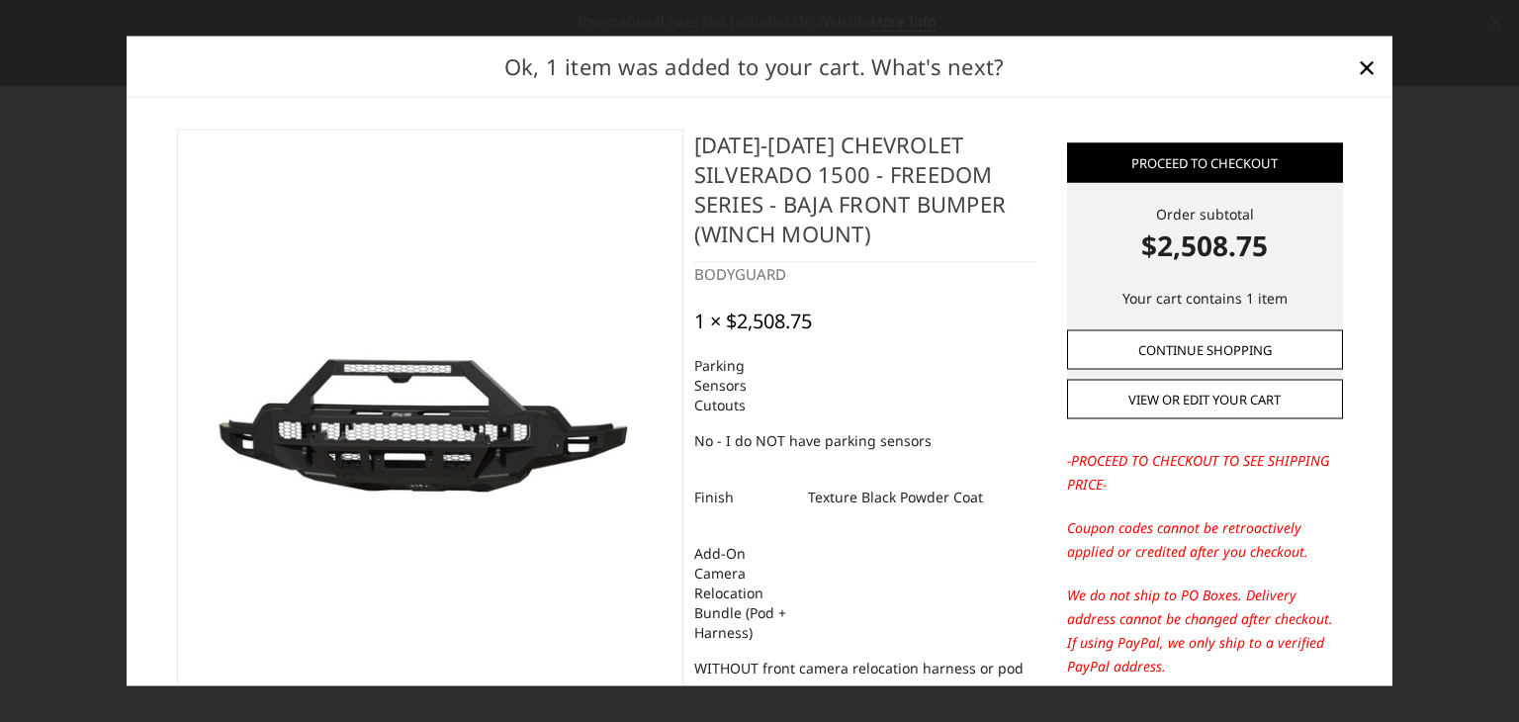
click at [1183, 354] on link "Continue Shopping" at bounding box center [1205, 349] width 276 height 40
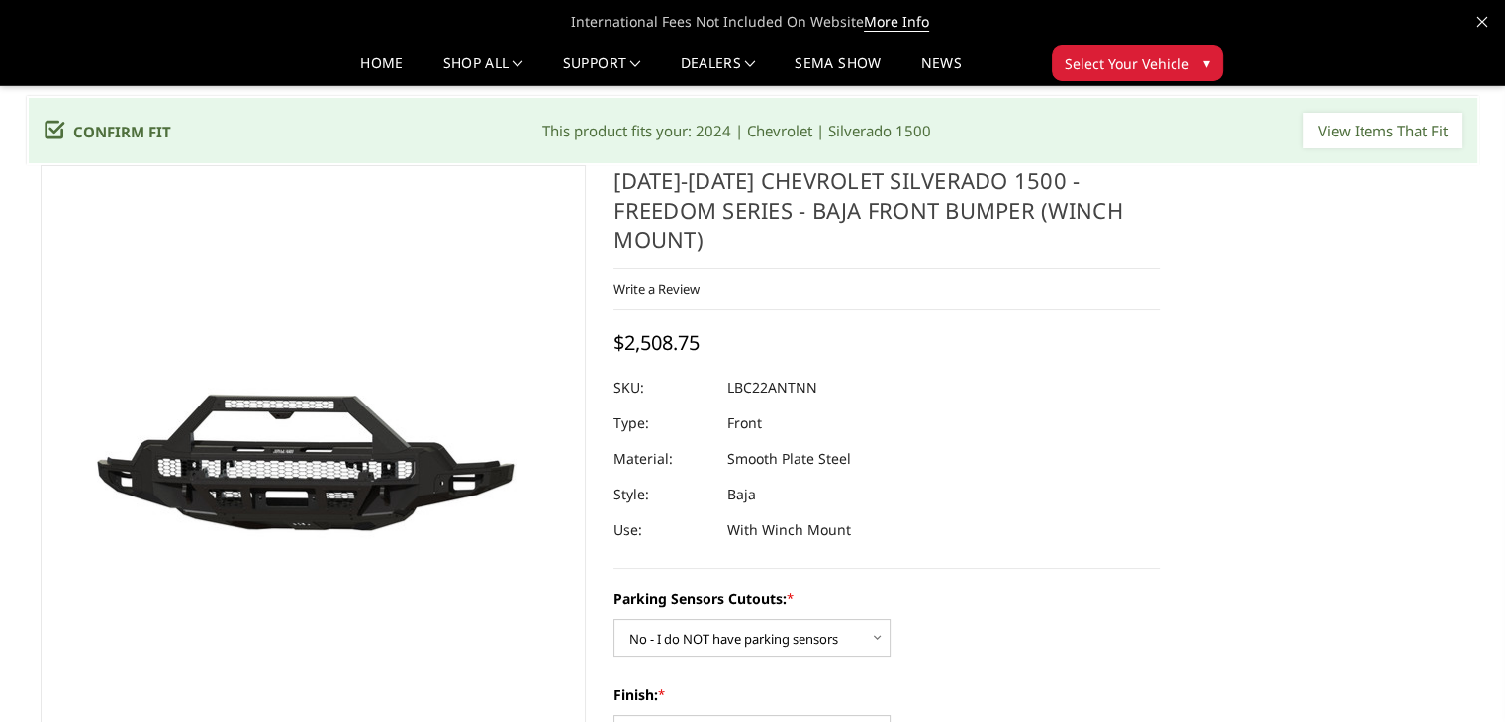
scroll to position [0, 0]
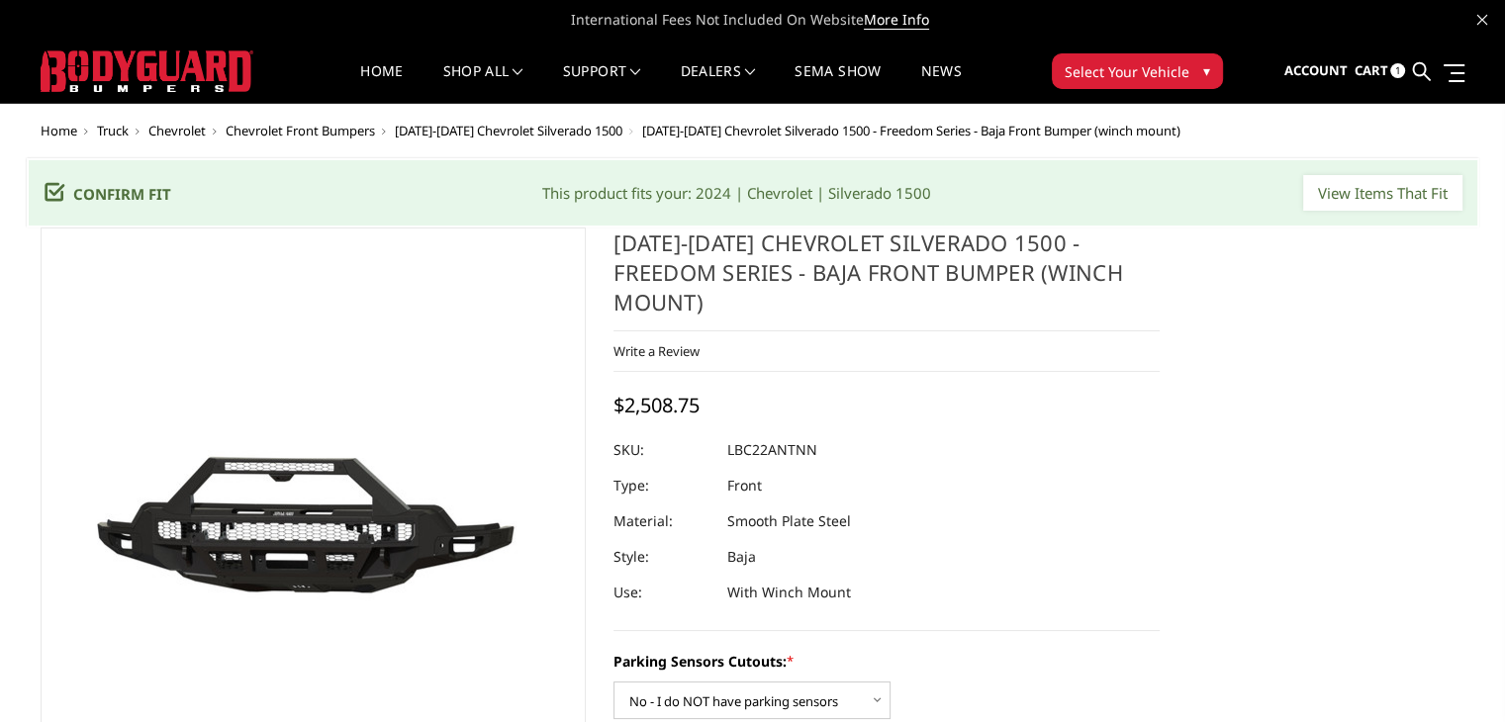
click at [1380, 73] on span "Cart" at bounding box center [1370, 70] width 34 height 18
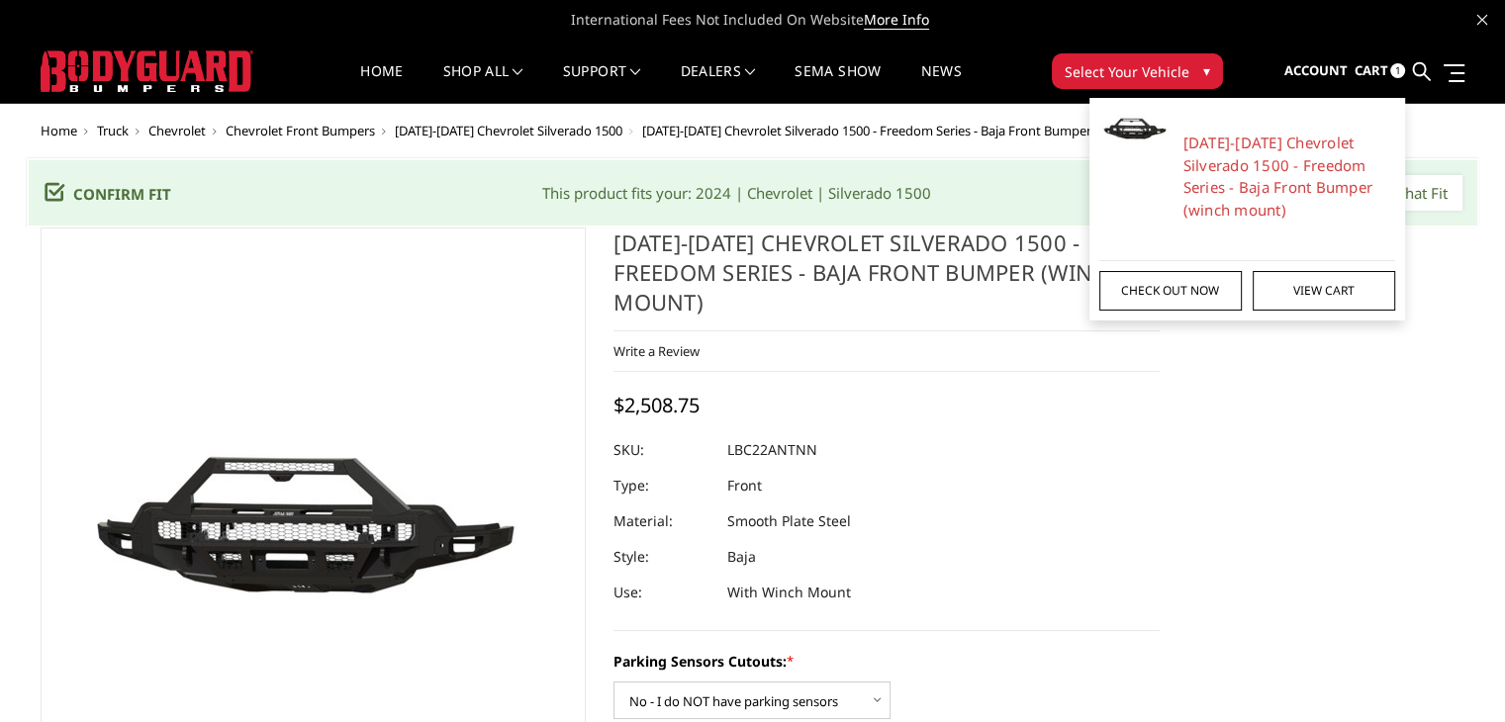
click at [1219, 298] on link "Check out now" at bounding box center [1170, 291] width 142 height 40
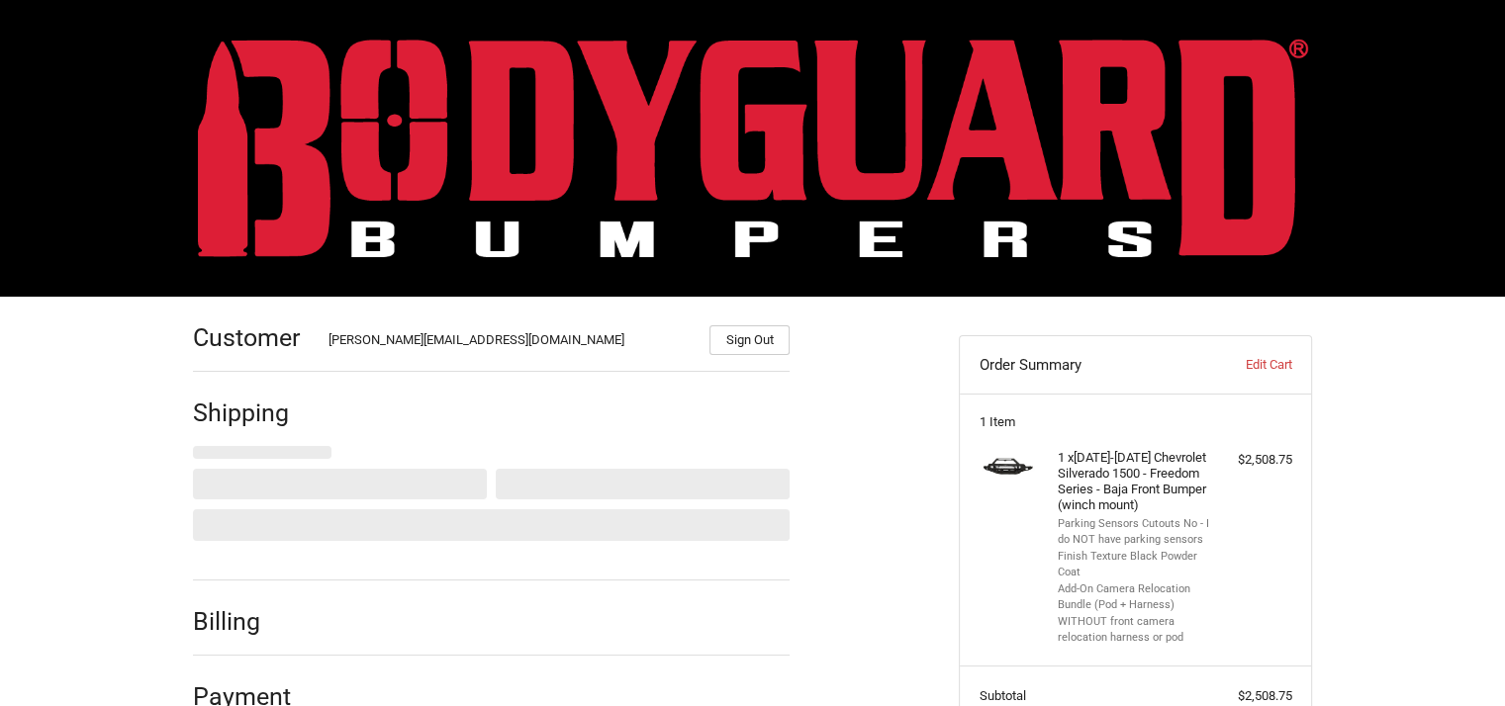
select select "US"
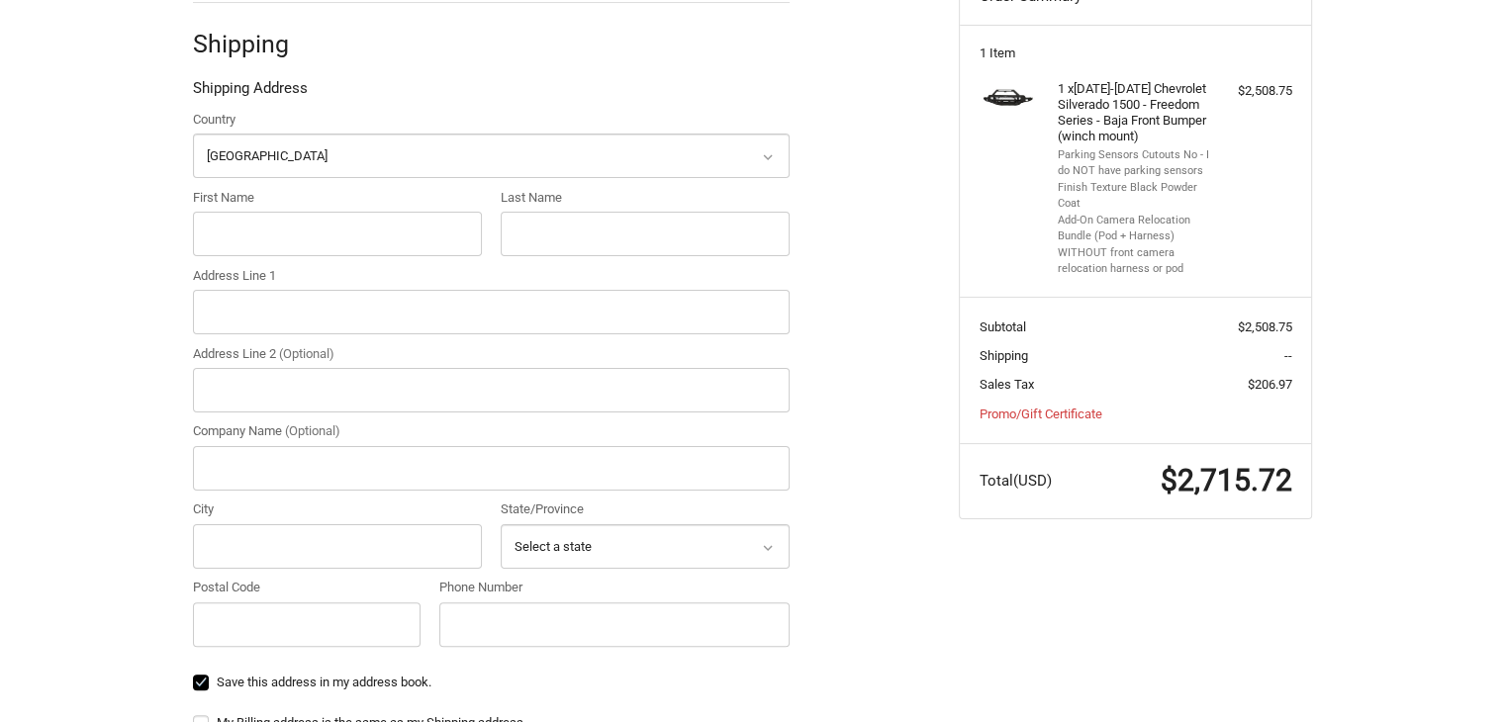
scroll to position [424, 0]
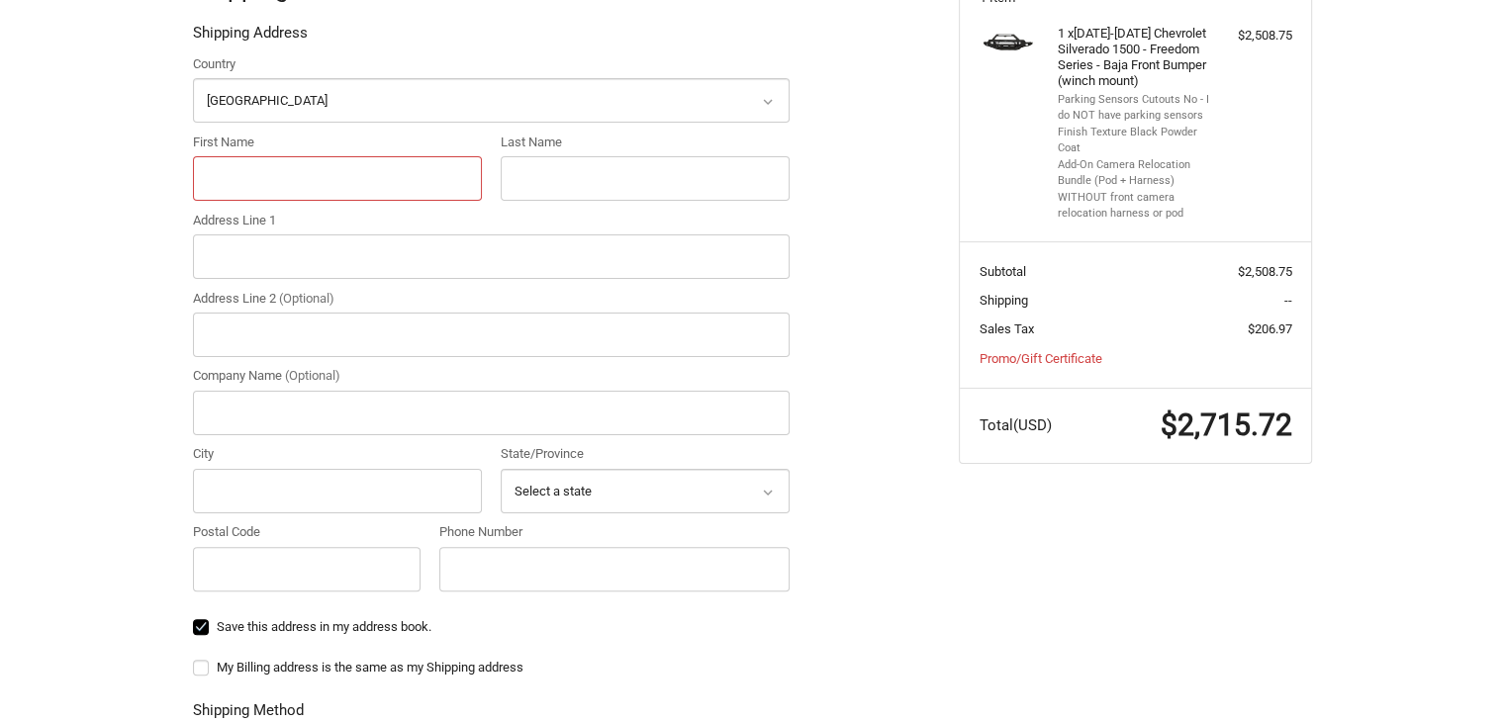
click at [364, 178] on input "First Name" at bounding box center [337, 178] width 289 height 45
type input "[PERSON_NAME]"
click at [257, 250] on input "Address Line 1" at bounding box center [491, 256] width 597 height 45
type input "[STREET_ADDRESS][PERSON_NAME]"
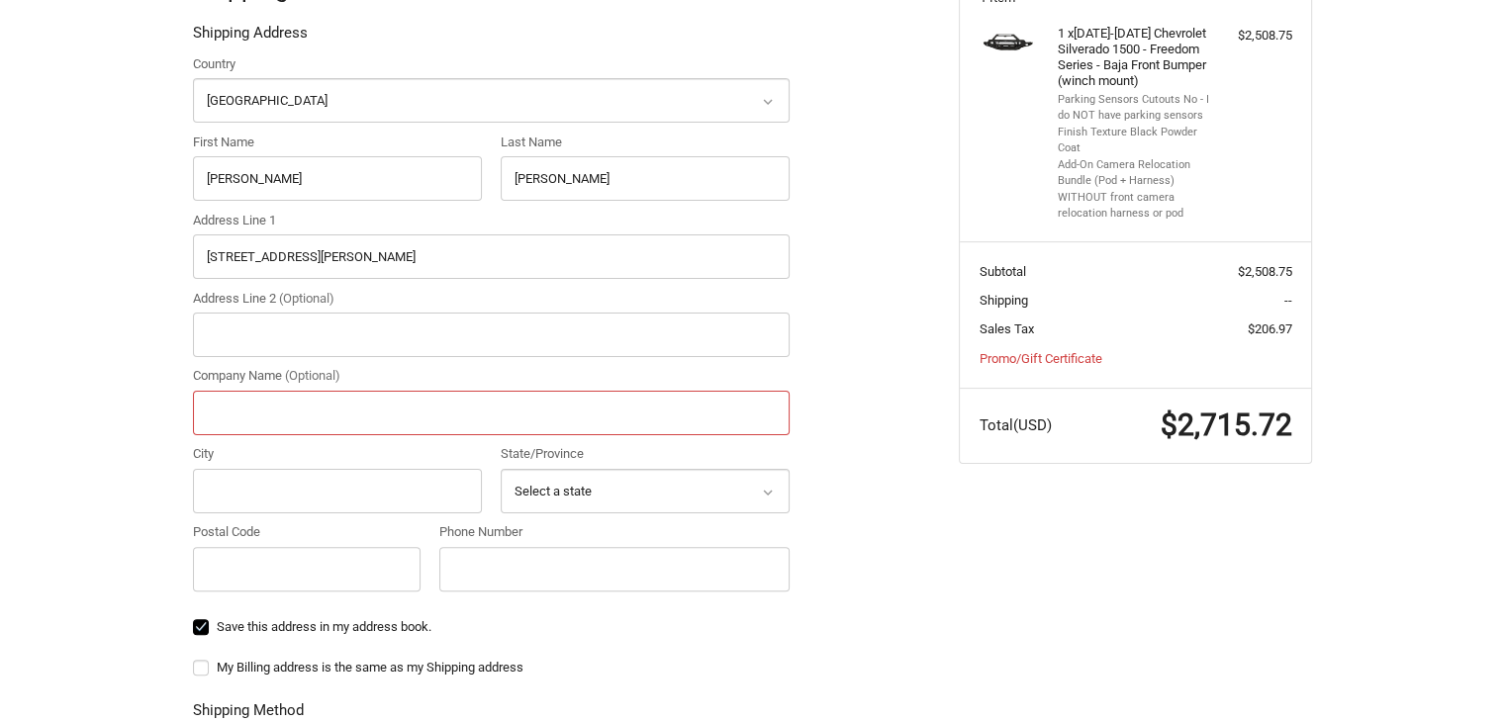
click at [233, 407] on input "Company Name (Optional)" at bounding box center [491, 413] width 597 height 45
type input "[PERSON_NAME]'s Truck Accessories"
click at [257, 474] on input "City" at bounding box center [337, 491] width 289 height 45
type input "Pensacola"
click at [598, 481] on select "Select a state [US_STATE] [US_STATE] [US_STATE] [US_STATE] [US_STATE] Armed For…" at bounding box center [645, 491] width 289 height 45
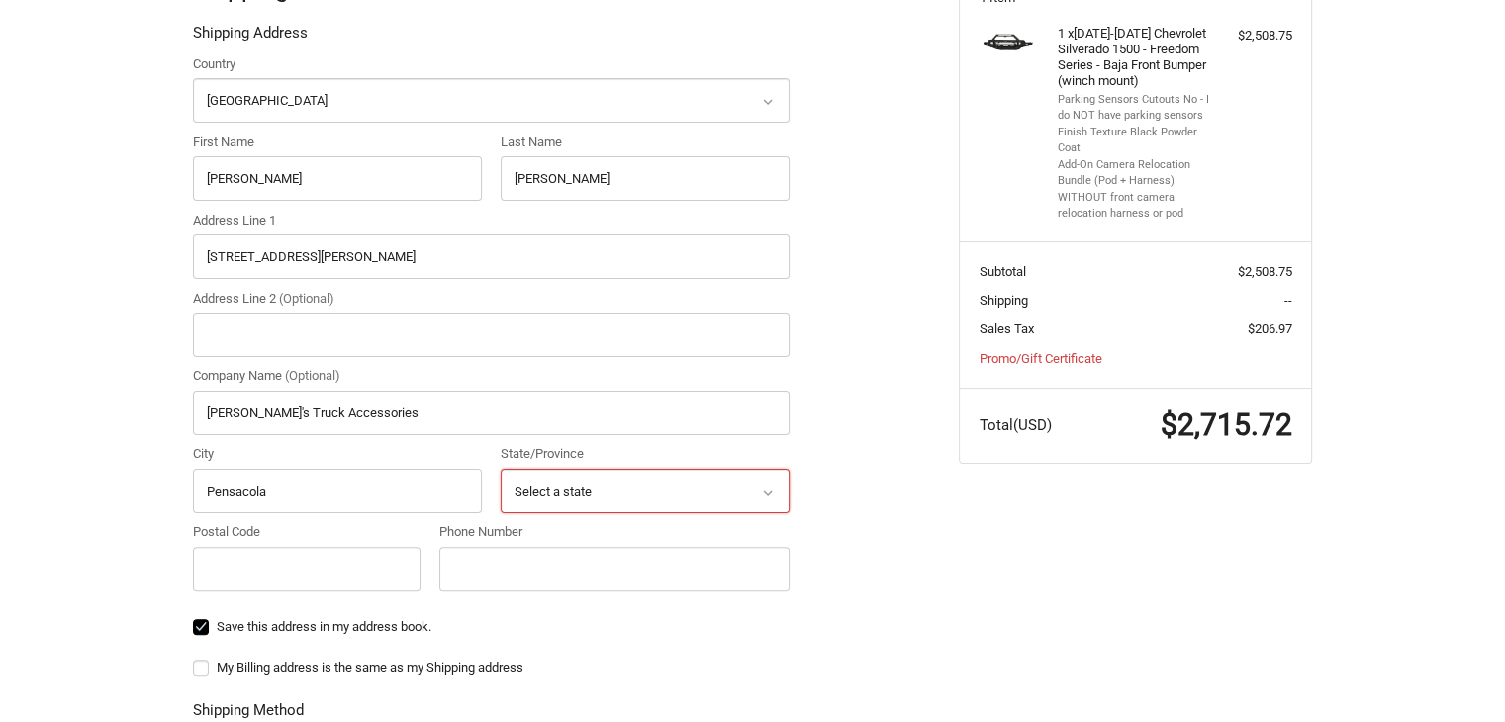
select select "FL"
click at [501, 469] on select "Select a state [US_STATE] [US_STATE] [US_STATE] [US_STATE] [US_STATE] Armed For…" at bounding box center [645, 491] width 289 height 45
click at [328, 555] on input "Postal Code" at bounding box center [307, 569] width 228 height 45
type input "32505"
click at [551, 563] on input "Phone Number" at bounding box center [614, 569] width 350 height 45
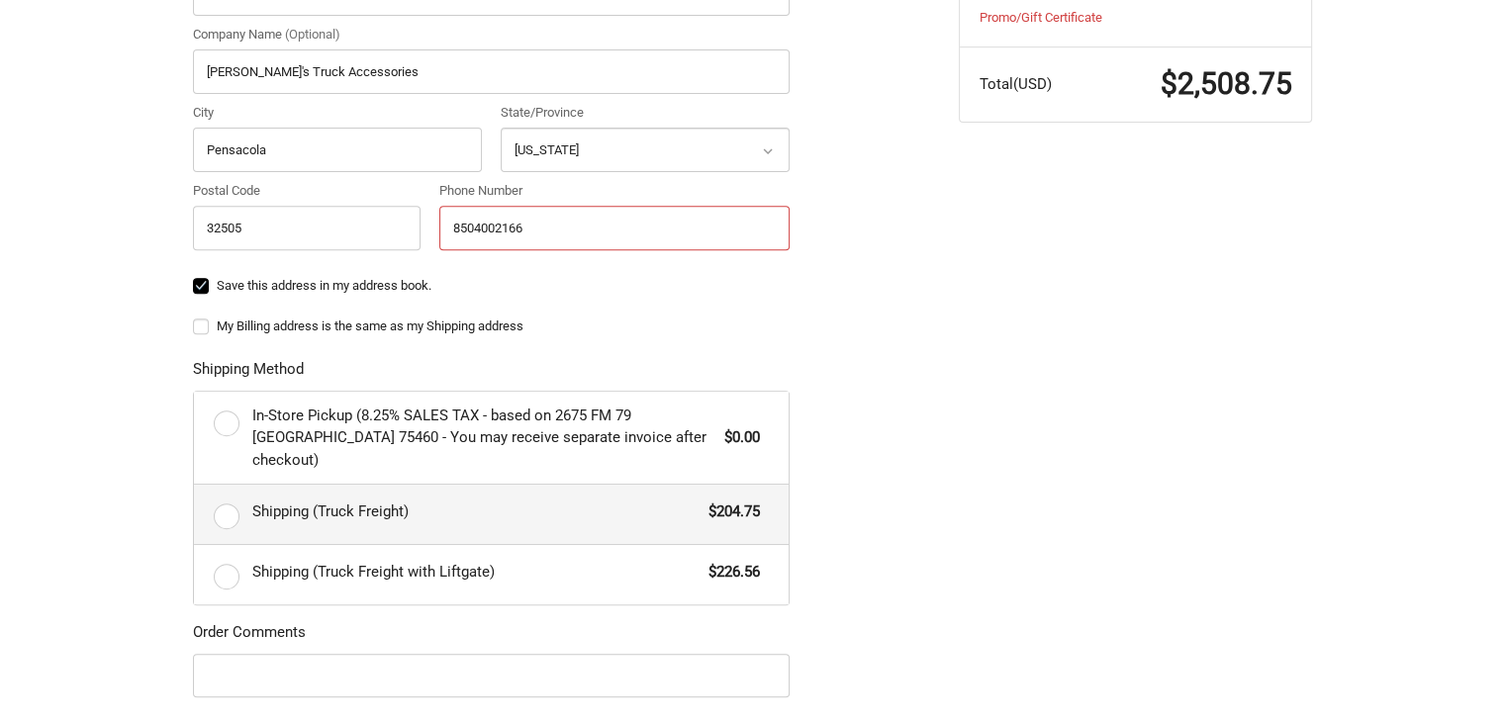
scroll to position [820, 0]
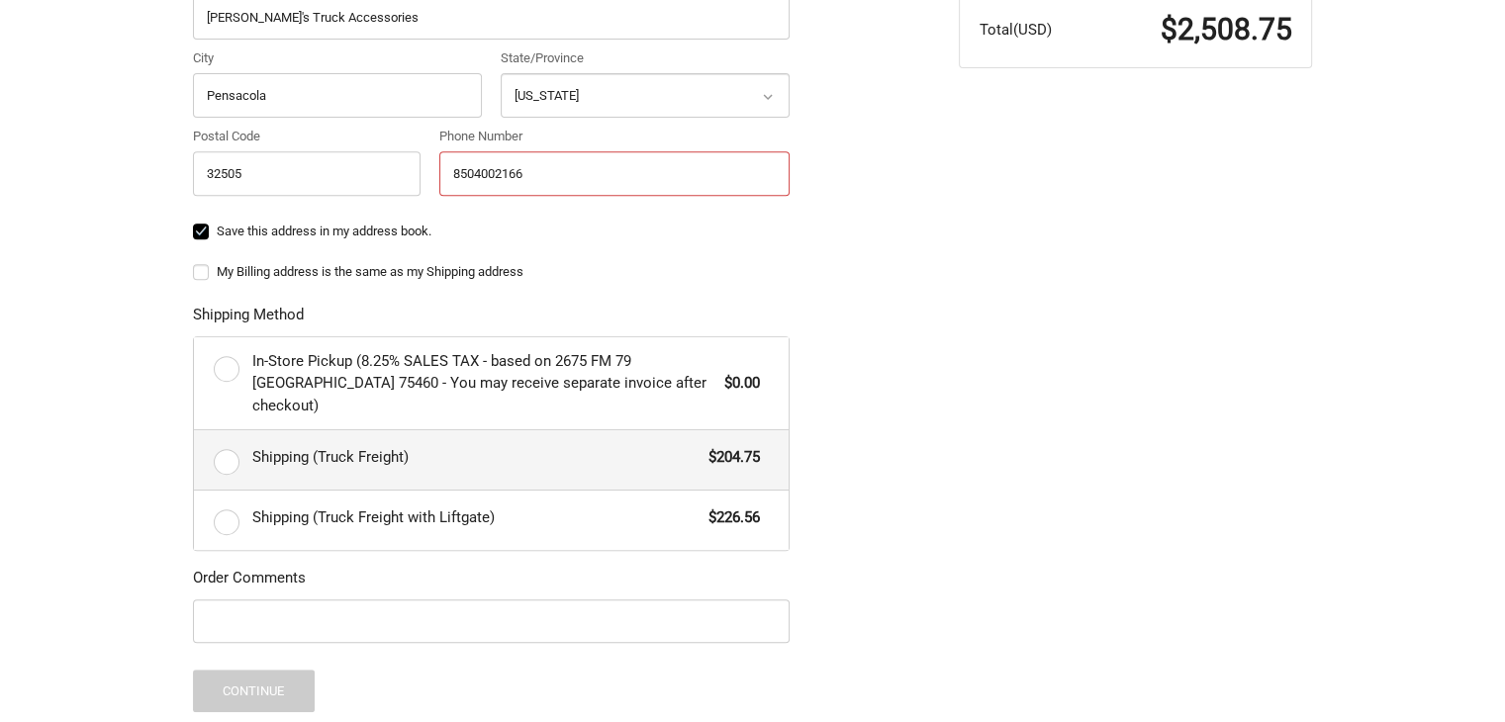
type input "8504002166"
click at [513, 449] on label "Shipping (Truck Freight) $204.75" at bounding box center [491, 459] width 595 height 59
click at [195, 431] on input "Shipping (Truck Freight) $204.75" at bounding box center [194, 430] width 1 height 1
radio input "true"
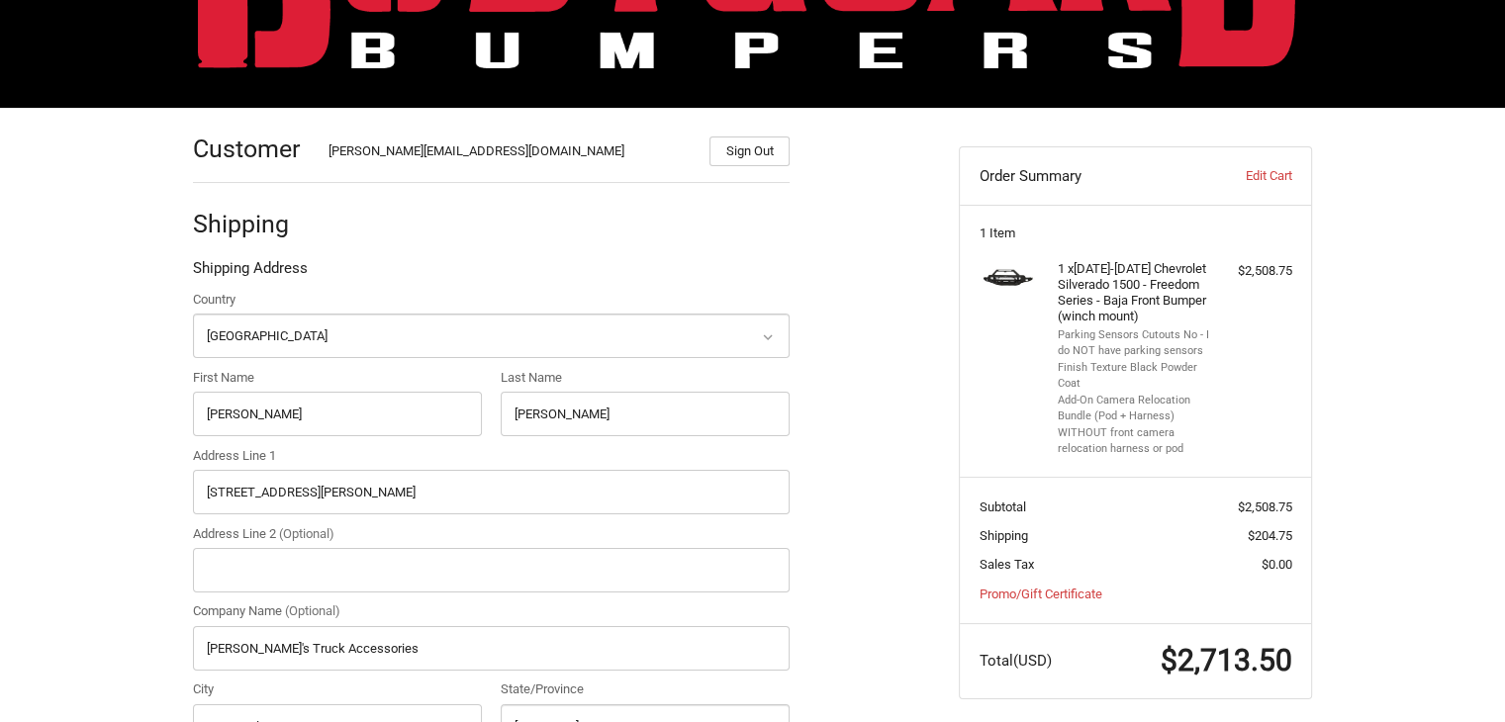
scroll to position [980, 0]
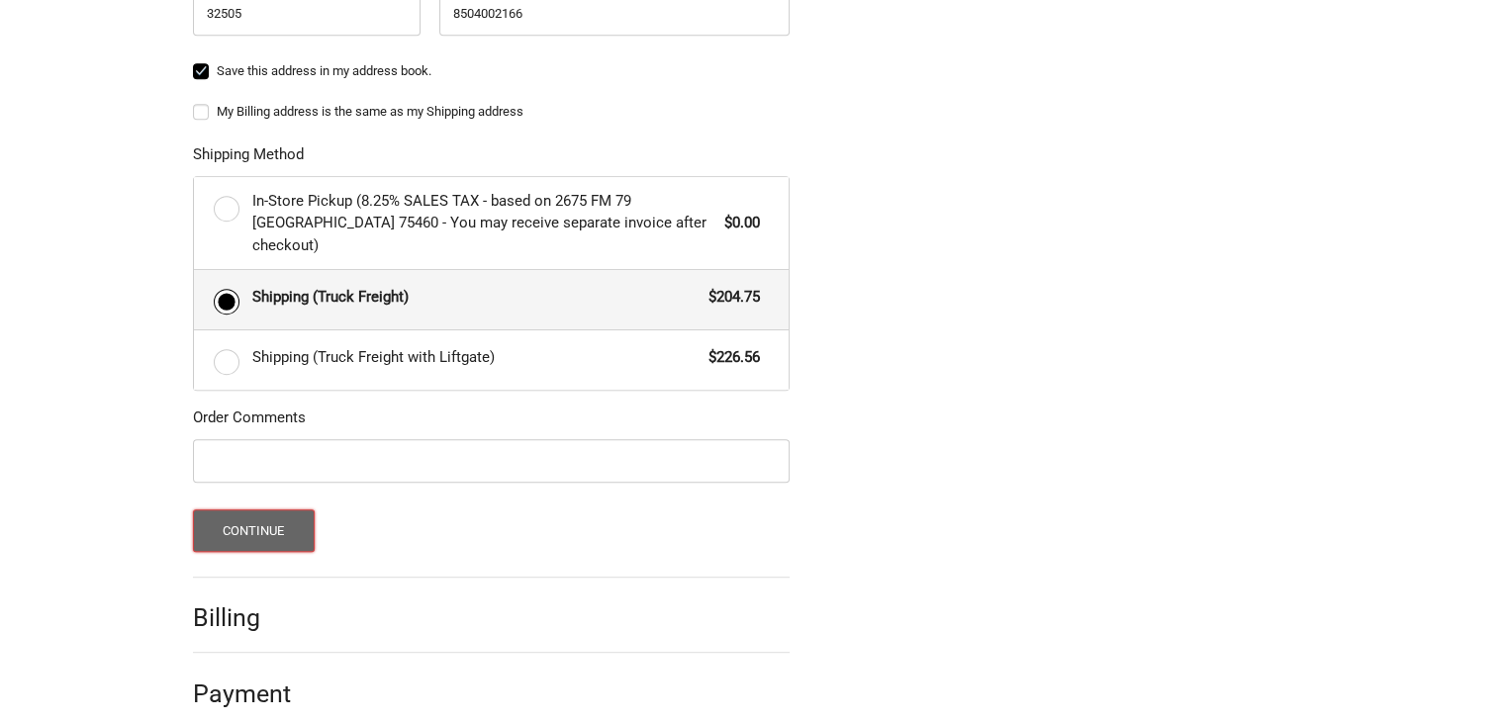
click at [243, 509] on button "Continue" at bounding box center [254, 530] width 122 height 43
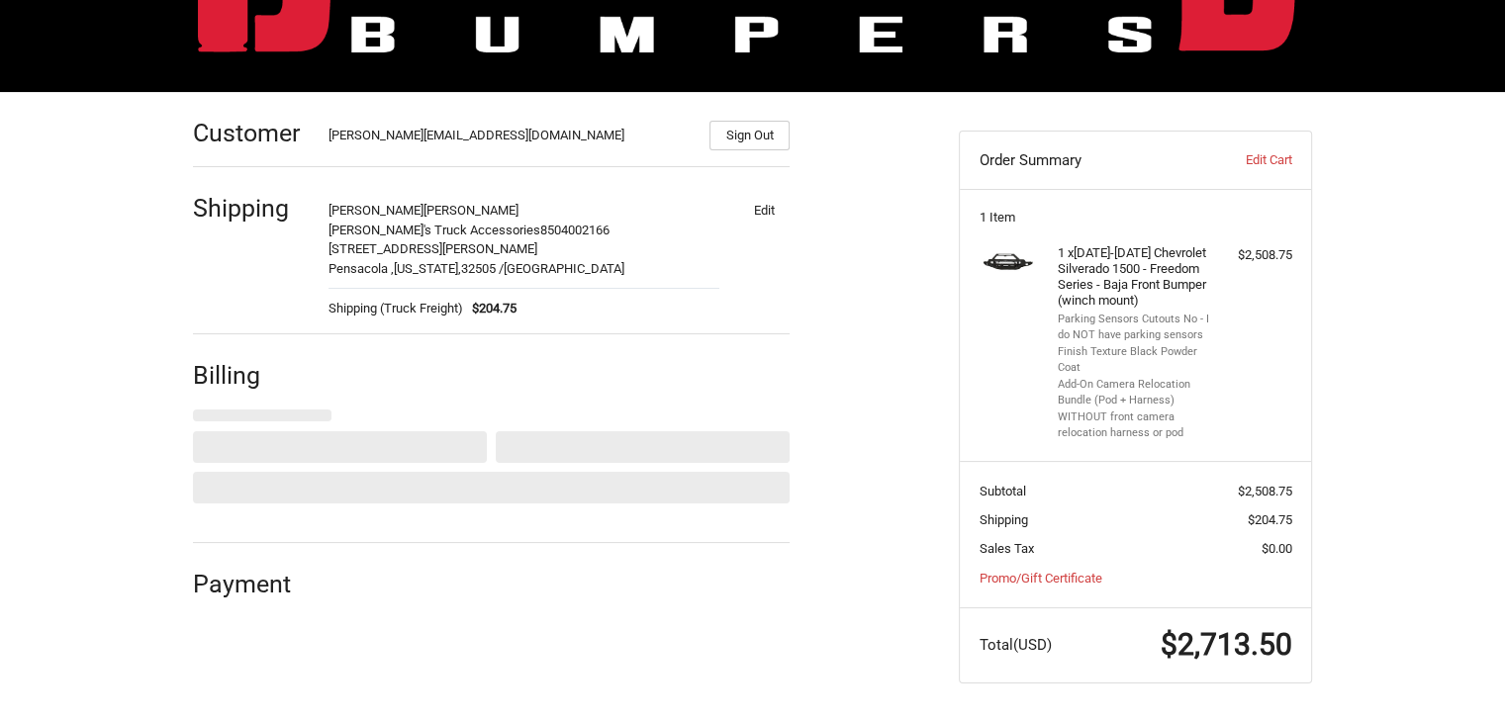
select select "US"
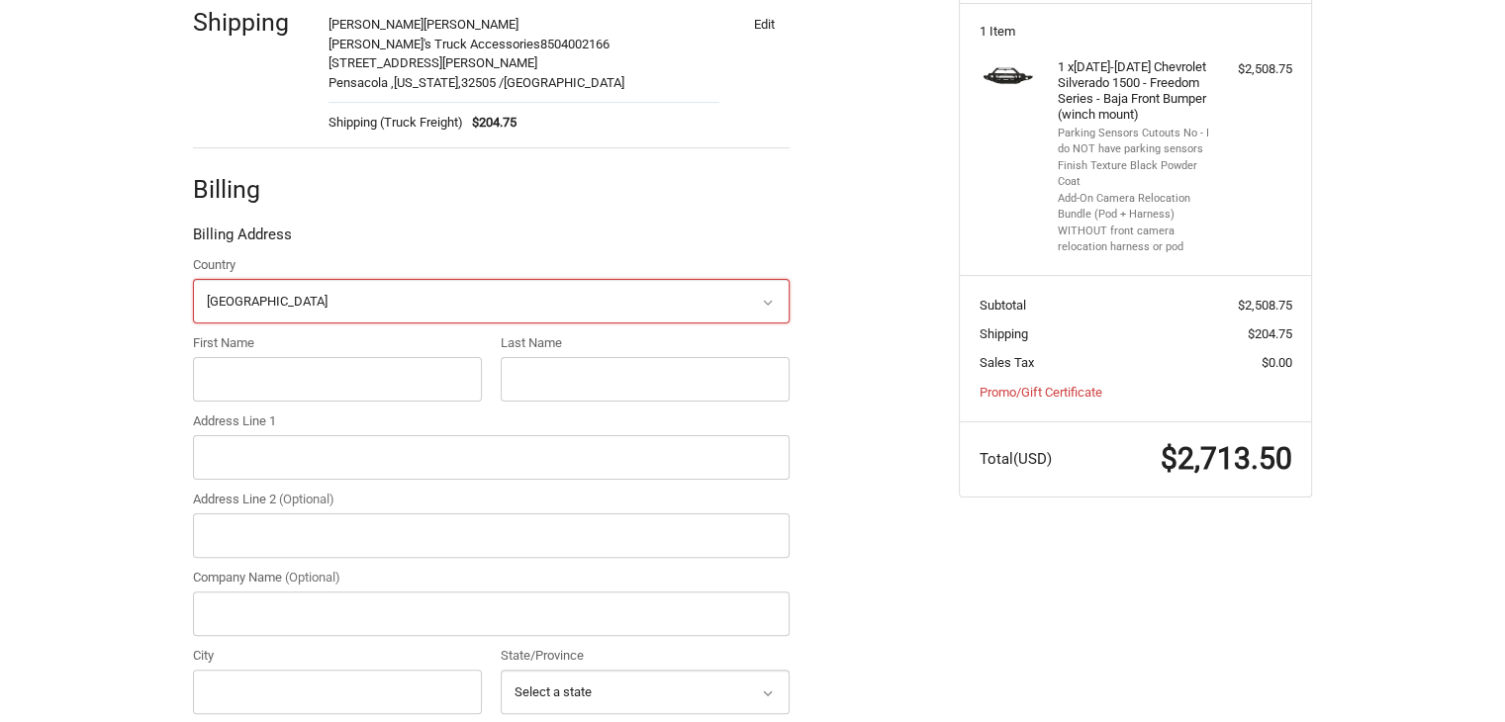
scroll to position [394, 0]
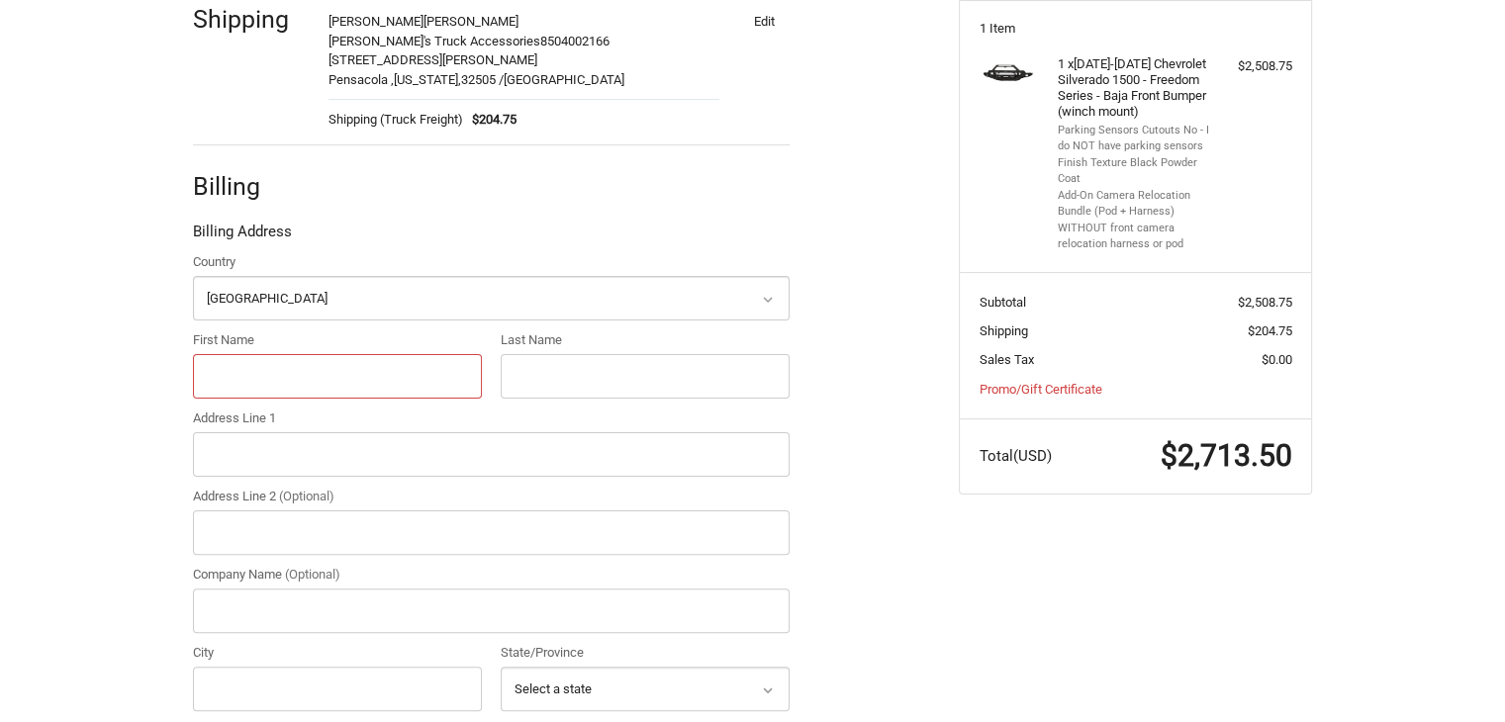
click at [384, 393] on input "First Name" at bounding box center [337, 376] width 289 height 45
type input "Spencer"
click at [545, 362] on input "Last Name" at bounding box center [645, 376] width 289 height 45
type input "Foster"
click at [281, 456] on input "Address Line 1" at bounding box center [491, 454] width 597 height 45
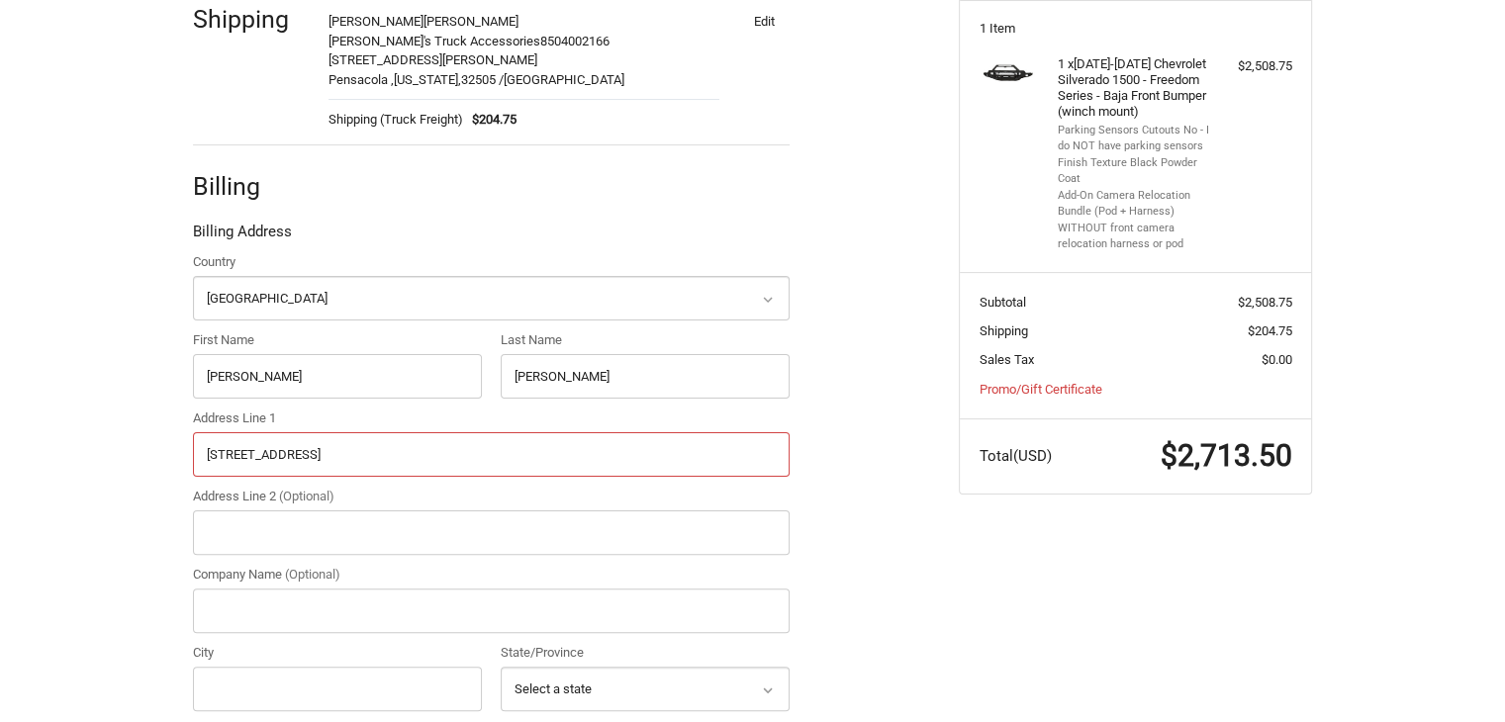
type input "6047 103RD St"
click at [255, 611] on input "Company Name (Optional)" at bounding box center [491, 611] width 597 height 45
type input "Fred's Truck Accessories"
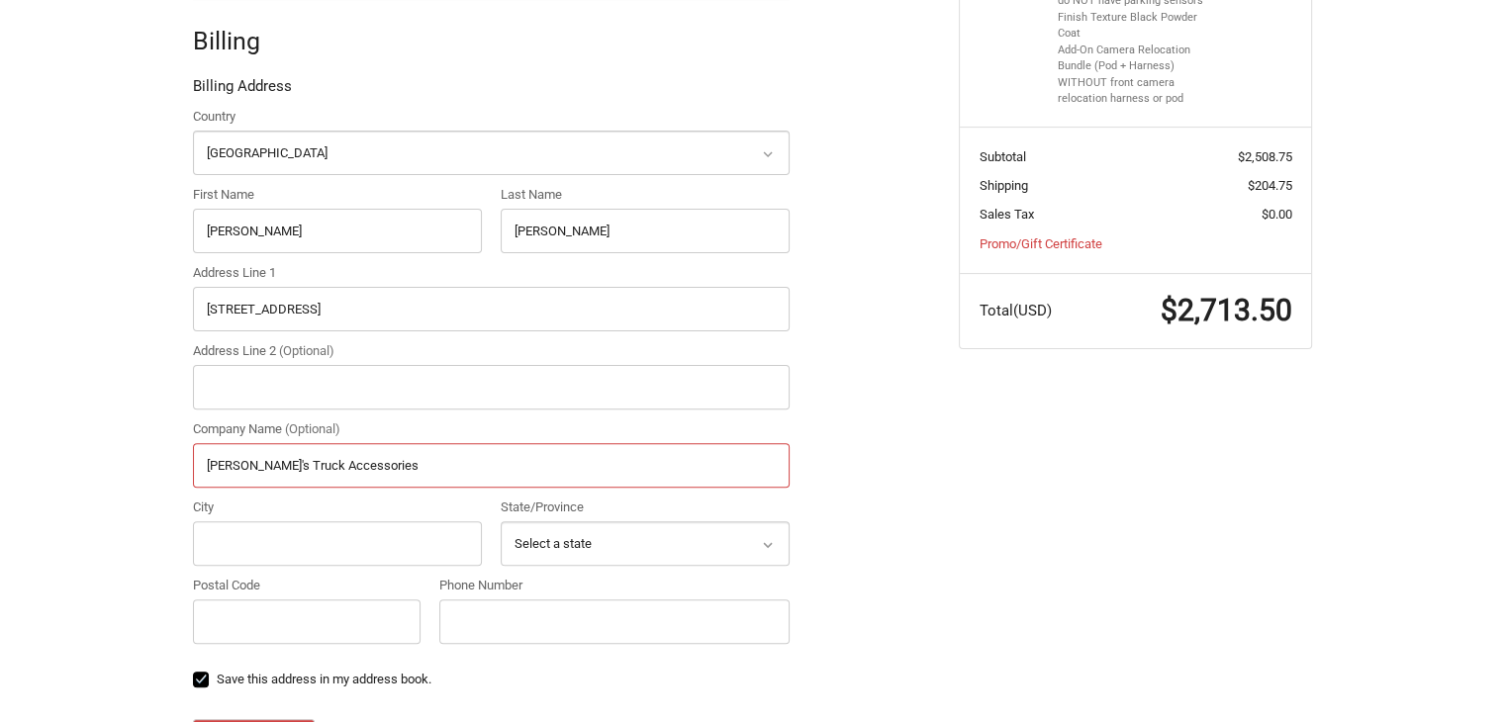
scroll to position [592, 0]
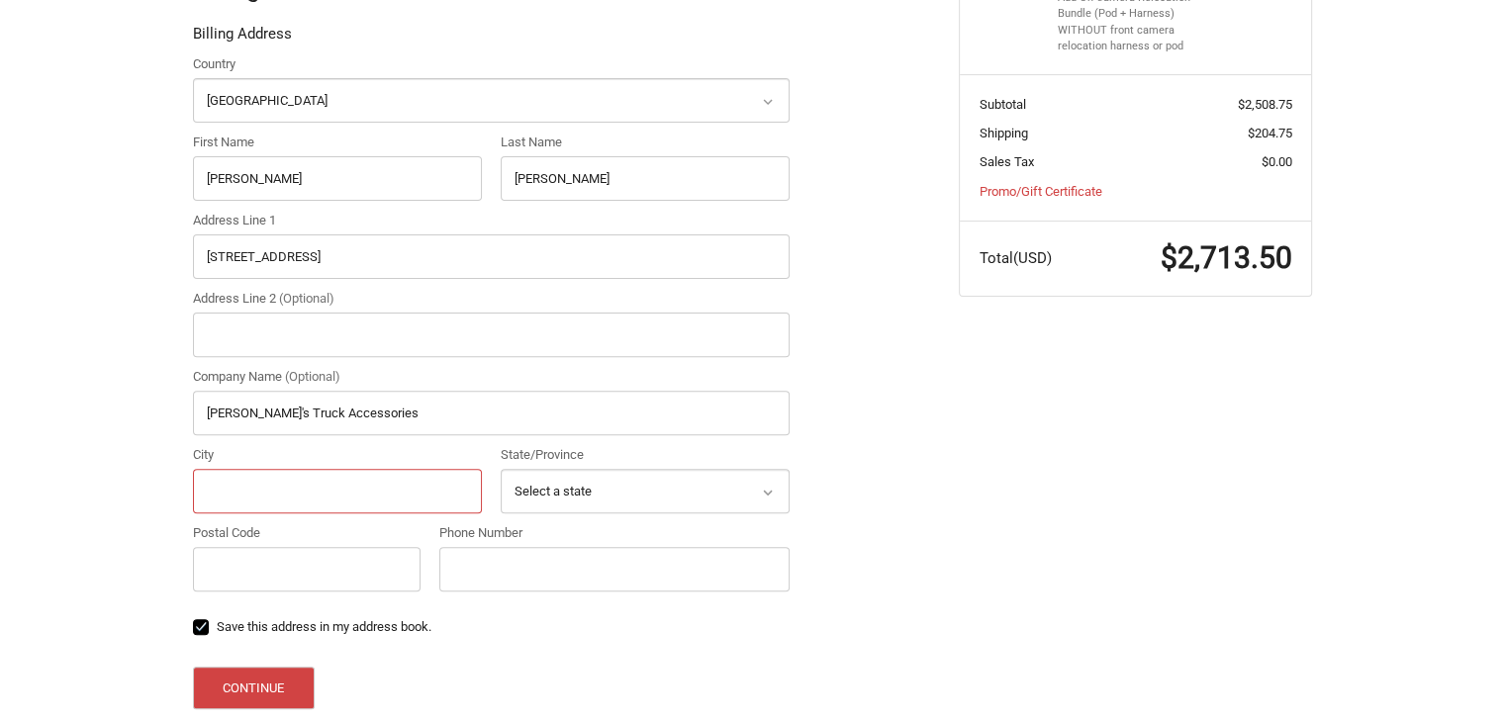
click at [256, 489] on input "City" at bounding box center [337, 491] width 289 height 45
type input "Jacksonville"
click at [568, 477] on select "Select a state Alabama Alaska American Samoa Arizona Arkansas Armed Forces Amer…" at bounding box center [645, 491] width 289 height 45
select select "FL"
click at [501, 469] on select "Select a state Alabama Alaska American Samoa Arizona Arkansas Armed Forces Amer…" at bounding box center [645, 491] width 289 height 45
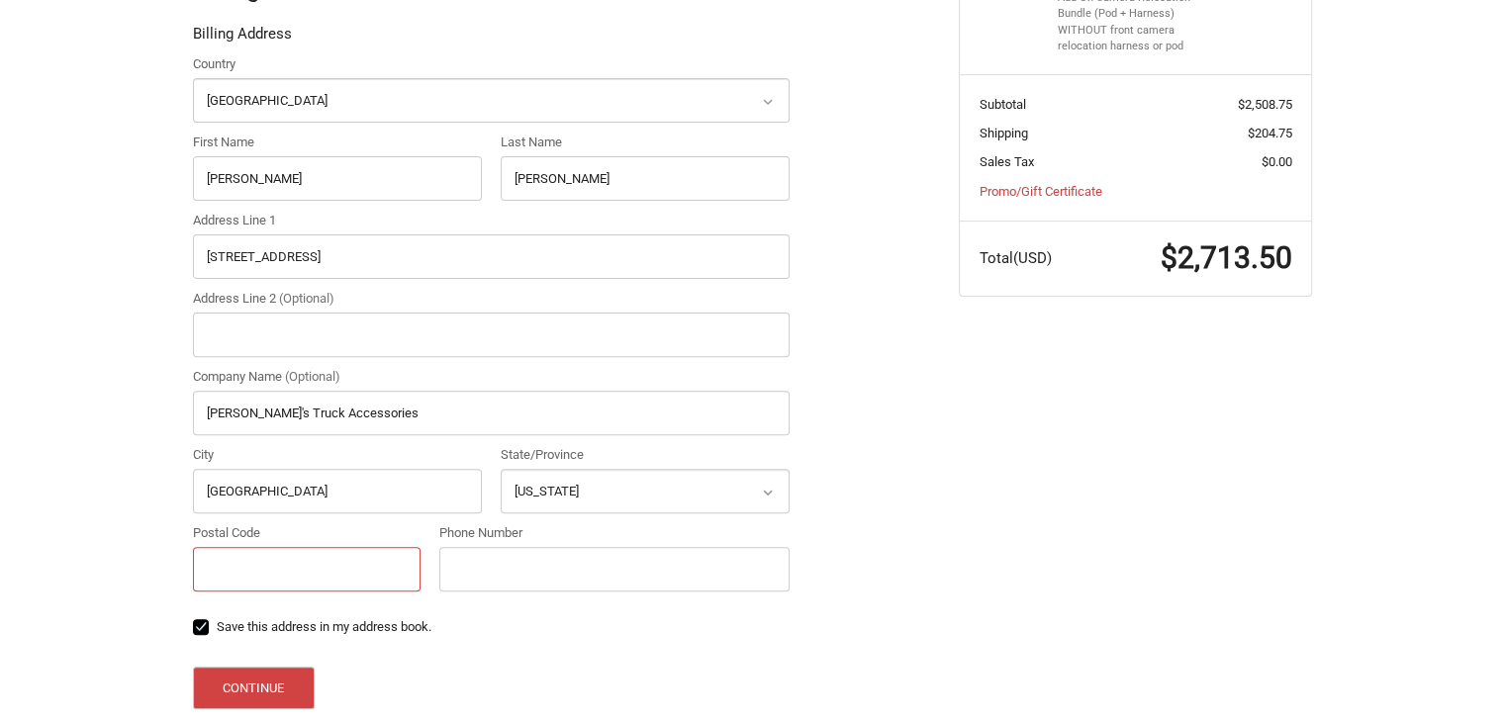
click at [304, 561] on input "Postal Code" at bounding box center [307, 569] width 228 height 45
type input "32210"
click at [554, 560] on input "Phone Number" at bounding box center [614, 569] width 350 height 45
click at [525, 563] on input "Phone Number" at bounding box center [614, 569] width 350 height 45
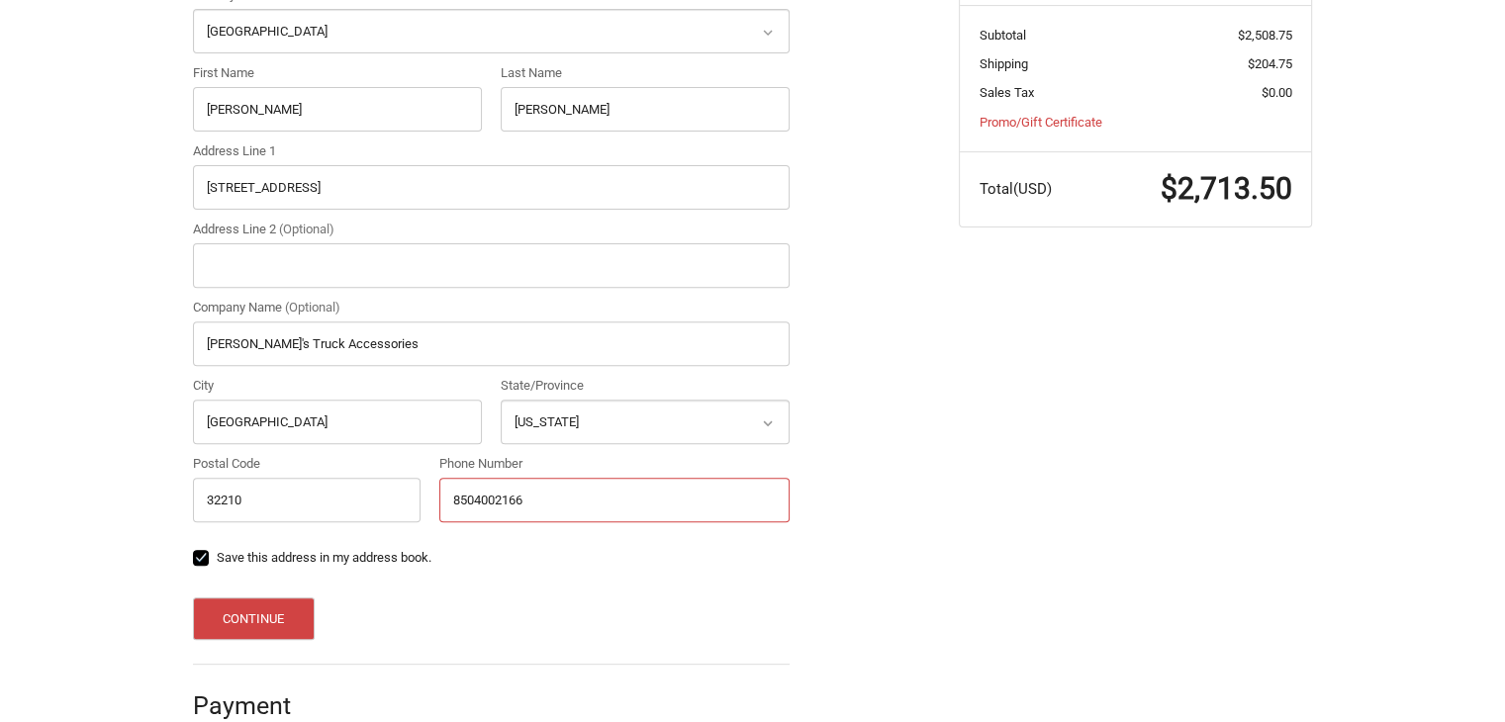
scroll to position [696, 0]
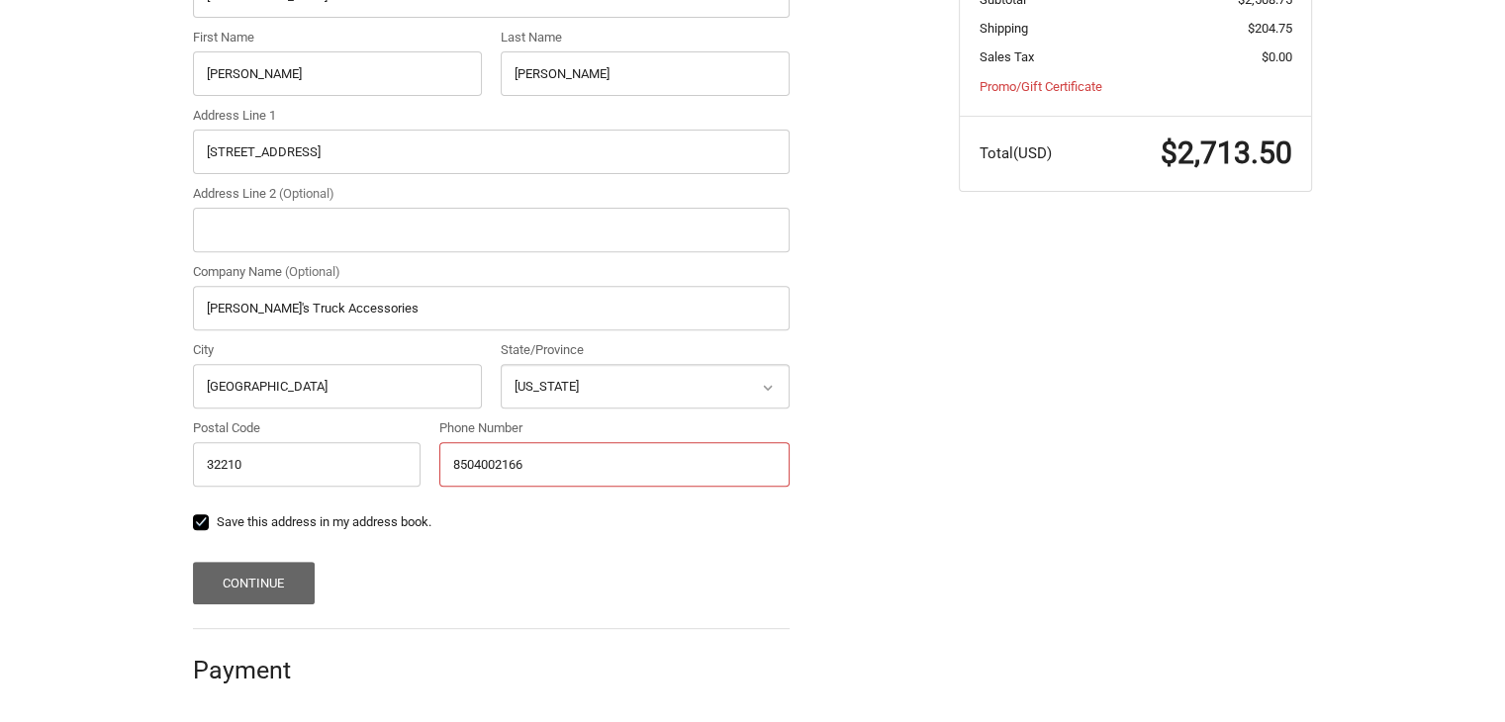
type input "8504002166"
click at [285, 575] on button "Continue" at bounding box center [254, 583] width 122 height 43
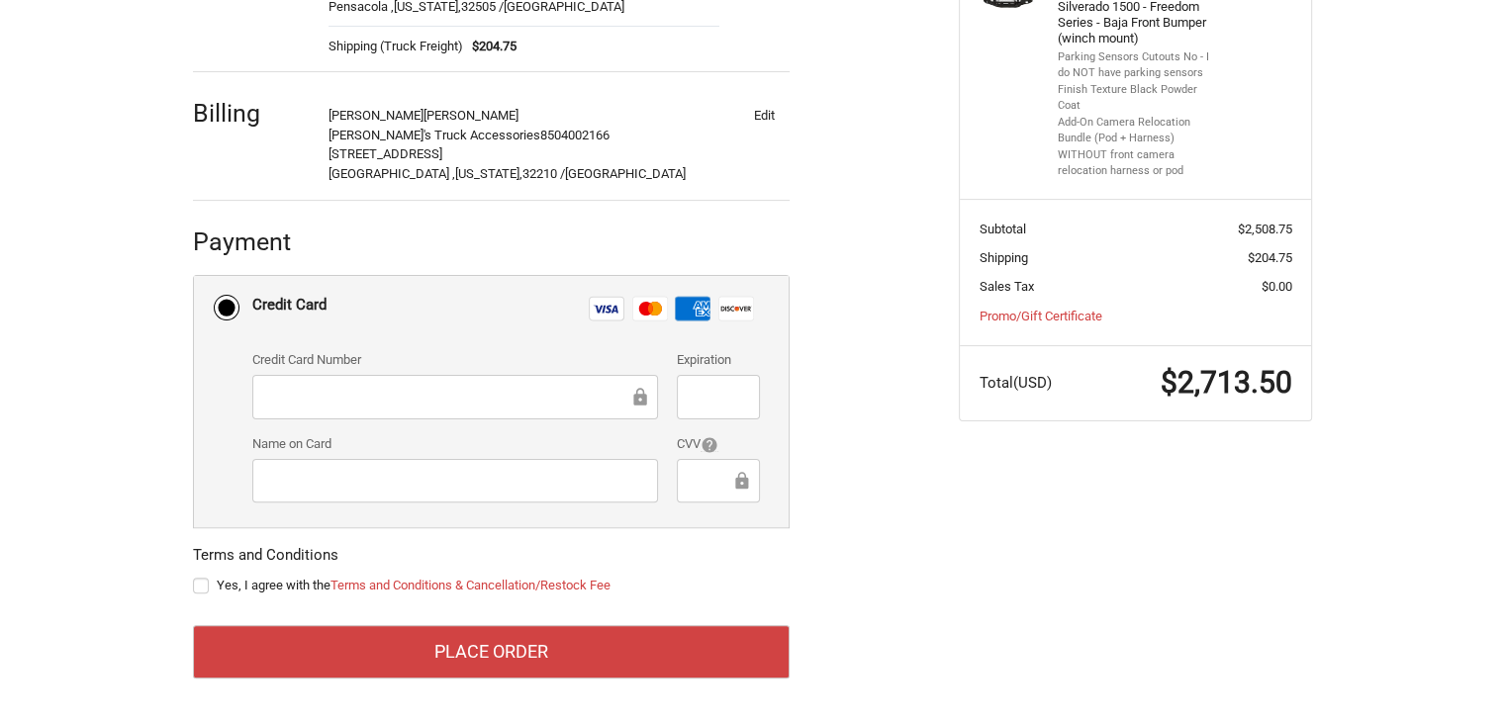
scroll to position [465, 0]
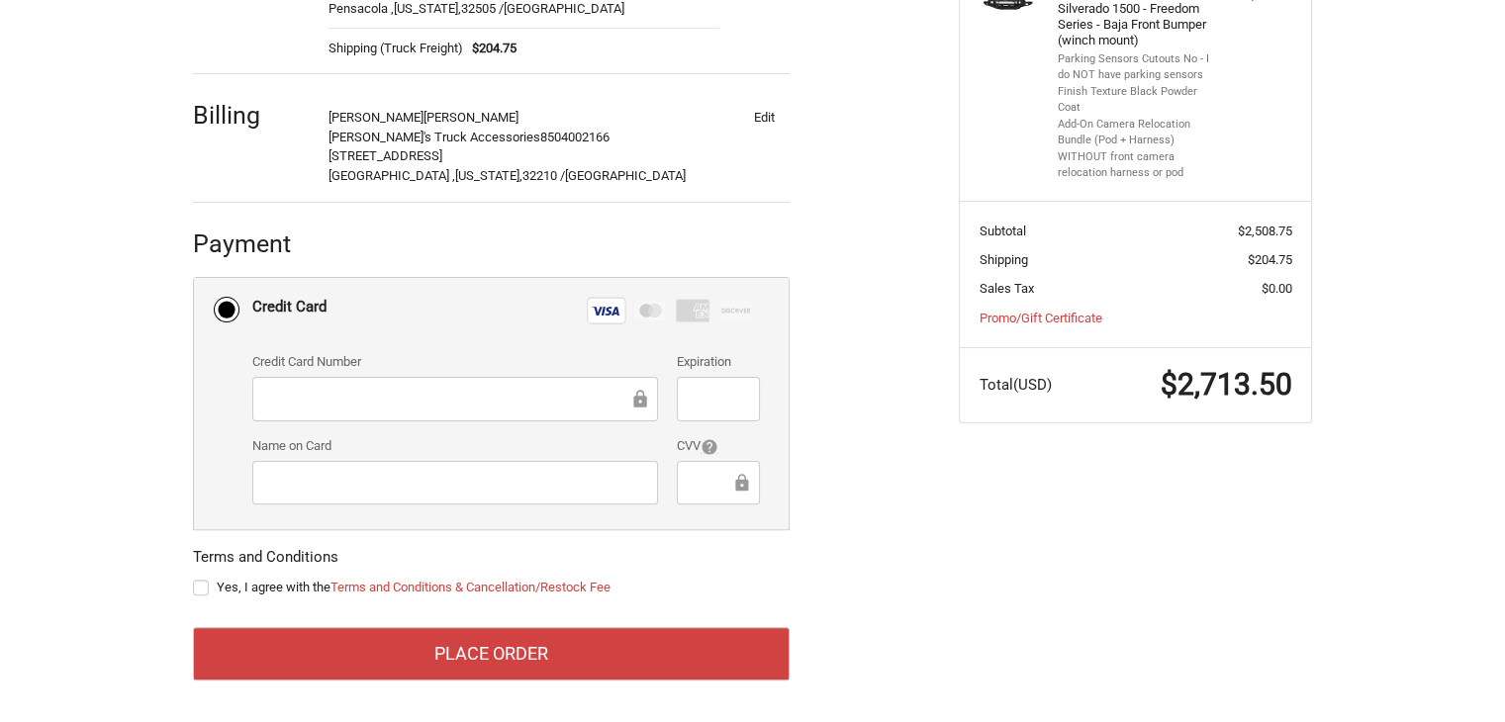
click at [243, 590] on span "Yes, I agree with the Terms and Conditions & Cancellation/Restock Fee" at bounding box center [414, 587] width 394 height 15
click at [194, 579] on input "Yes, I agree with the Terms and Conditions & Cancellation/Restock Fee" at bounding box center [193, 578] width 1 height 1
checkbox input "true"
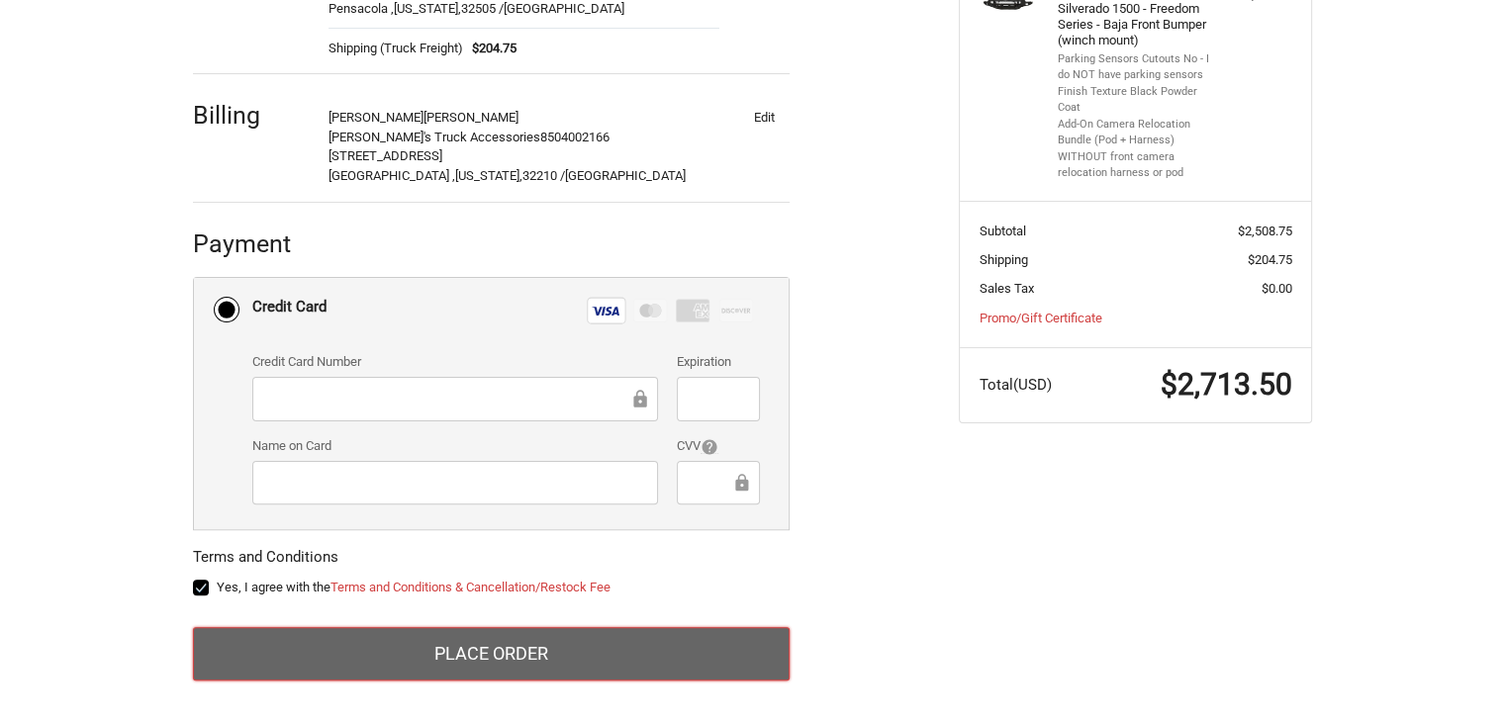
click at [440, 662] on button "Place Order" at bounding box center [491, 653] width 597 height 53
click at [438, 650] on button "Place Order" at bounding box center [491, 653] width 597 height 53
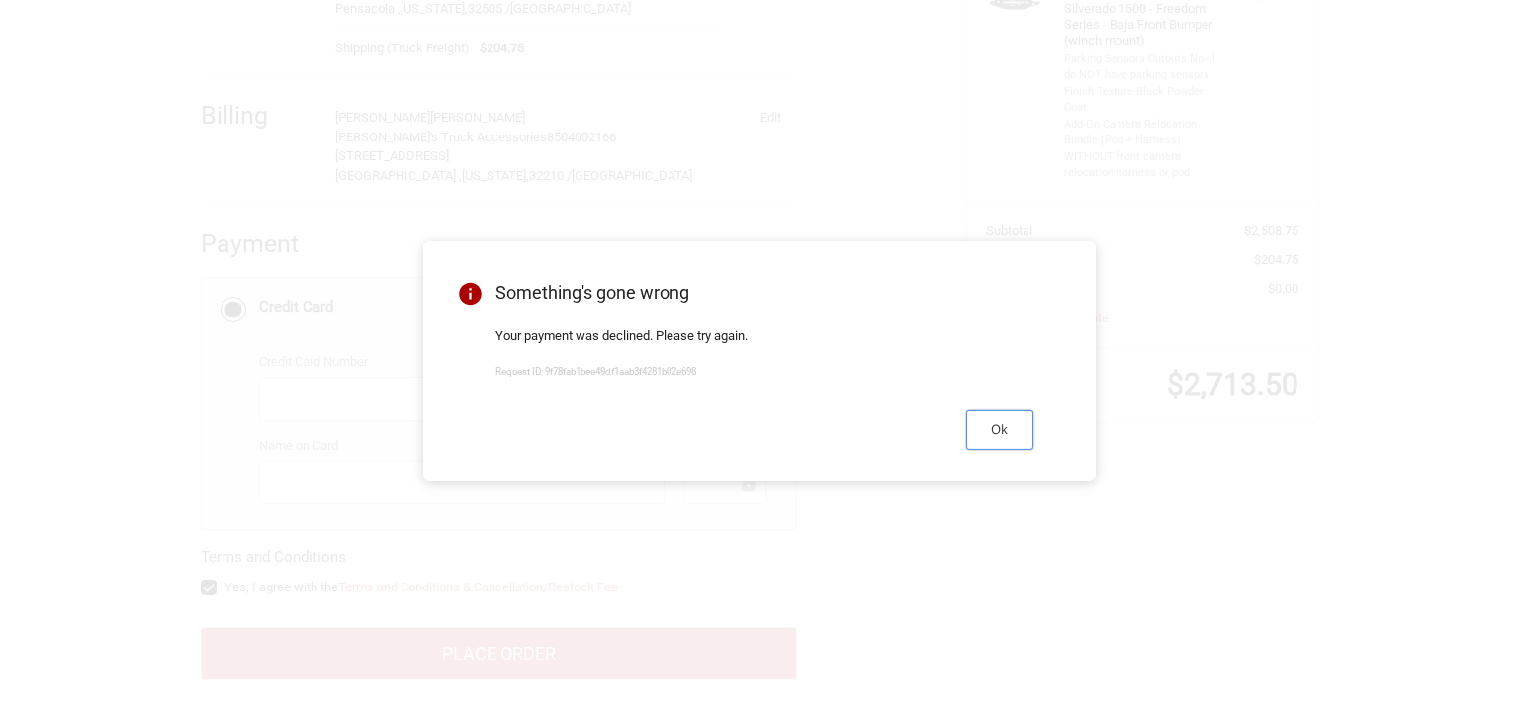
click at [1011, 436] on button "Ok" at bounding box center [999, 430] width 67 height 39
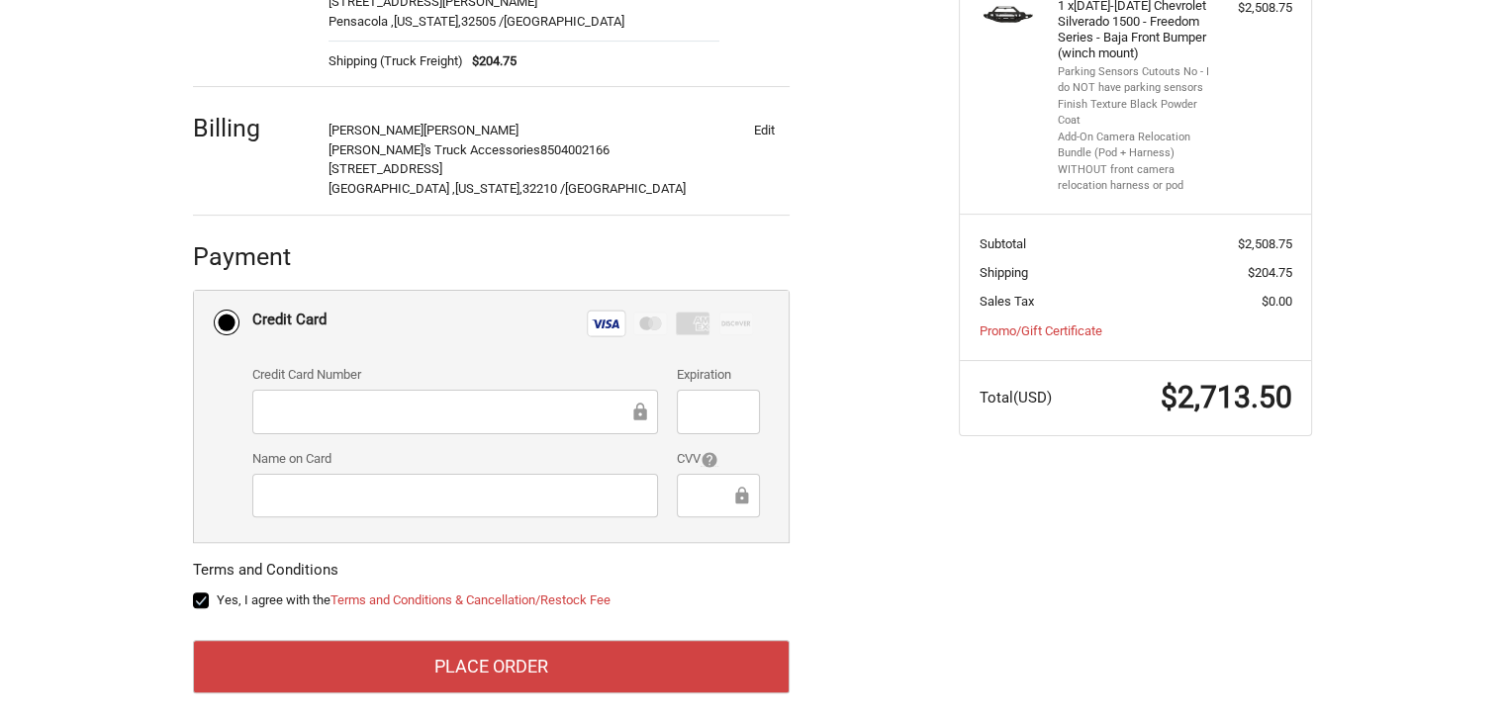
scroll to position [448, 0]
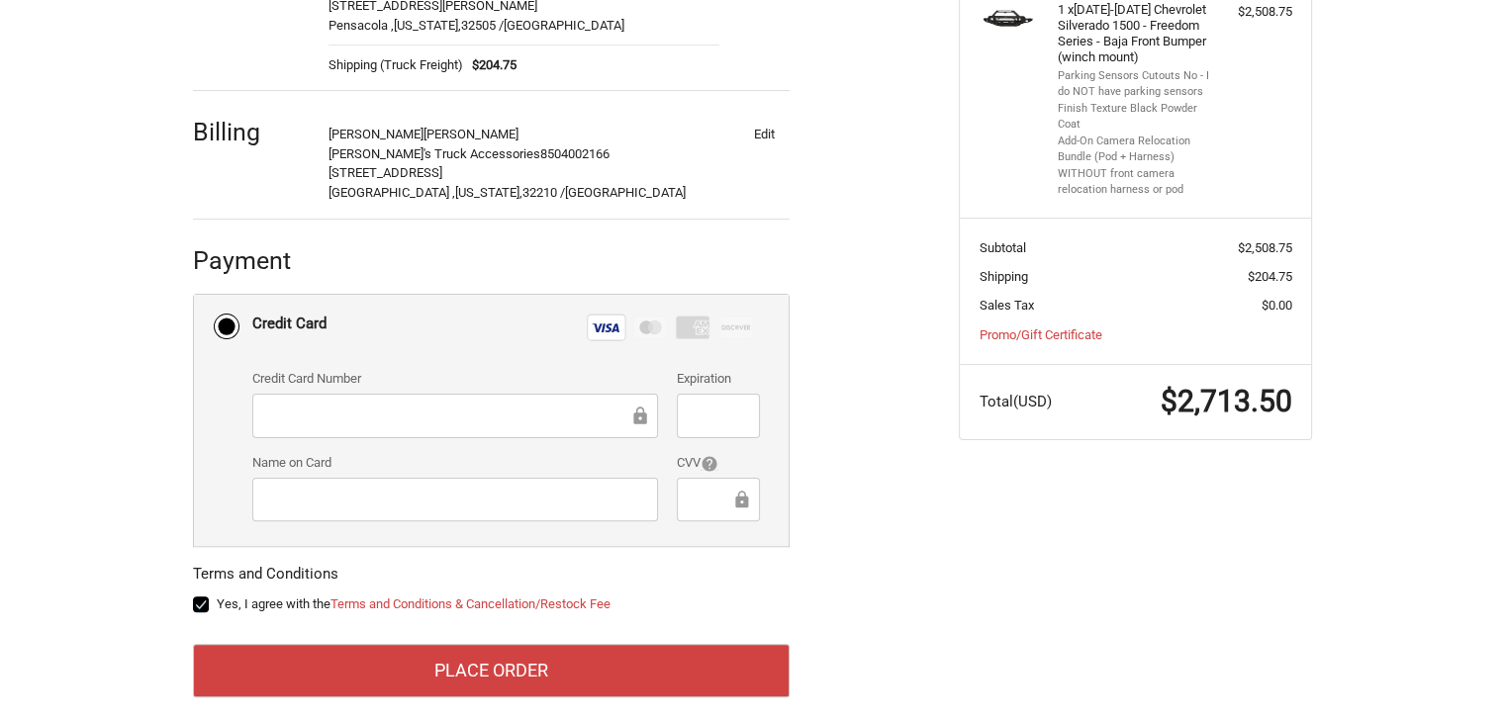
click at [717, 481] on div at bounding box center [718, 500] width 82 height 45
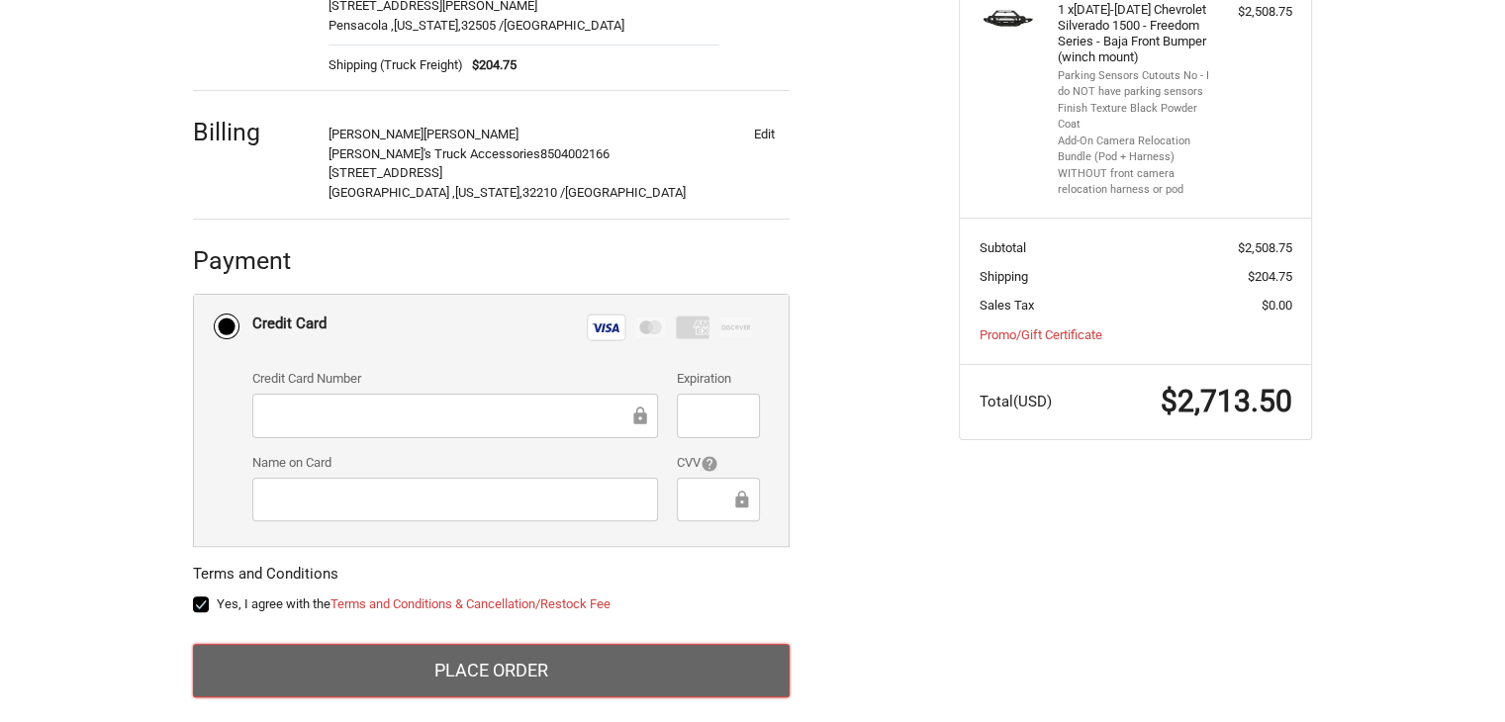
click at [546, 663] on button "Place Order" at bounding box center [491, 670] width 597 height 53
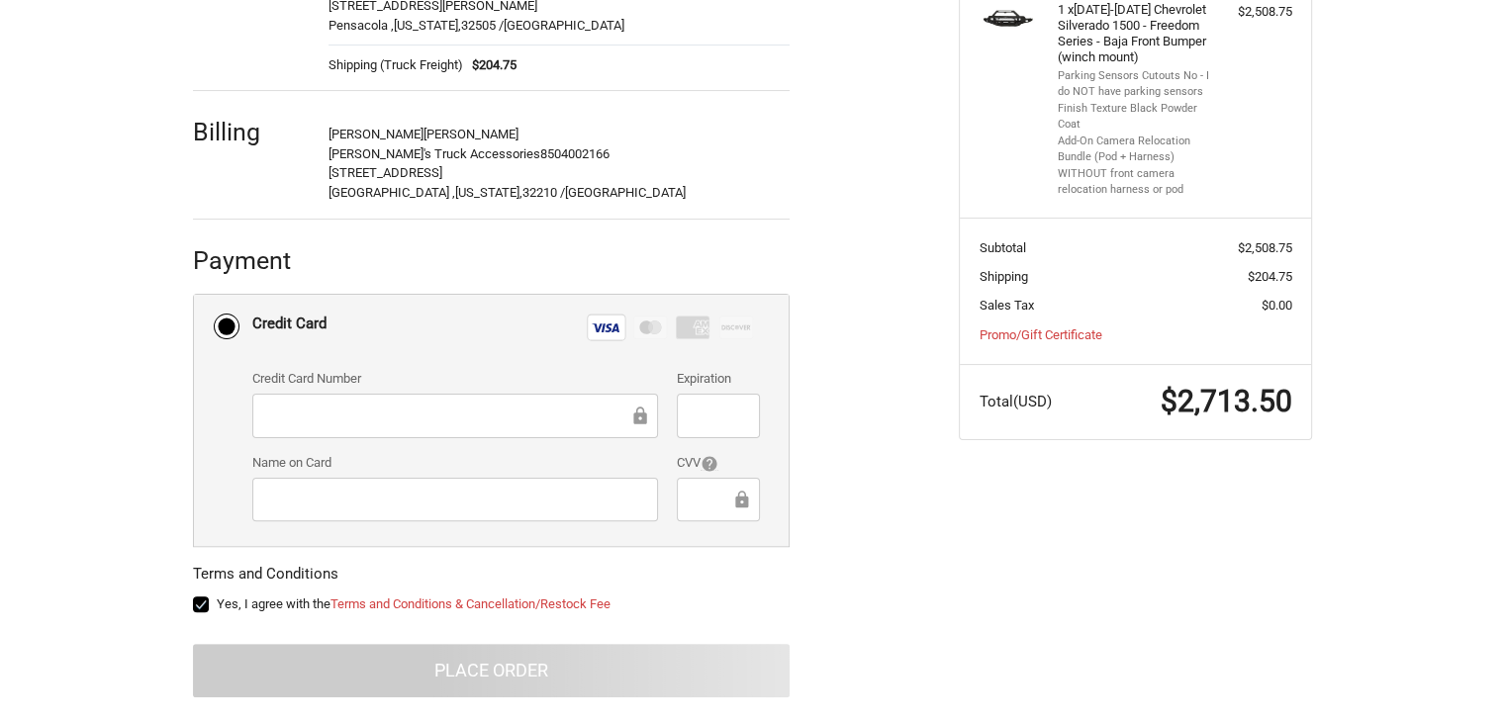
scroll to position [255, 0]
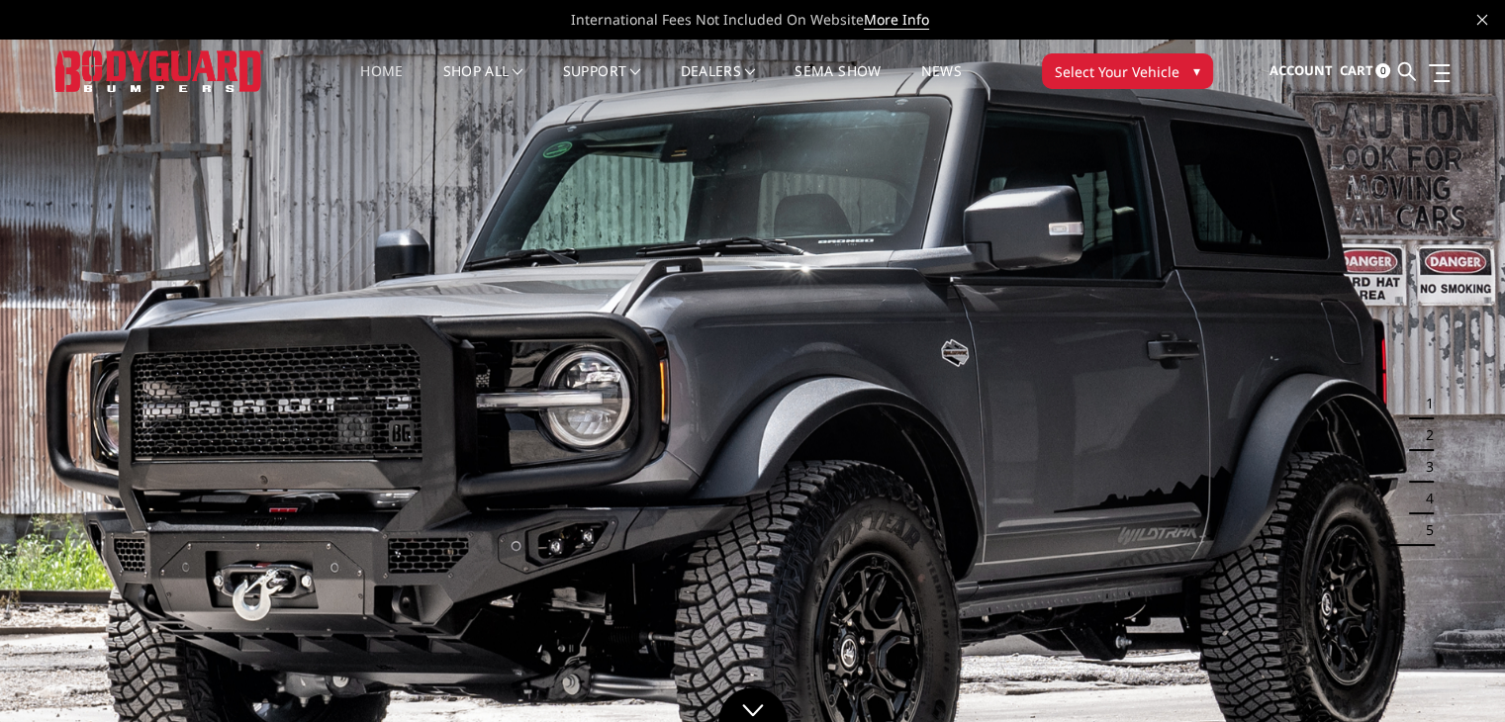
click at [1183, 64] on button "Select Your Vehicle ▾" at bounding box center [1127, 71] width 171 height 36
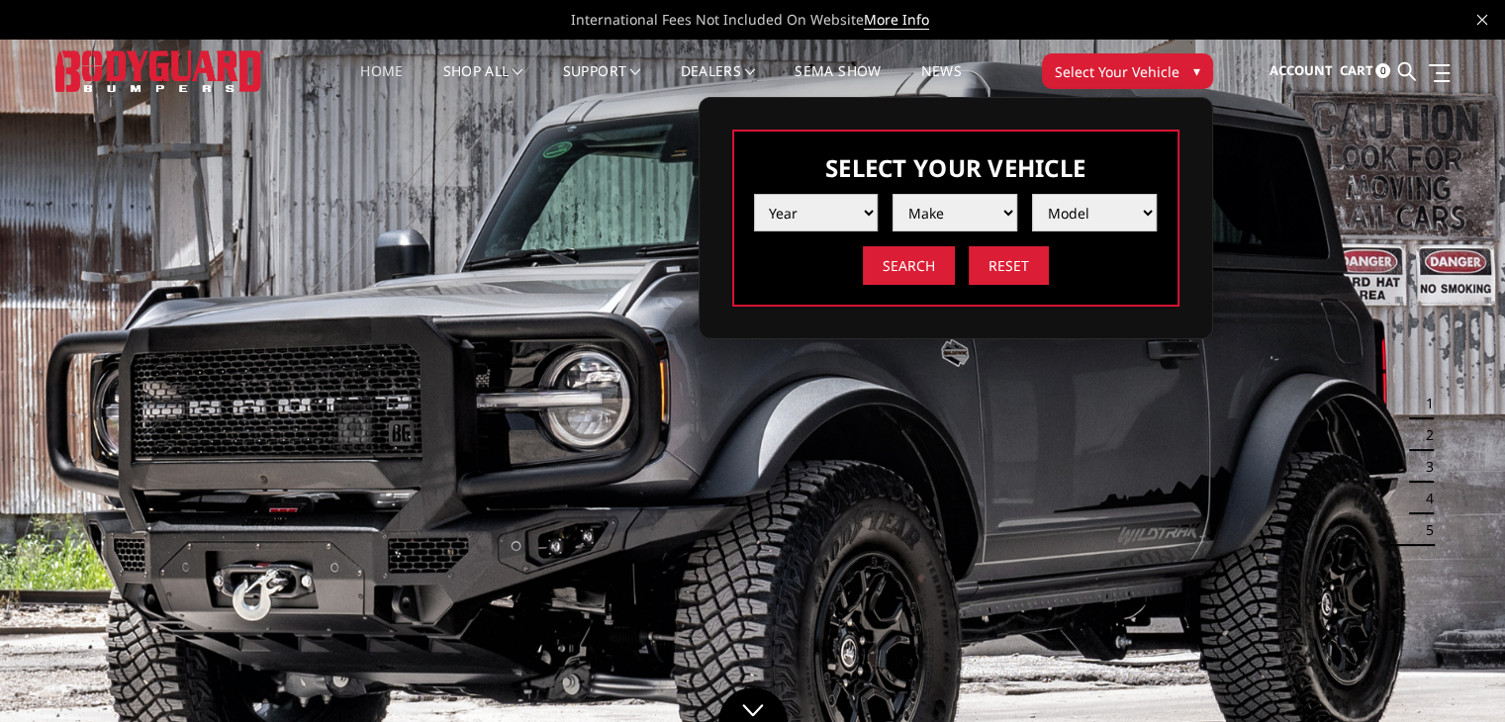
click at [843, 213] on select "Year [DATE] 2024 2023 2022 2021 2020 2019 2018 2017 2016 2015 2014 2013 2012 20…" at bounding box center [816, 213] width 125 height 38
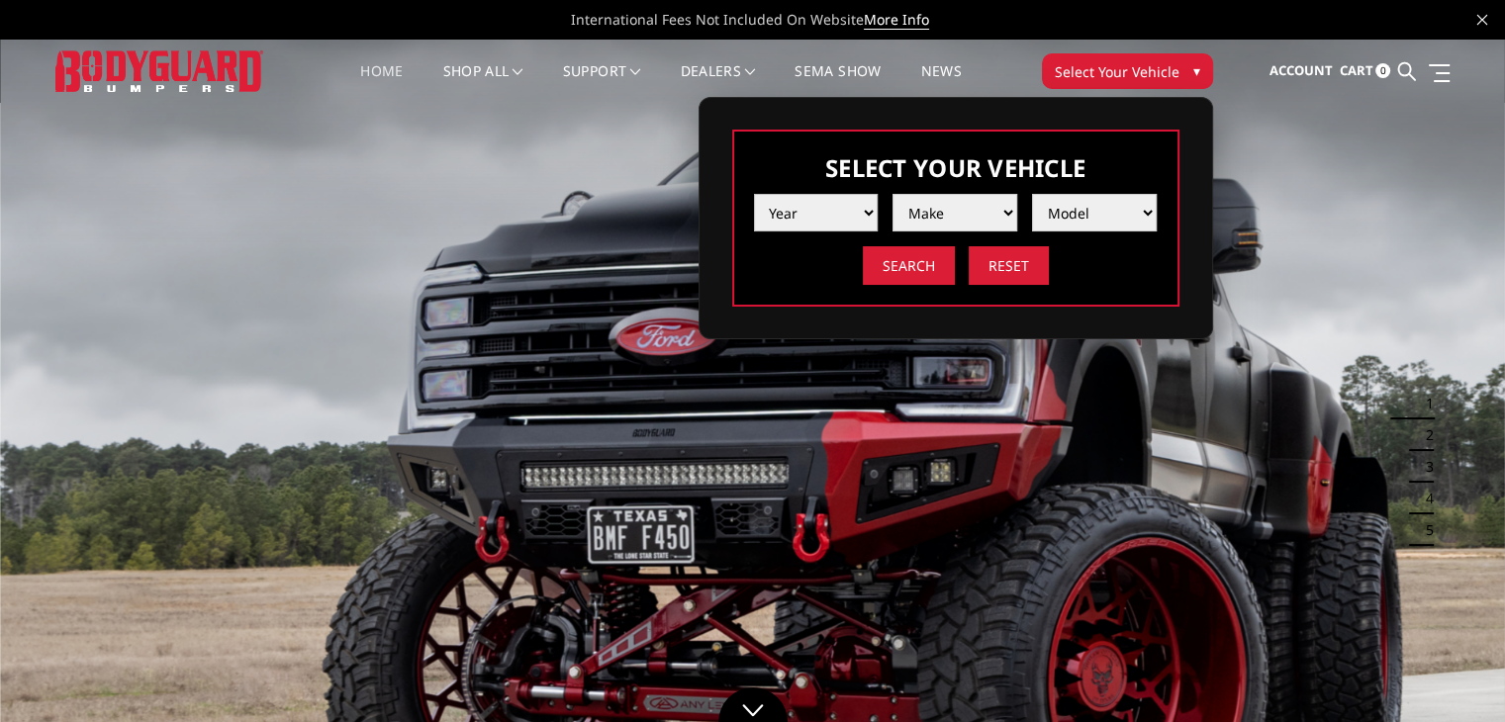
select select "yr_2024"
click at [754, 194] on select "Year [DATE] 2024 2023 2022 2021 2020 2019 2018 2017 2016 2015 2014 2013 2012 20…" at bounding box center [816, 213] width 125 height 38
click at [945, 210] on select "Make Chevrolet Ford GMC Ram Toyota" at bounding box center [954, 213] width 125 height 38
select select "mk_chevrolet"
click at [892, 194] on select "Make Chevrolet Ford GMC Ram Toyota" at bounding box center [954, 213] width 125 height 38
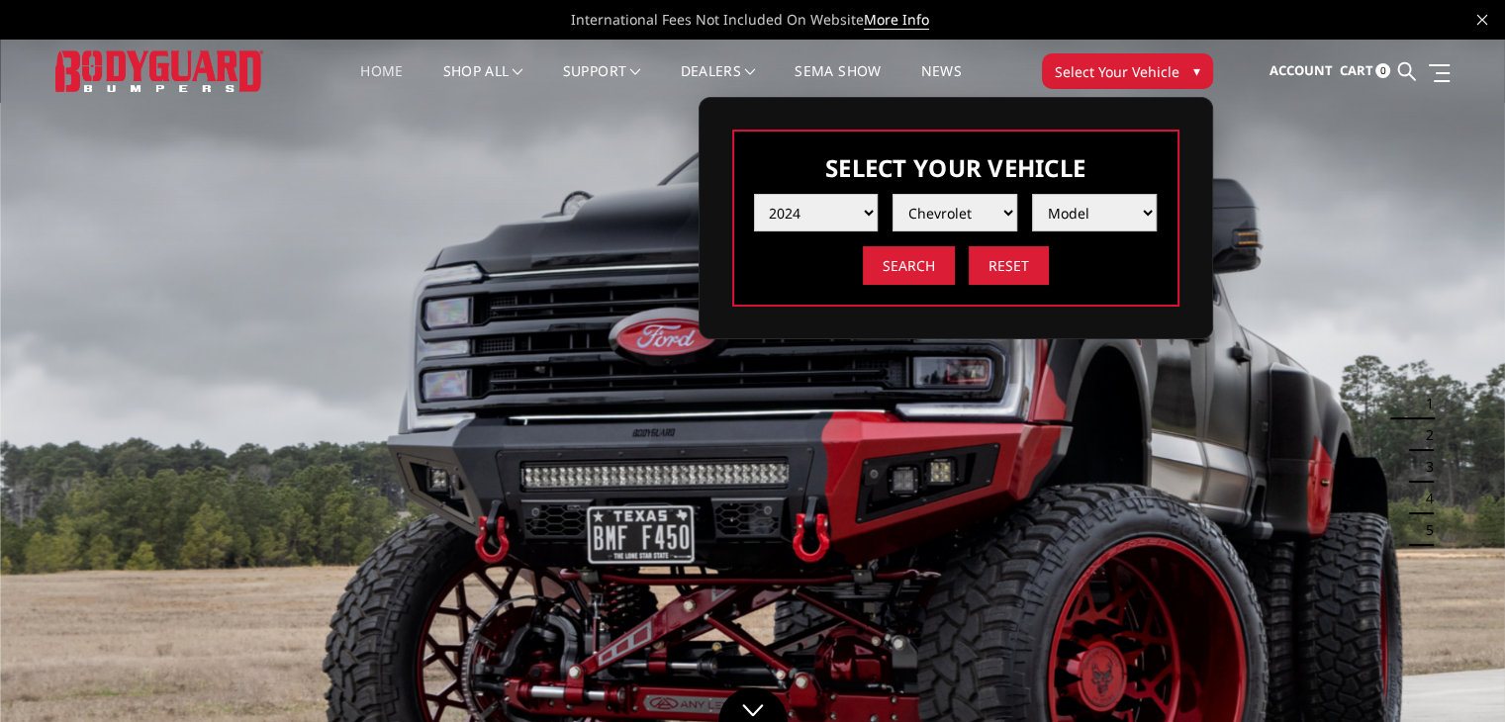
click at [1074, 215] on select "Model Silverado 1500 Silverado 2500 / 3500 Silverado 4500 / 5500 / 6500" at bounding box center [1094, 213] width 125 height 38
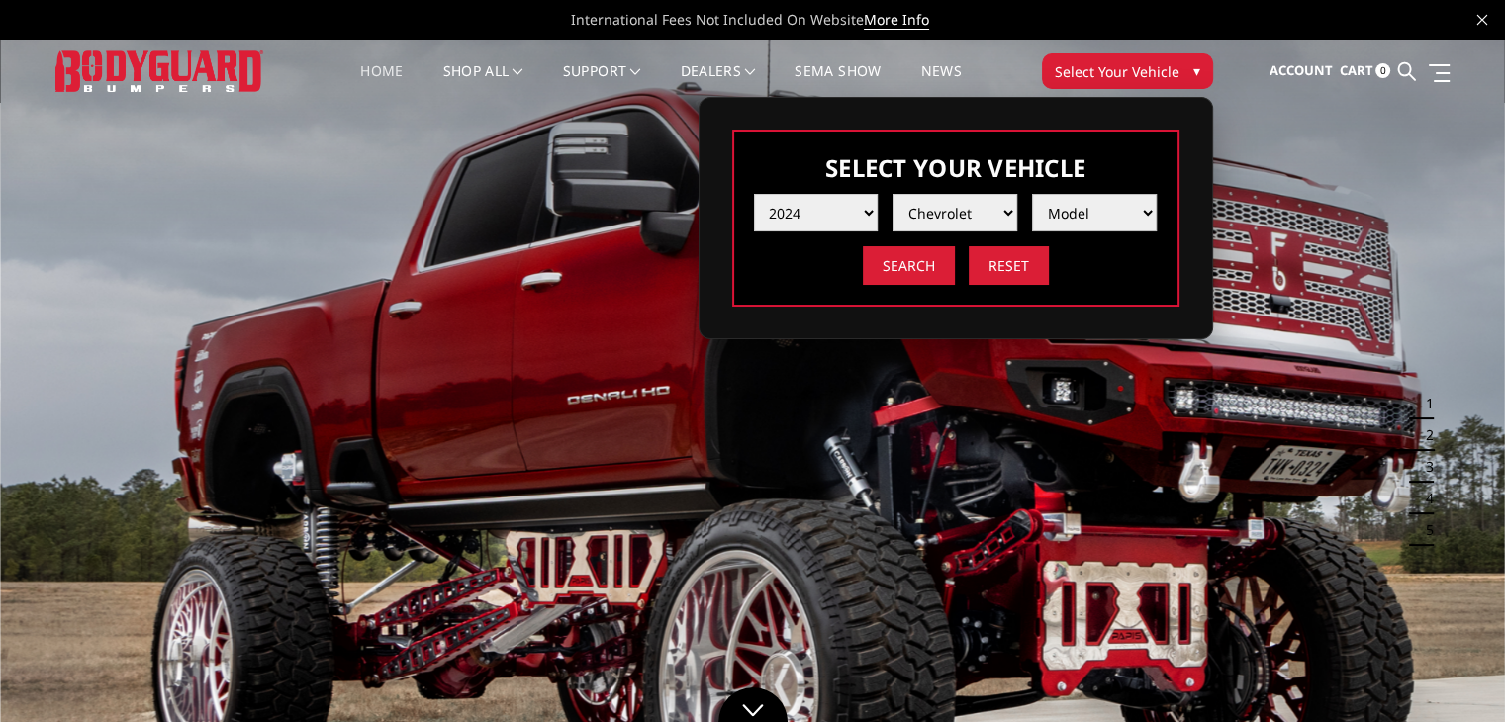
select select "md_silverado-1500"
click at [1032, 194] on select "Model Silverado 1500 Silverado 2500 / 3500 Silverado 4500 / 5500 / 6500" at bounding box center [1094, 213] width 125 height 38
click at [914, 270] on input "Search" at bounding box center [909, 265] width 92 height 39
